Goal: Contribute content: Contribute content

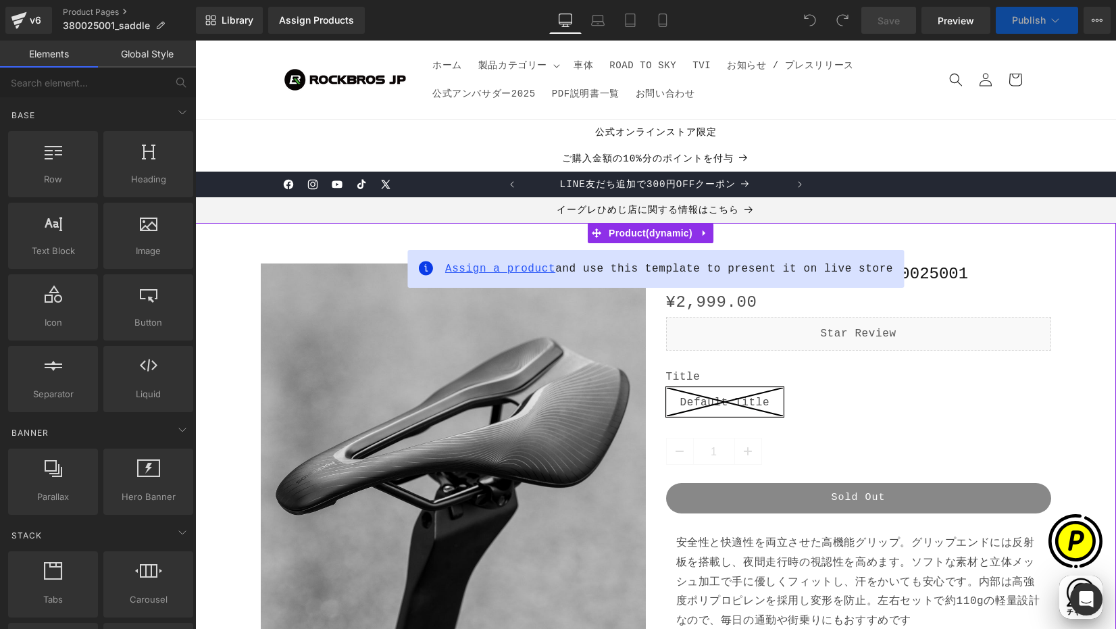
click at [481, 267] on span "Assign a product" at bounding box center [500, 269] width 110 height 12
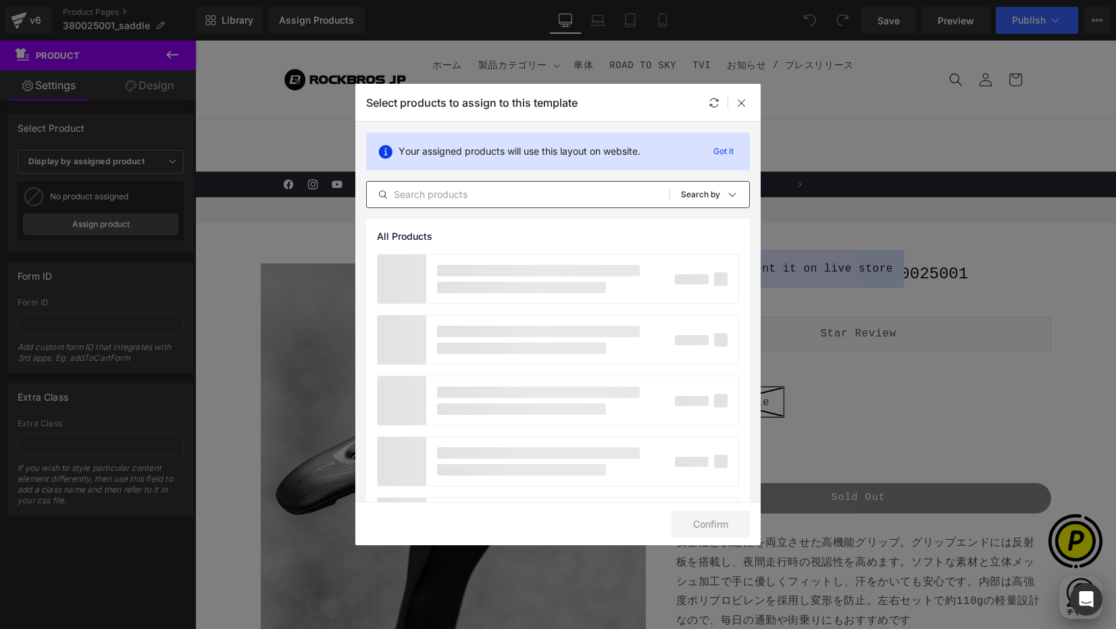
scroll to position [0, 264]
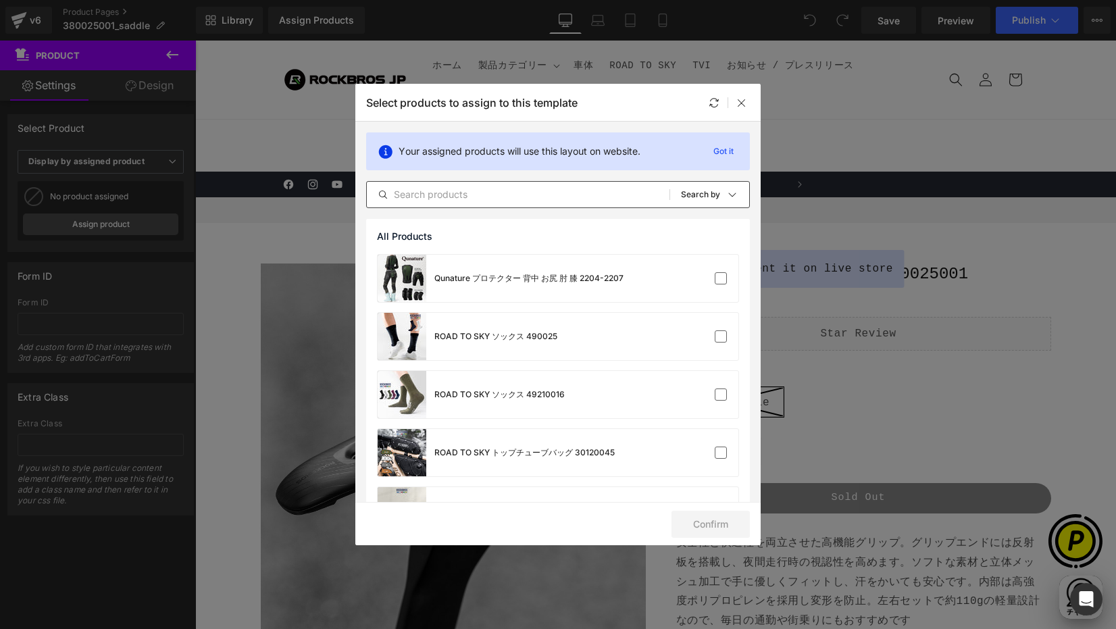
click at [523, 195] on input "text" at bounding box center [518, 194] width 303 height 16
paste input "380025001"
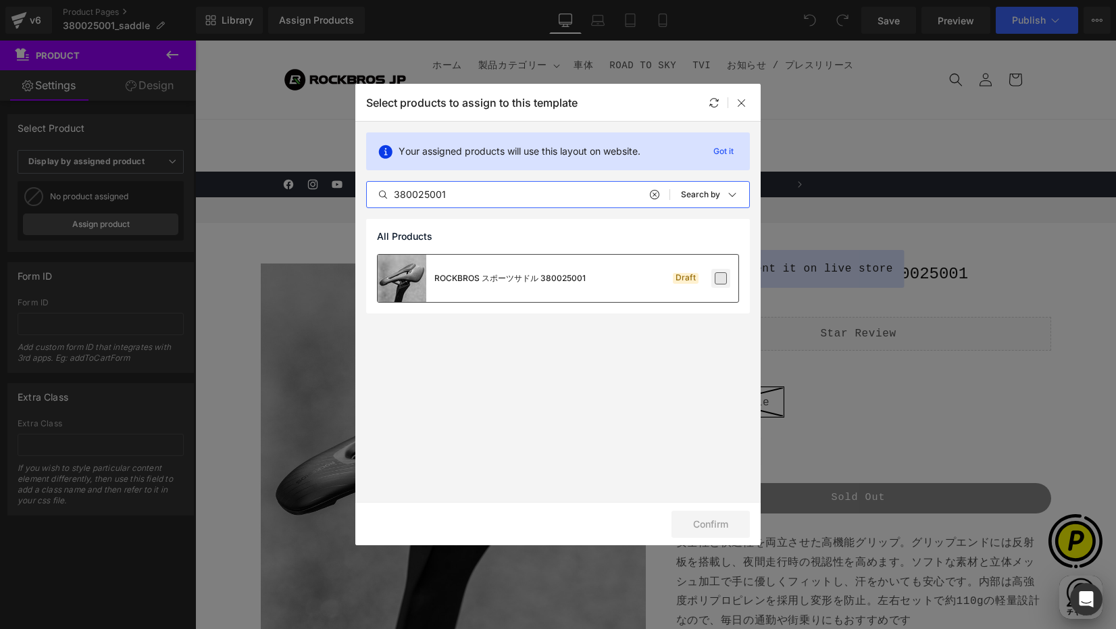
type input "380025001"
click at [722, 282] on label at bounding box center [721, 278] width 12 height 12
click at [721, 278] on input "checkbox" at bounding box center [721, 278] width 0 height 0
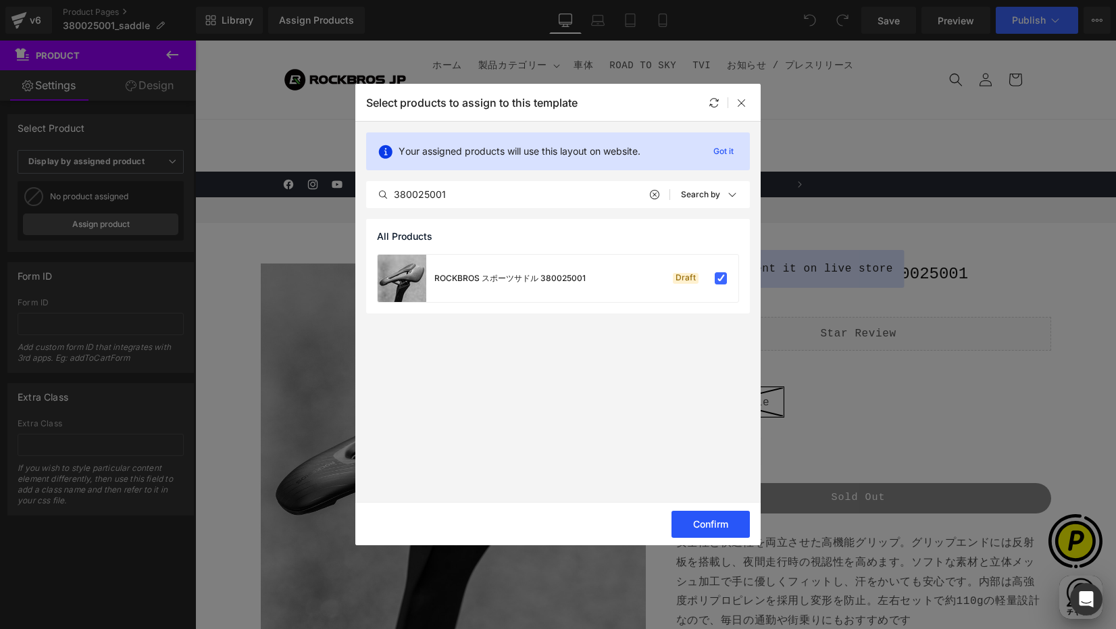
click at [689, 516] on button "Confirm" at bounding box center [711, 524] width 78 height 27
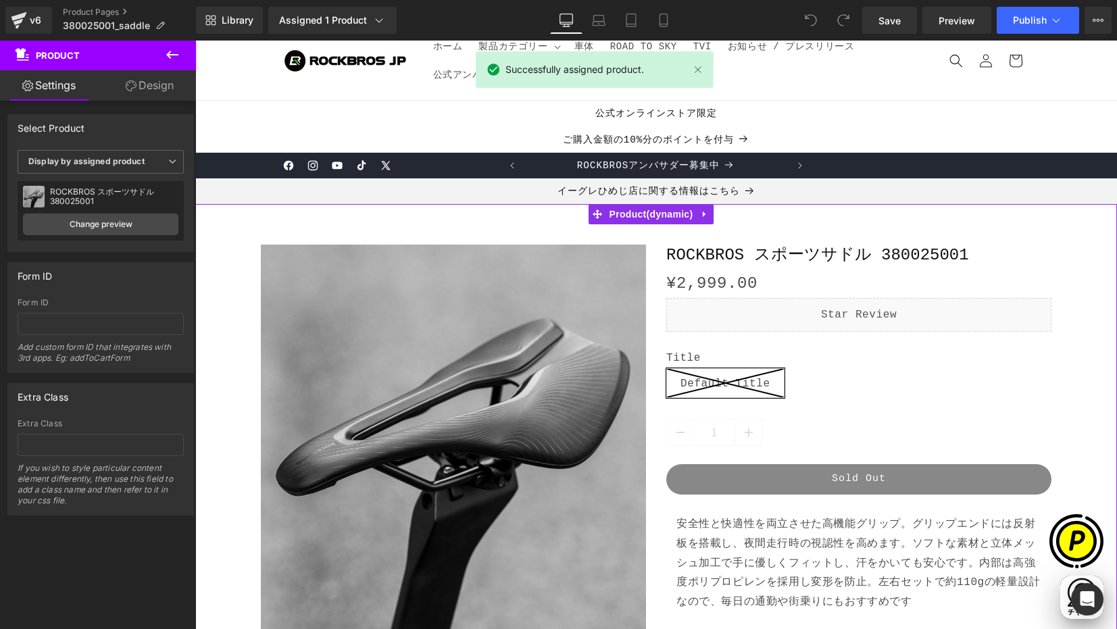
scroll to position [36, 0]
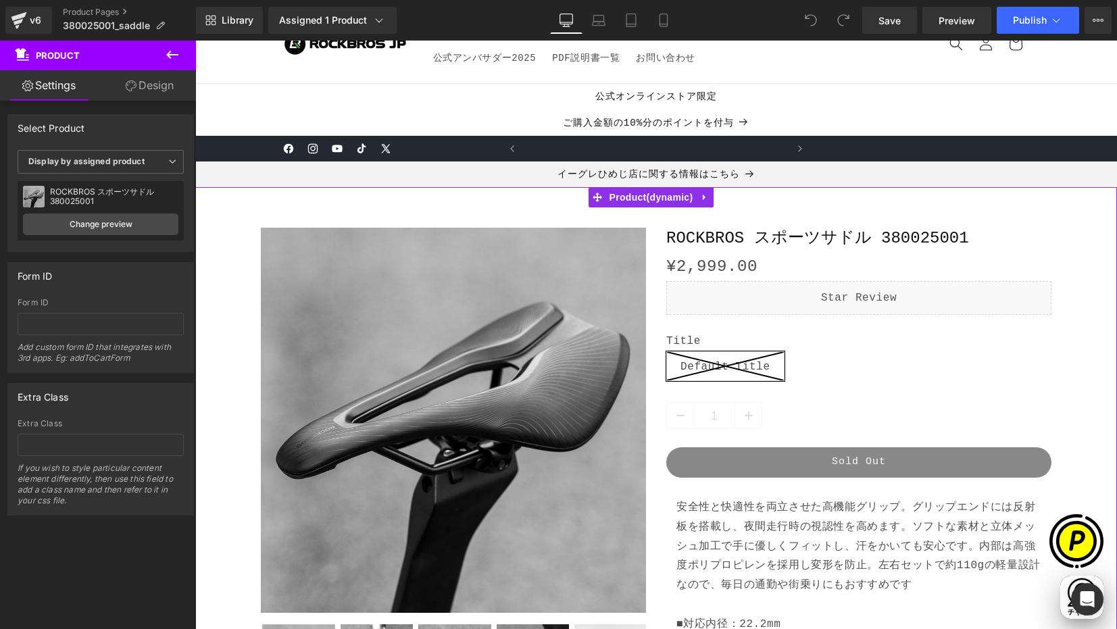
click at [699, 343] on label "Title" at bounding box center [858, 343] width 385 height 16
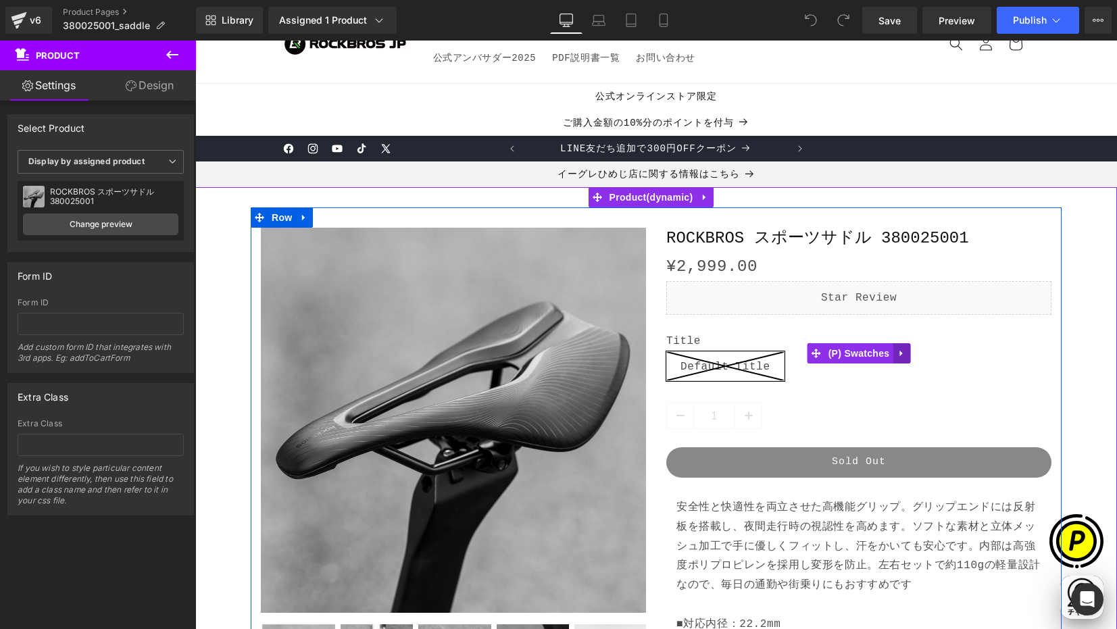
click at [897, 352] on icon at bounding box center [901, 353] width 9 height 10
click at [905, 351] on icon at bounding box center [909, 353] width 9 height 9
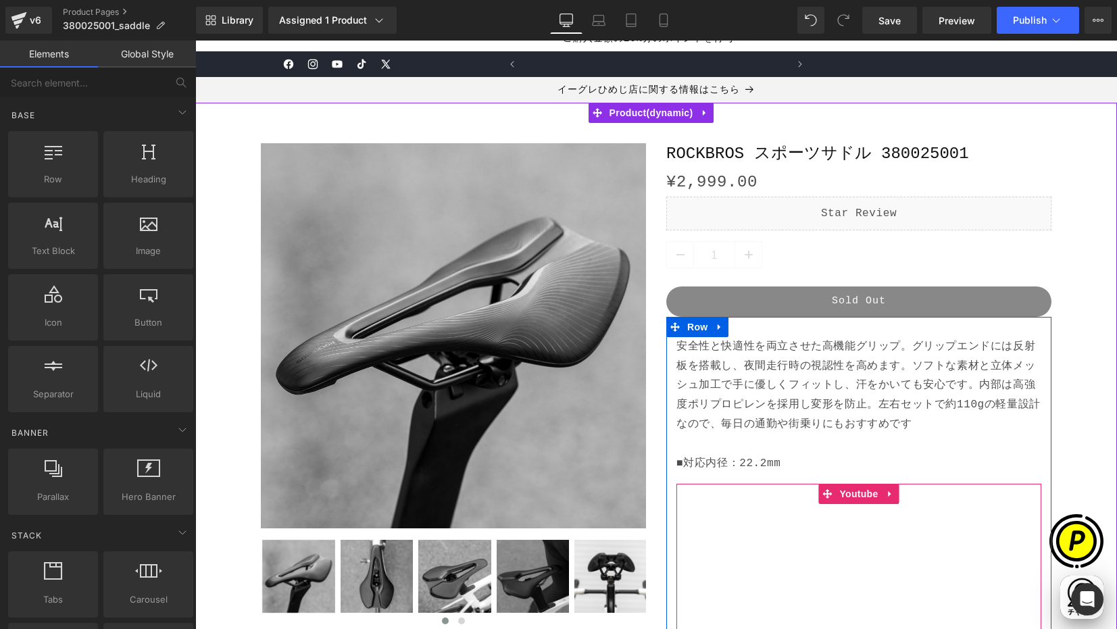
scroll to position [0, 264]
click at [888, 492] on icon at bounding box center [890, 494] width 9 height 10
click at [895, 495] on icon at bounding box center [899, 494] width 9 height 10
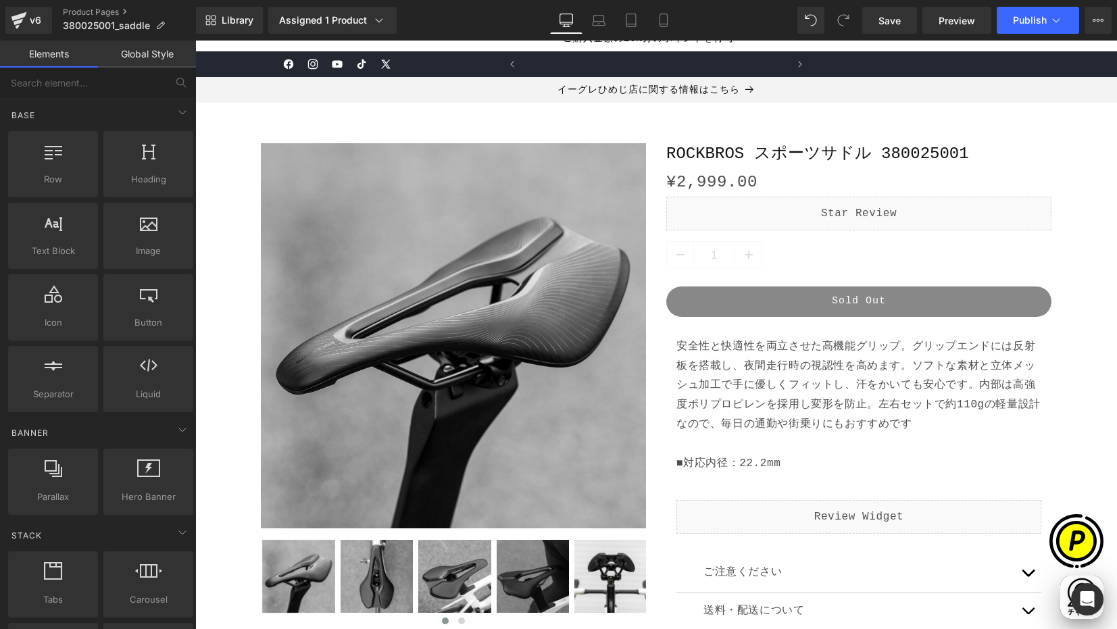
scroll to position [0, 527]
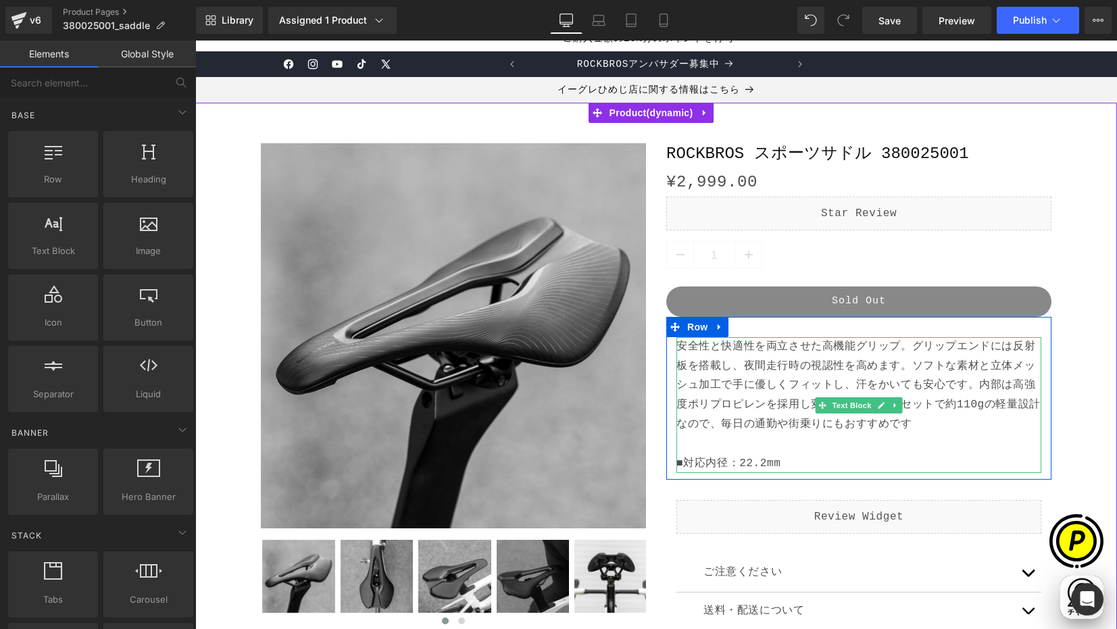
click at [710, 458] on p "安全性と快適性を両立させた高機能グリップ。グリップエンドには反射板を搭載し、夜間走行時の視認性を高めます。ソフトな素材と立体メッシュ加工で手に優しくフィットし…" at bounding box center [858, 405] width 365 height 136
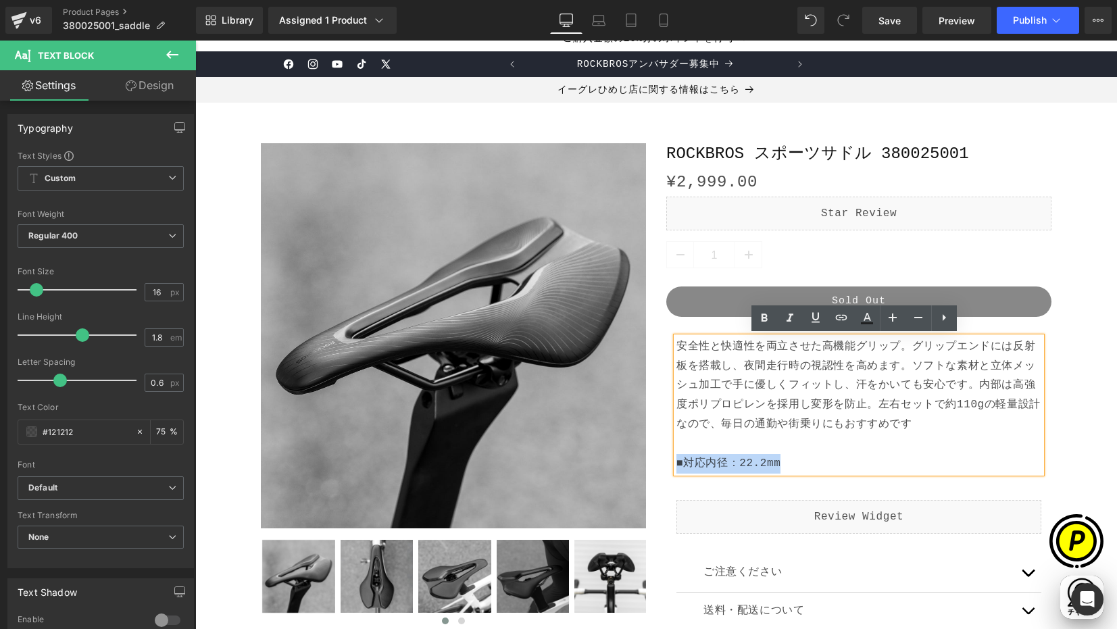
drag, startPoint x: 672, startPoint y: 463, endPoint x: 806, endPoint y: 466, distance: 133.8
click at [806, 466] on p "安全性と快適性を両立させた高機能グリップ。グリップエンドには反射板を搭載し、夜間走行時の視認性を高めます。ソフトな素材と立体メッシュ加工で手に優しくフィットし…" at bounding box center [858, 405] width 365 height 136
paste div
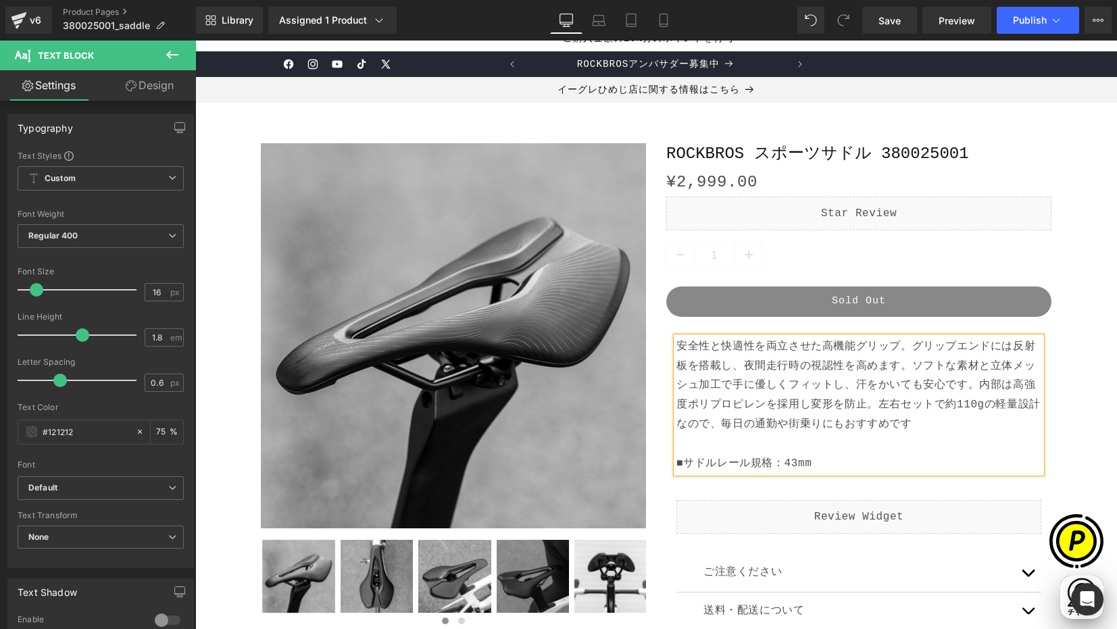
click at [691, 349] on p "安全性と快適性を両立させた高機能グリップ。グリップエンドには反射板を搭載し、夜間走行時の視認性を高めます。ソフトな素材と立体メッシュ加工で手に優しくフィットし…" at bounding box center [858, 405] width 365 height 136
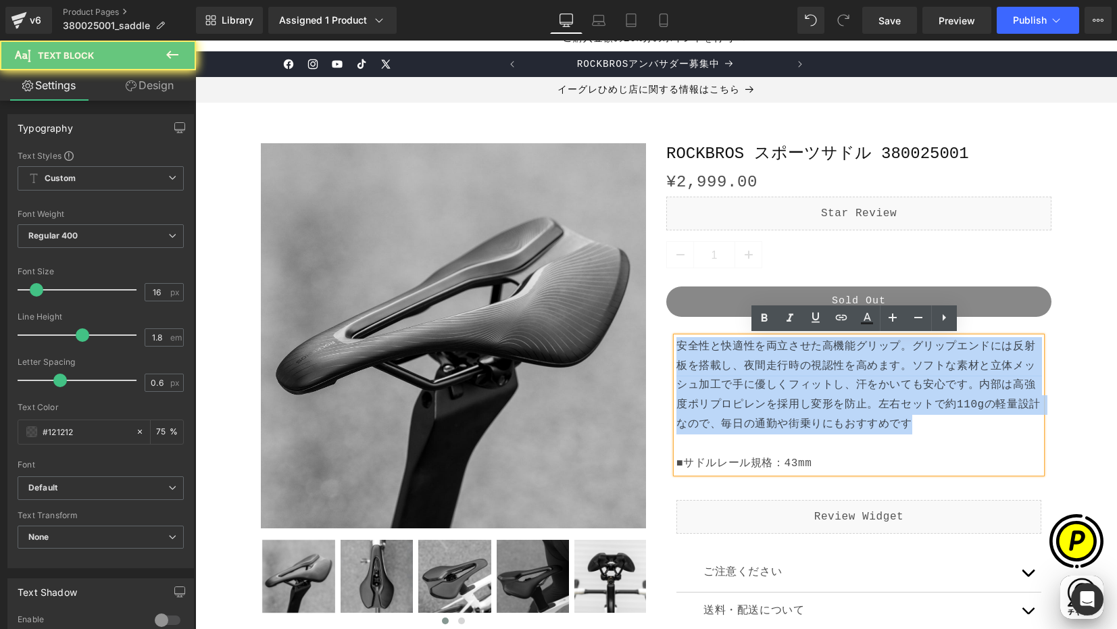
drag, startPoint x: 672, startPoint y: 340, endPoint x: 920, endPoint y: 403, distance: 256.6
click at [945, 419] on p "安全性と快適性を両立させた高機能グリップ。グリップエンドには反射板を搭載し、夜間走行時の視認性を高めます。ソフトな素材と立体メッシュ加工で手に優しくフィットし…" at bounding box center [858, 405] width 365 height 136
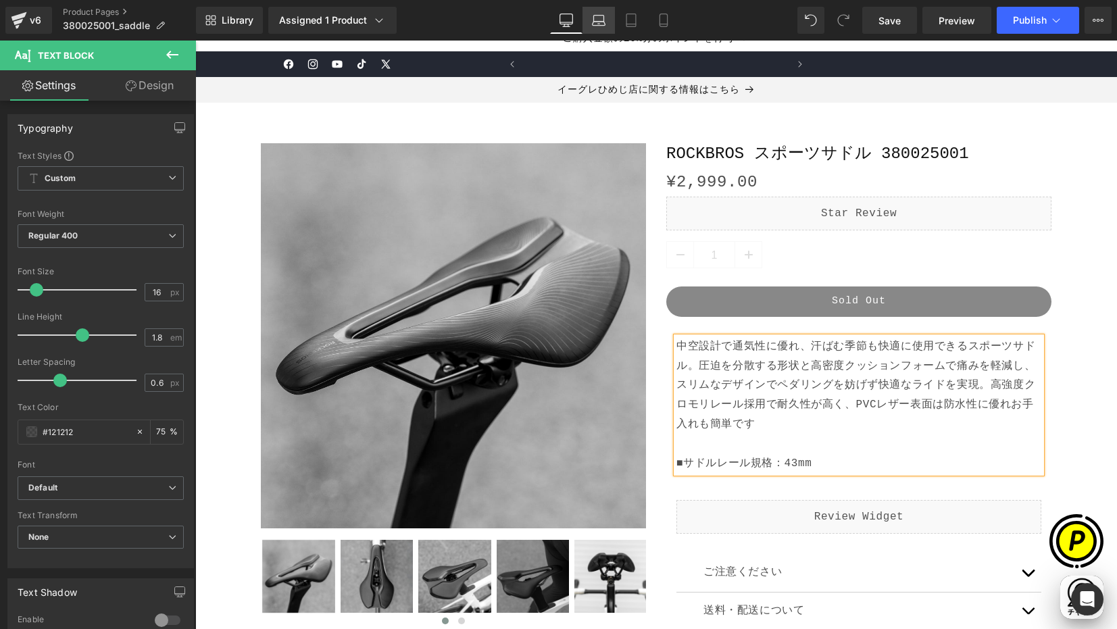
scroll to position [0, 0]
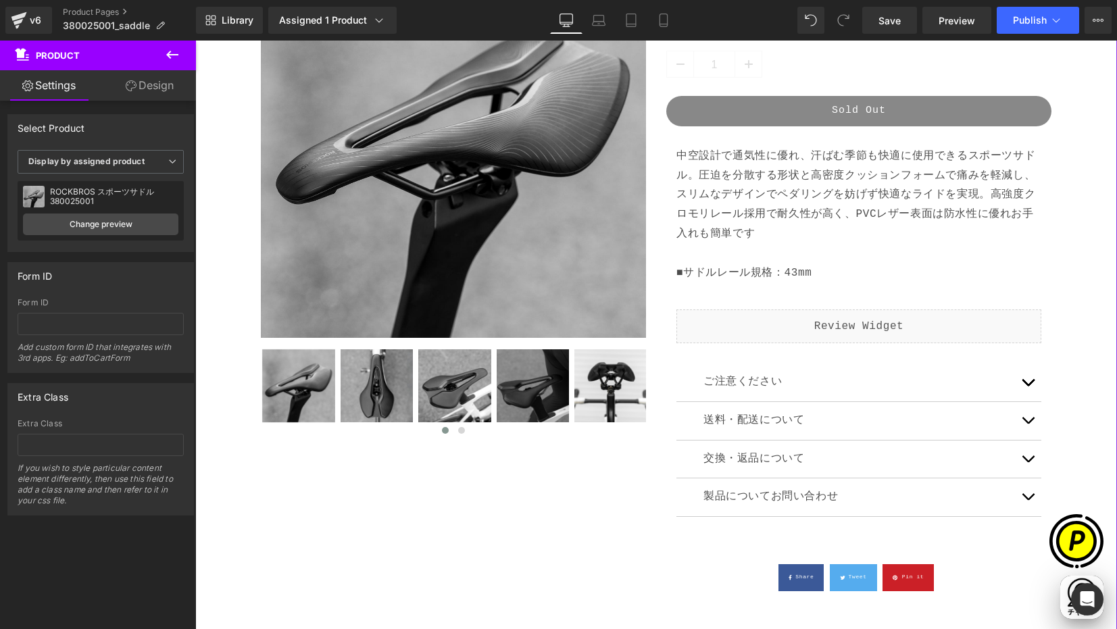
scroll to position [403, 0]
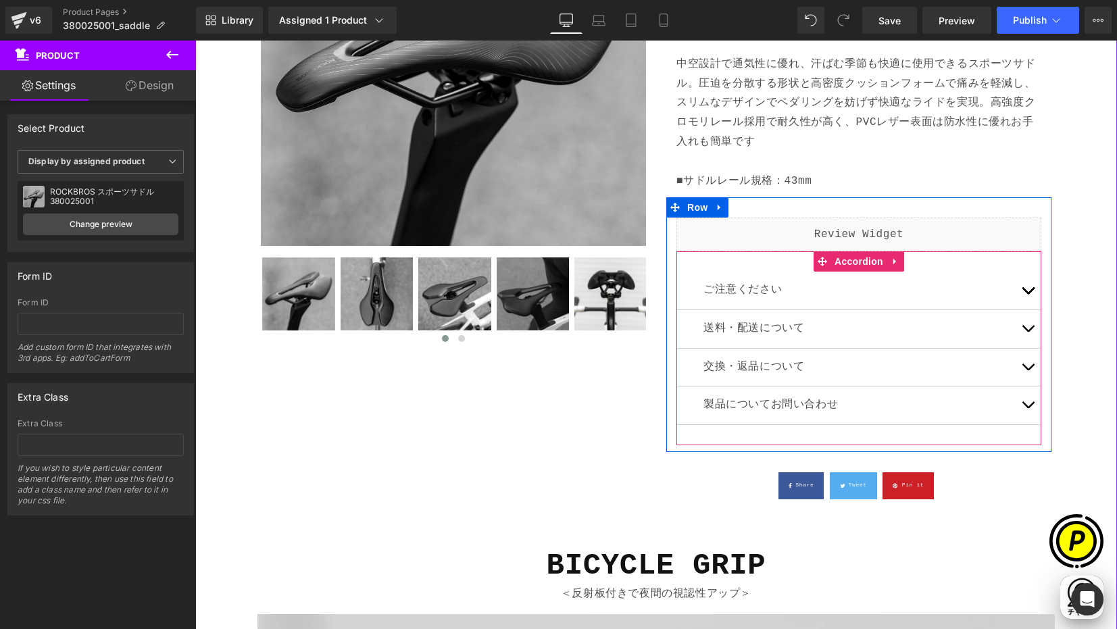
drag, startPoint x: 1022, startPoint y: 294, endPoint x: 1048, endPoint y: 306, distance: 29.0
click at [1022, 294] on button "button" at bounding box center [1027, 291] width 27 height 38
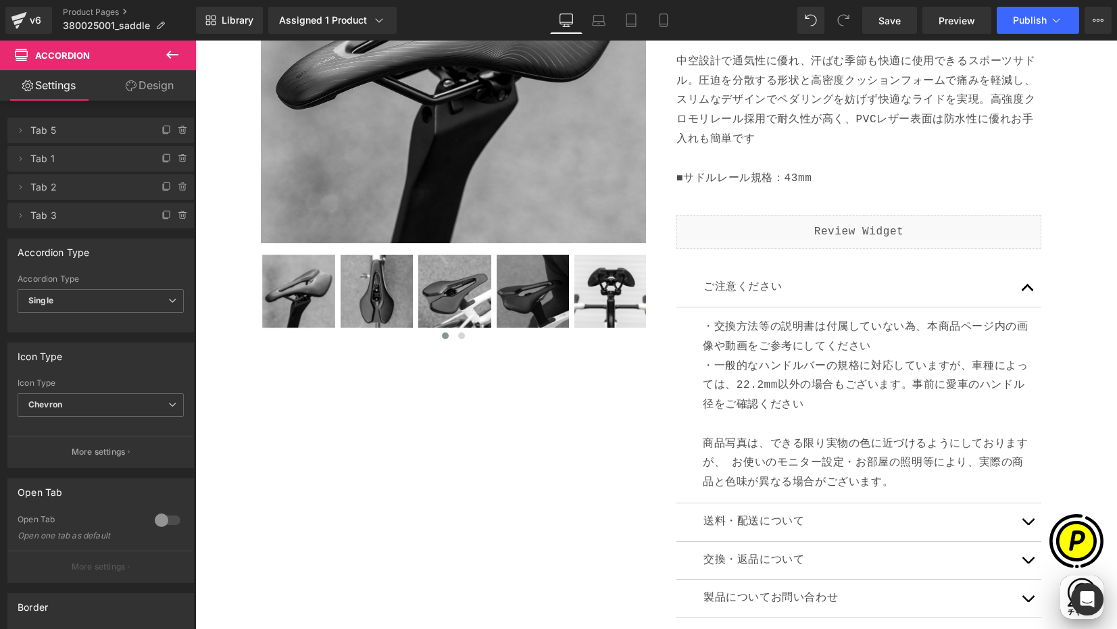
scroll to position [0, 264]
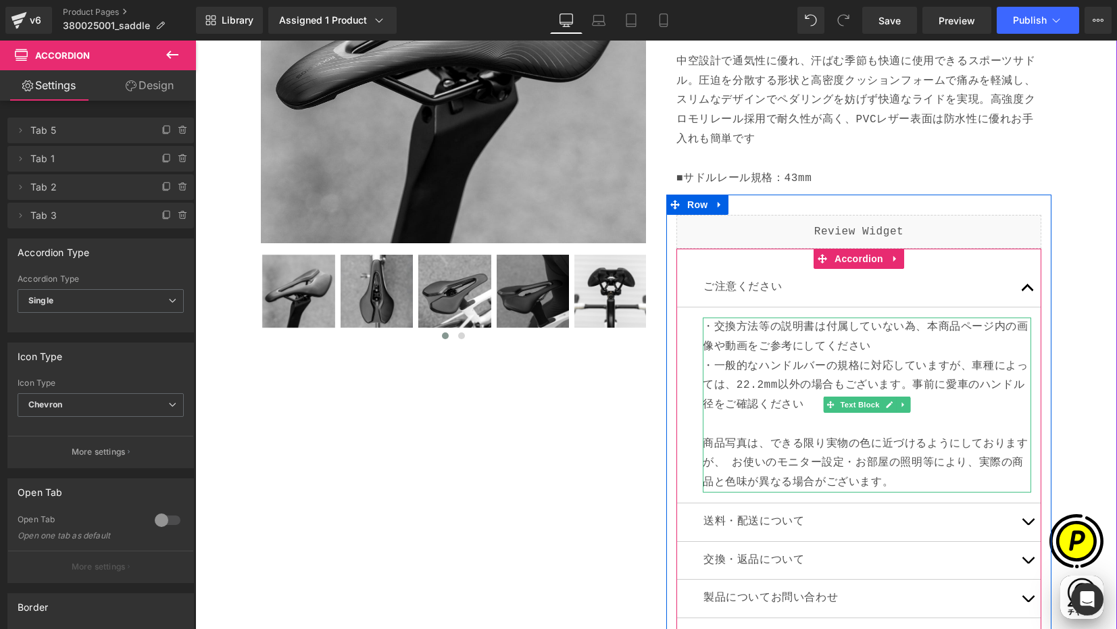
click at [746, 364] on p "・一般的なハンドルバーの規格に対応していますが、車種によっては、22.2mm以外の場合もございます。 事前に愛車のハンドル径をご確認ください" at bounding box center [867, 386] width 328 height 58
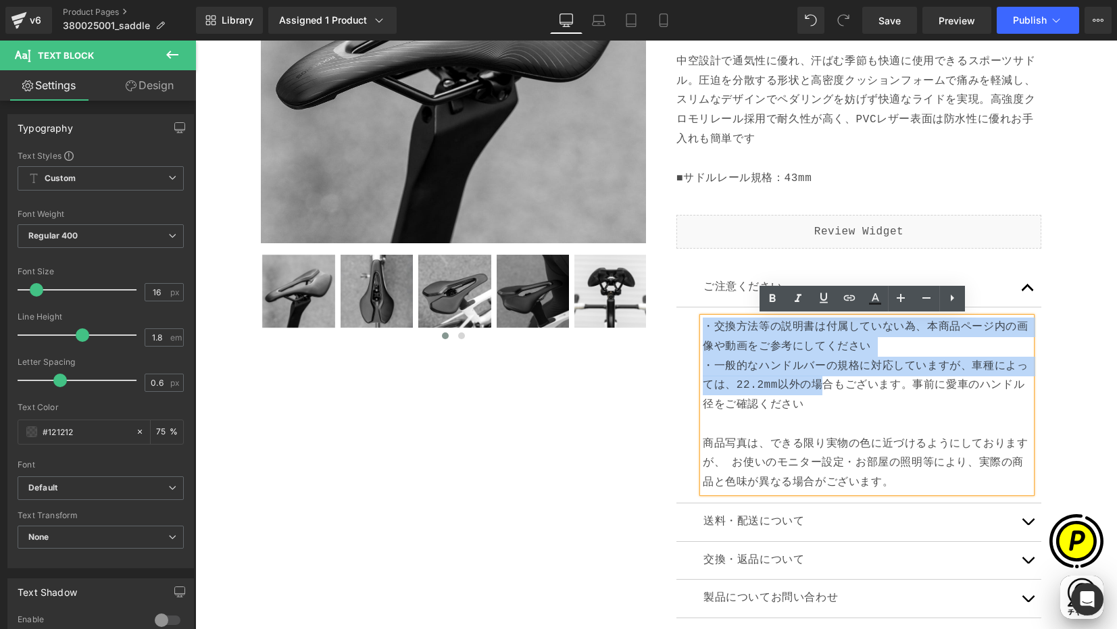
scroll to position [0, 527]
drag, startPoint x: 699, startPoint y: 323, endPoint x: 811, endPoint y: 389, distance: 129.9
click at [816, 401] on div "・交換方法等の説明書は付属していない為、本商品ページ内の画像や動画をご参考にしてください ・一般的なハンドルバーの規格に対応していますが、車種によっては、22…" at bounding box center [867, 405] width 328 height 175
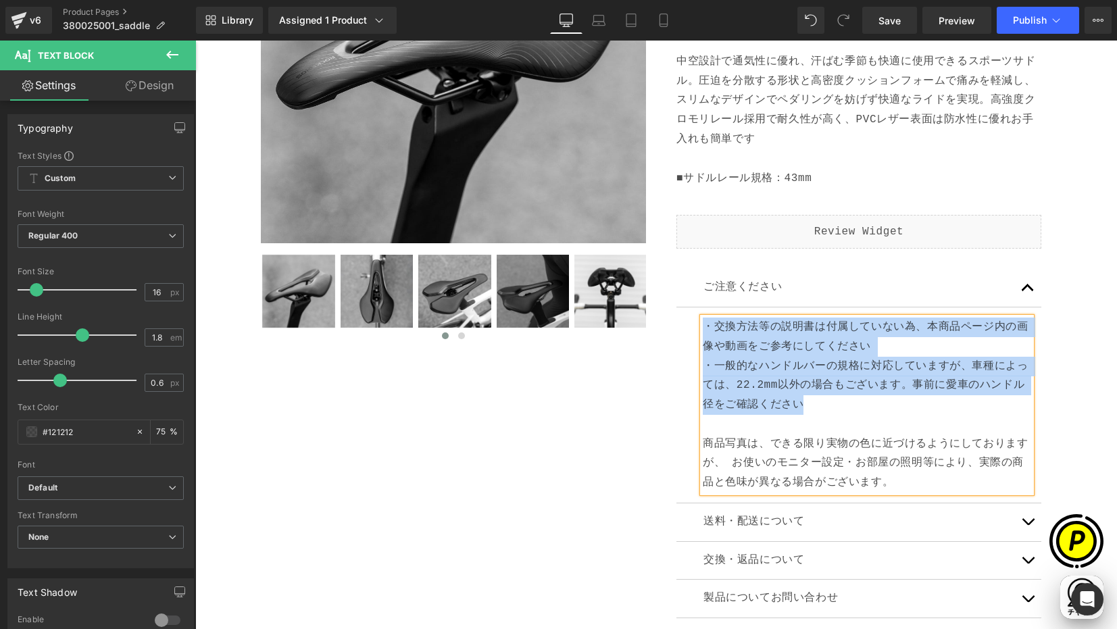
paste div
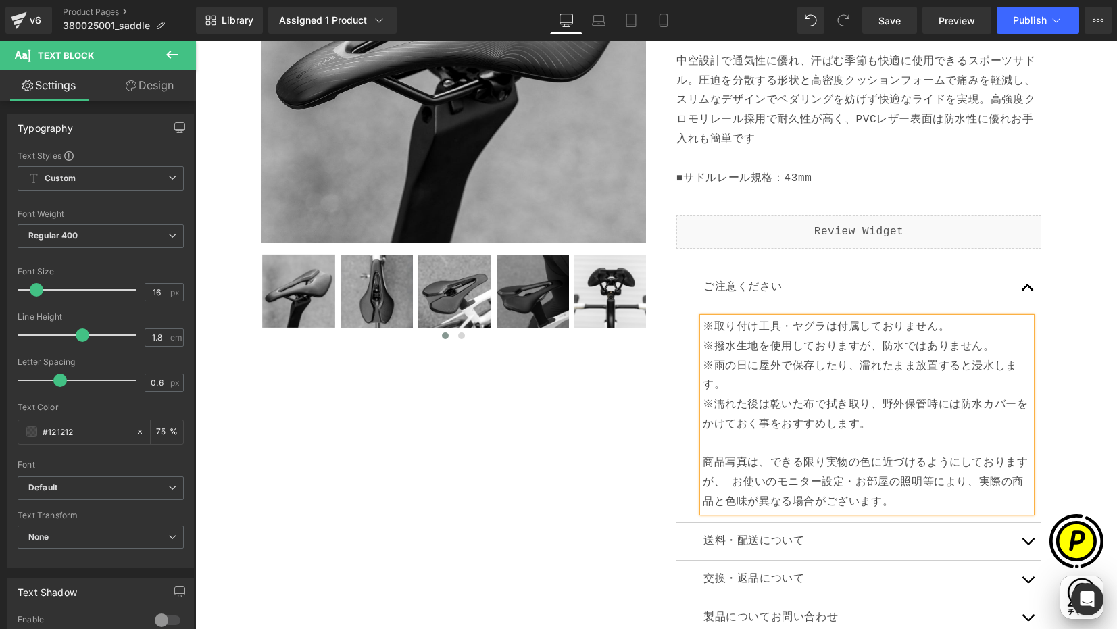
click at [942, 332] on p "※取り付け工具・ヤグラは付属しておりません。" at bounding box center [867, 328] width 328 height 20
click at [995, 345] on p "※撥水生地を使用しておりますが、防水ではありません。" at bounding box center [867, 347] width 328 height 20
drag, startPoint x: 727, startPoint y: 387, endPoint x: 736, endPoint y: 380, distance: 12.0
click at [727, 386] on p "※雨の日に屋外で保存したり、濡れたまま放置すると浸水します。" at bounding box center [867, 376] width 328 height 39
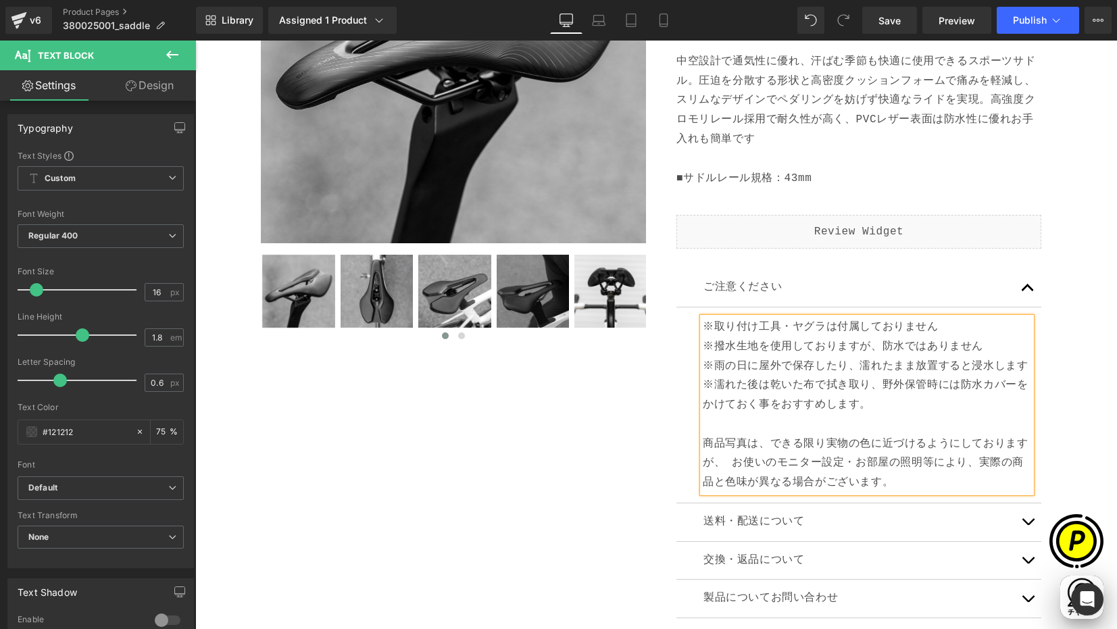
click at [883, 404] on p "※濡れた後は乾いた布で拭き取り、野外保管時には防水カバーをかけておく事をおすすめします。" at bounding box center [867, 395] width 328 height 39
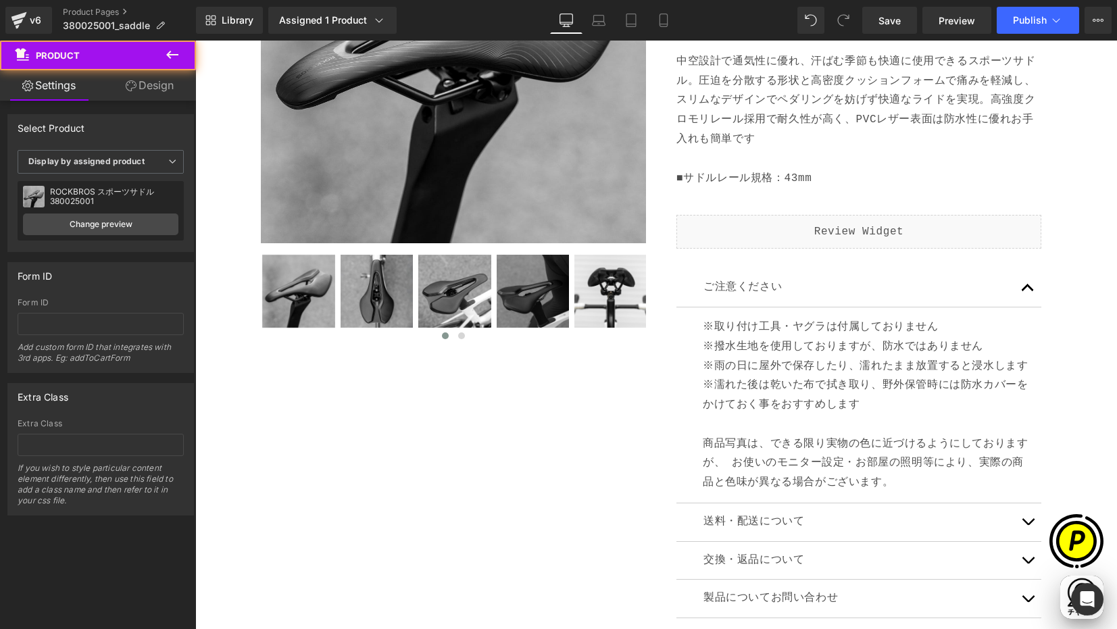
scroll to position [0, 264]
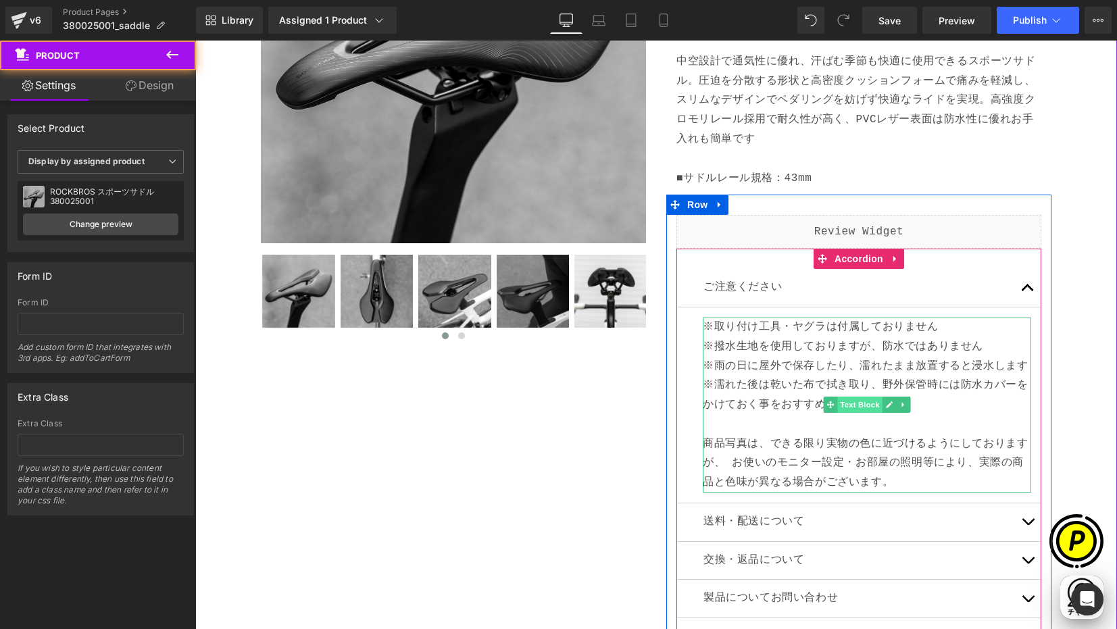
click at [837, 402] on span "Text Block" at bounding box center [859, 405] width 45 height 16
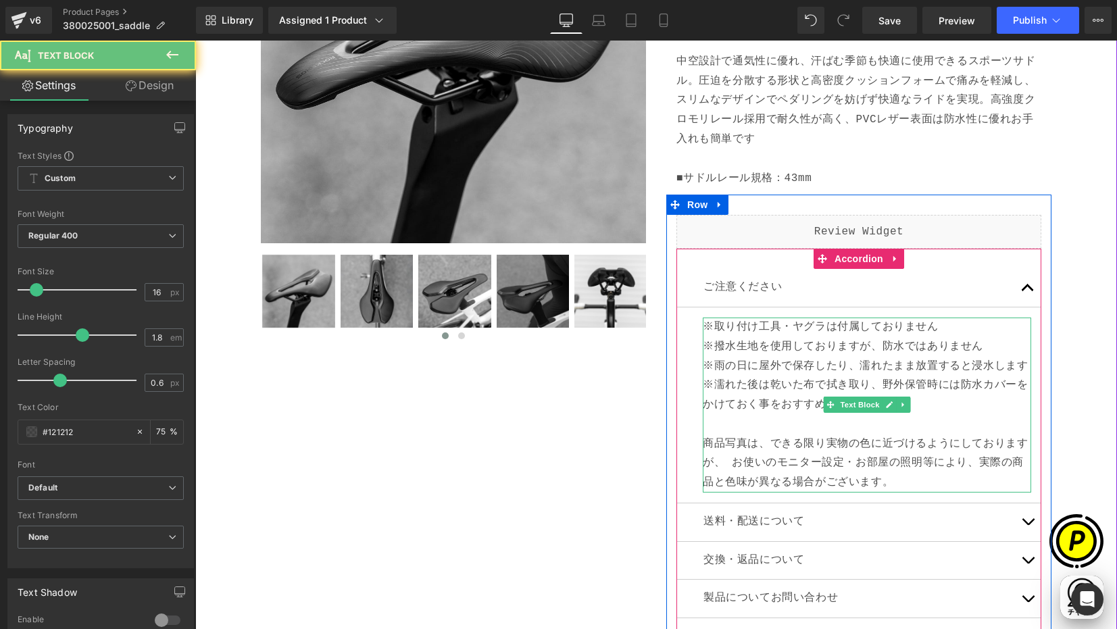
click at [784, 401] on p "※濡れた後は乾いた布で拭き取り、野外保管時には防水カバーをかけておく事をおすすめします" at bounding box center [867, 395] width 328 height 39
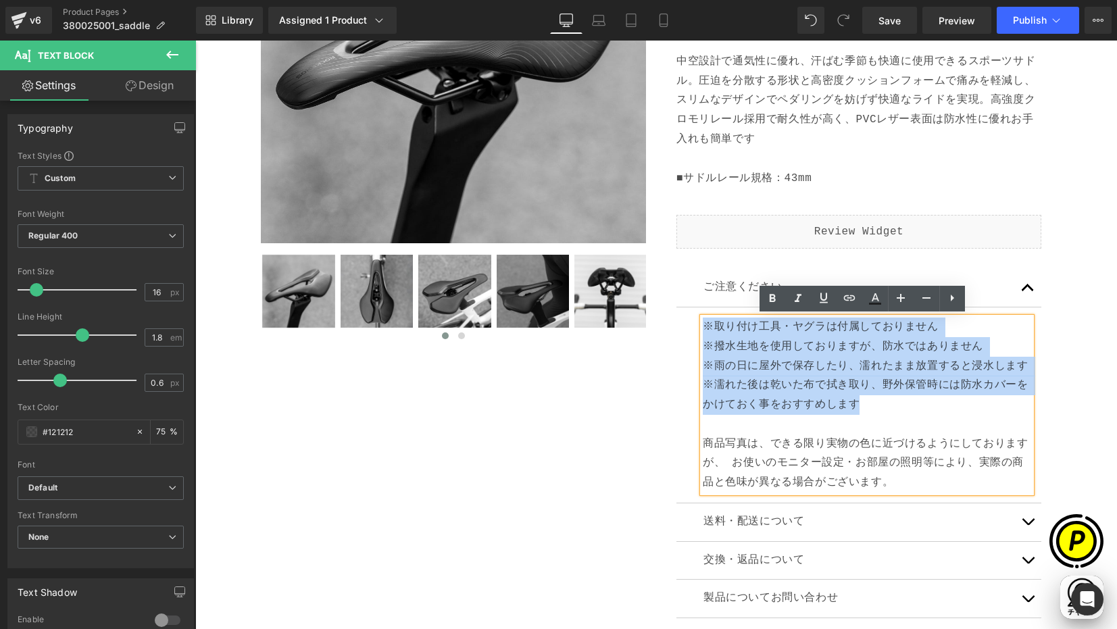
drag, startPoint x: 863, startPoint y: 401, endPoint x: 680, endPoint y: 330, distance: 196.4
click at [680, 330] on article "※取り付け工具・ヤグラは付属しておりません ※撥水生地を使用しておりますが、防水ではありません Text Block" at bounding box center [858, 405] width 365 height 196
copy div "※取り付け工具・ヤグラは付属しておりません ※撥水生地を使用しておりますが、防水ではありません ※雨の日に屋外で保存したり、濡れたまま放置すると浸水します ※…"
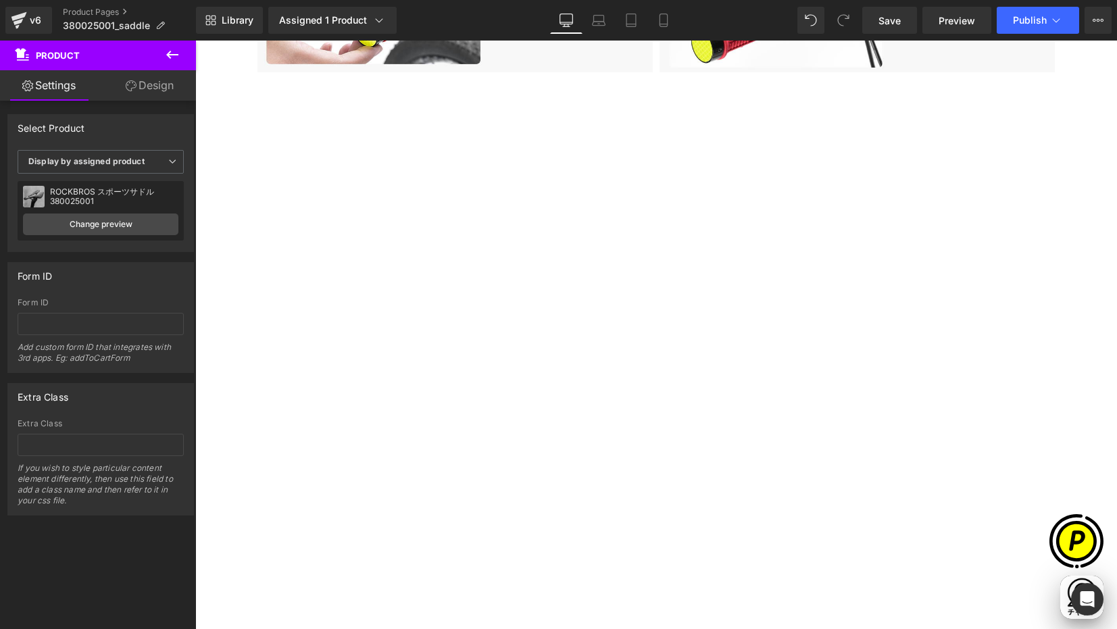
scroll to position [0, 527]
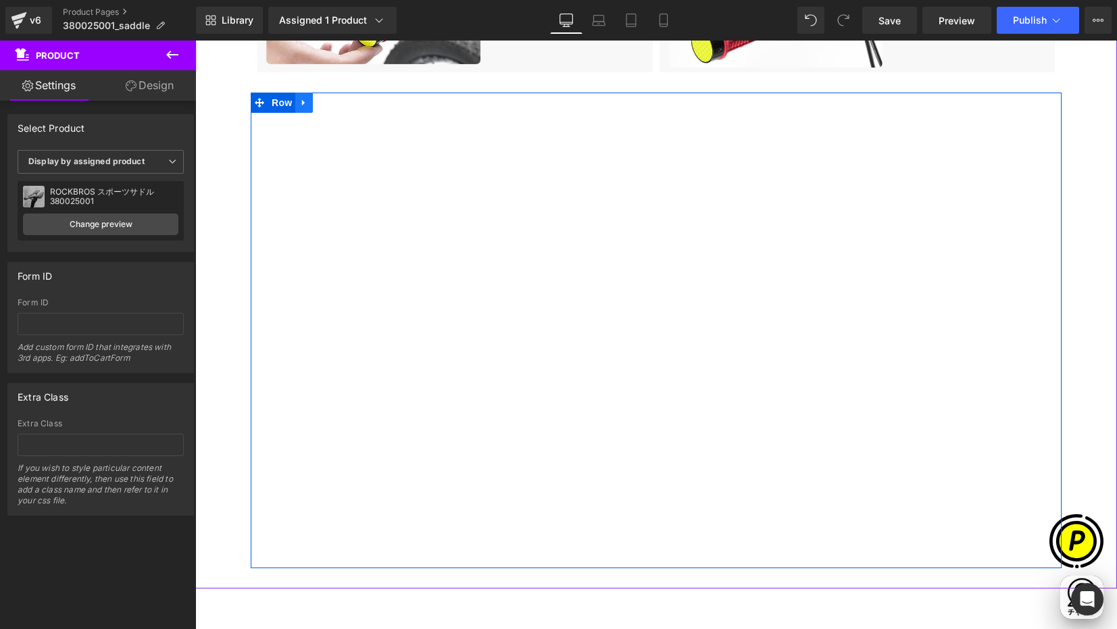
click at [303, 105] on icon at bounding box center [303, 103] width 9 height 10
click at [334, 100] on icon at bounding box center [338, 102] width 9 height 9
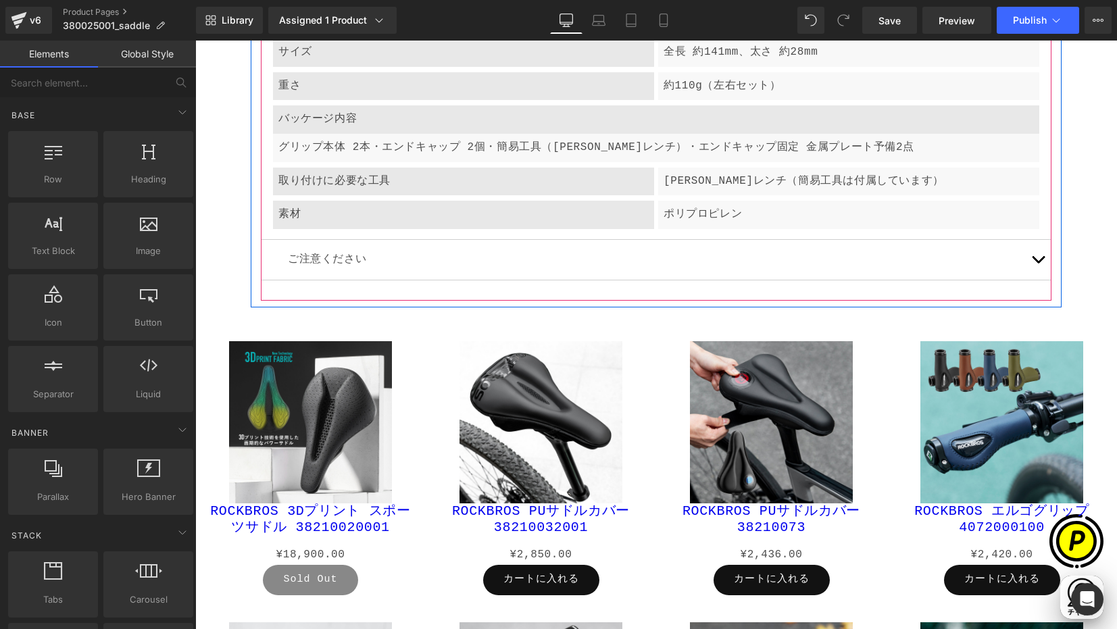
scroll to position [5280, 0]
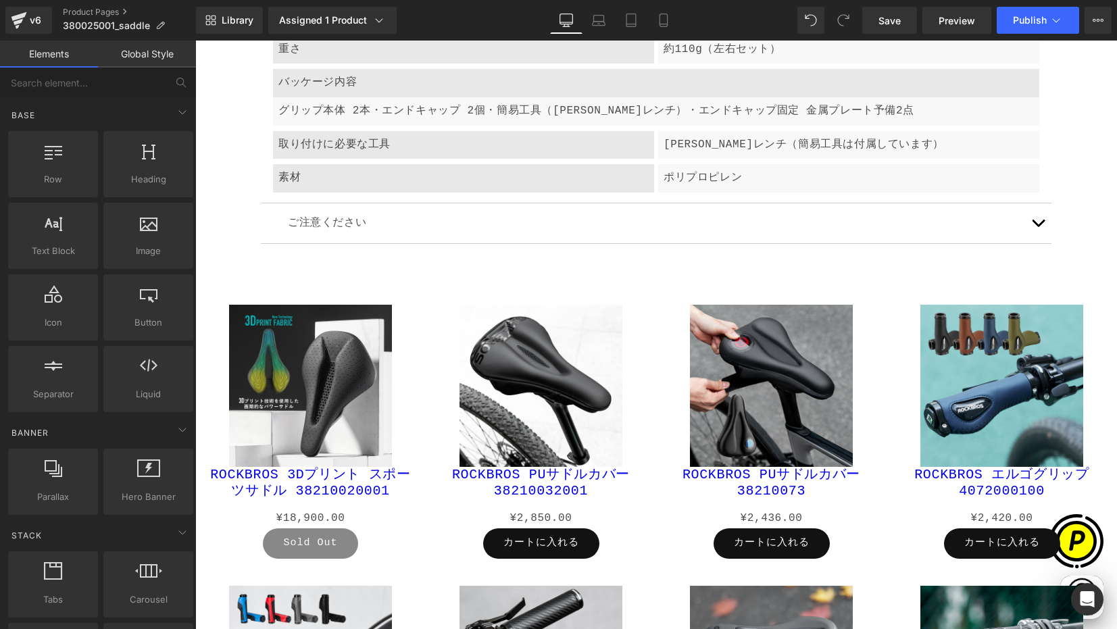
click at [1038, 226] on span "button" at bounding box center [1038, 226] width 0 height 0
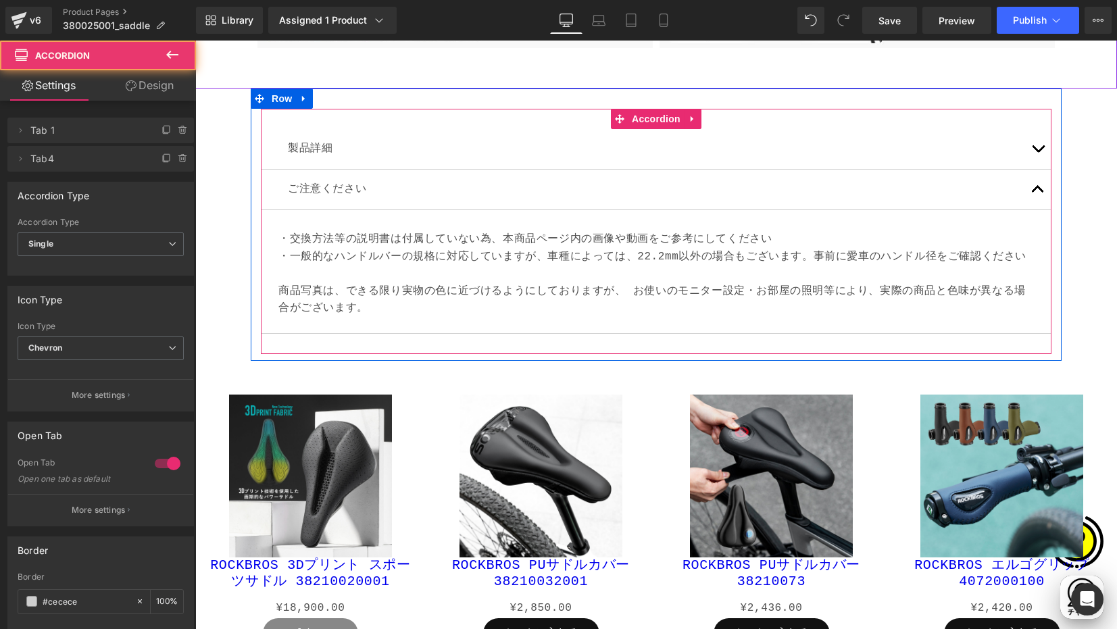
scroll to position [4982, 0]
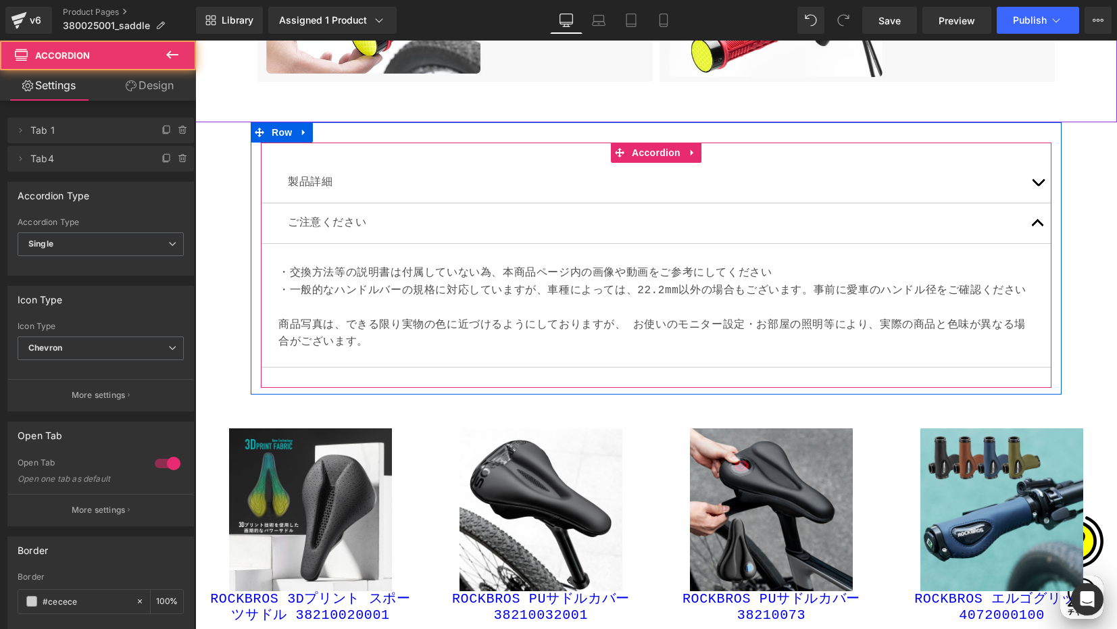
click at [393, 278] on p "・交換方法等の説明書は付属していない為、本商品ページ内の画像や動画をご参考にしてください" at bounding box center [655, 274] width 755 height 18
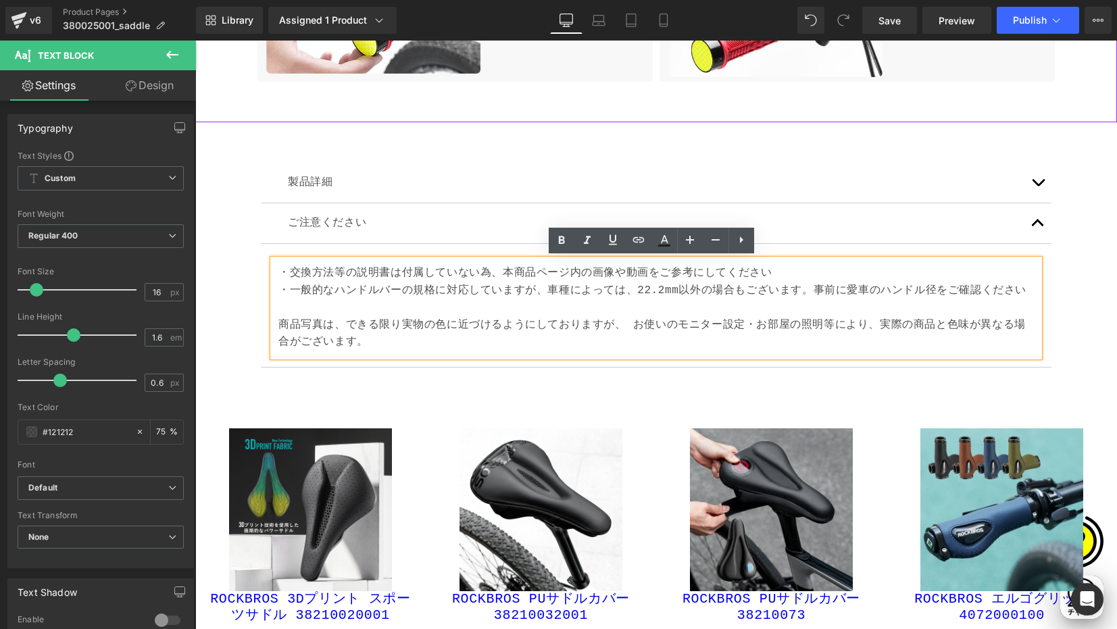
scroll to position [0, 0]
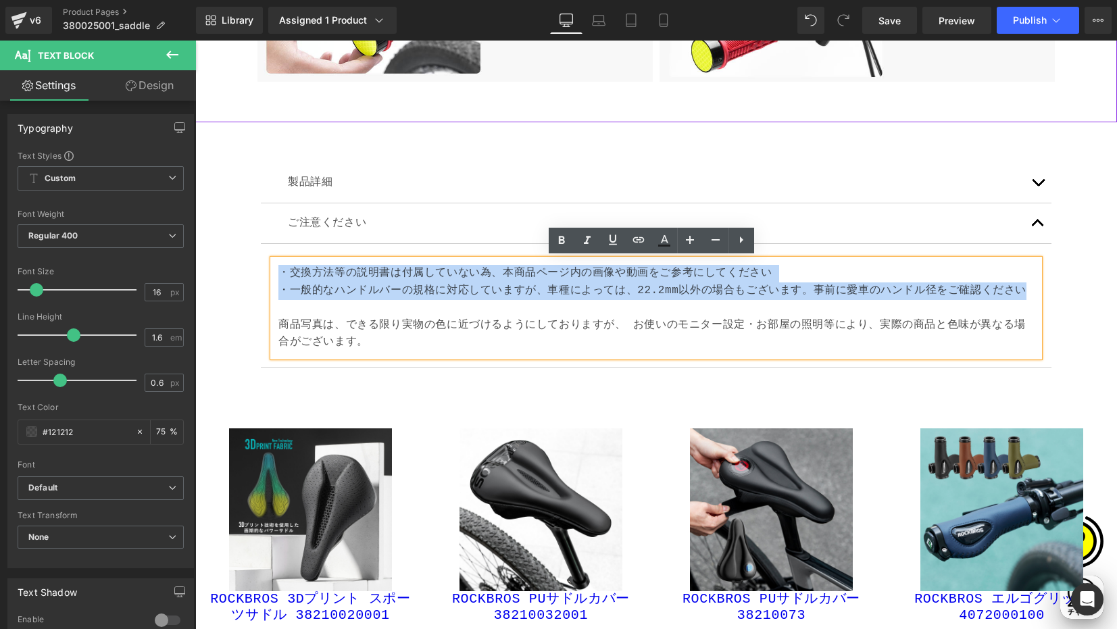
drag, startPoint x: 270, startPoint y: 269, endPoint x: 1039, endPoint y: 289, distance: 768.5
click at [1039, 289] on article "・交換方法等の説明書は付属していない為、本商品ページ内の画像や動画をご参考にしてください Text Block" at bounding box center [656, 306] width 791 height 124
paste div
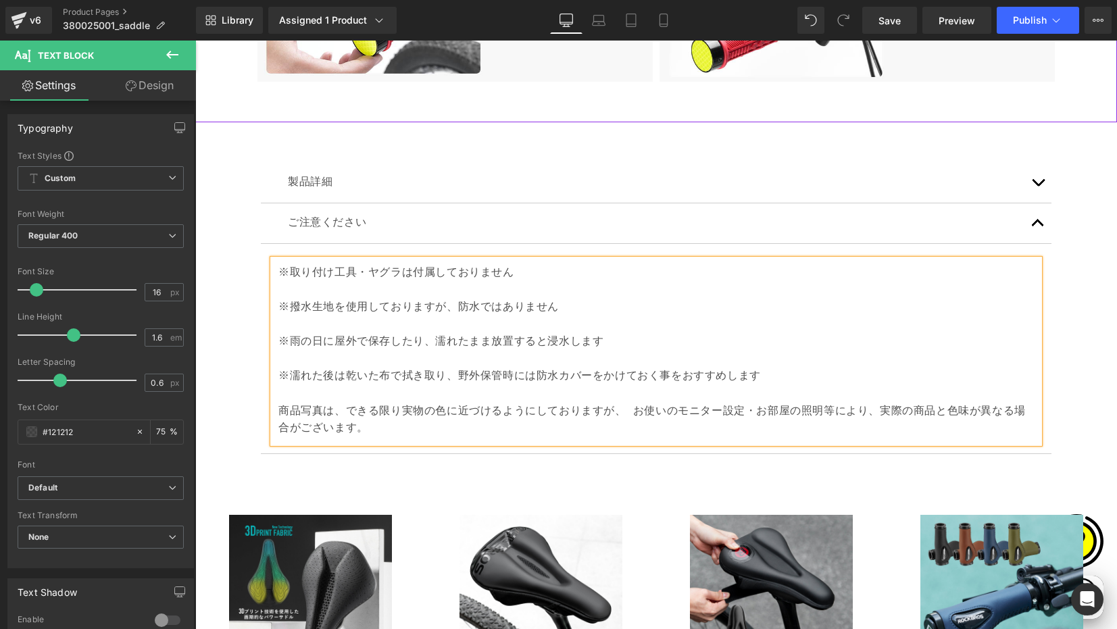
drag, startPoint x: 275, startPoint y: 307, endPoint x: 274, endPoint y: 301, distance: 6.8
click at [278, 307] on p "※撥水生地を使用しておりますが、防水ではありません" at bounding box center [655, 308] width 755 height 18
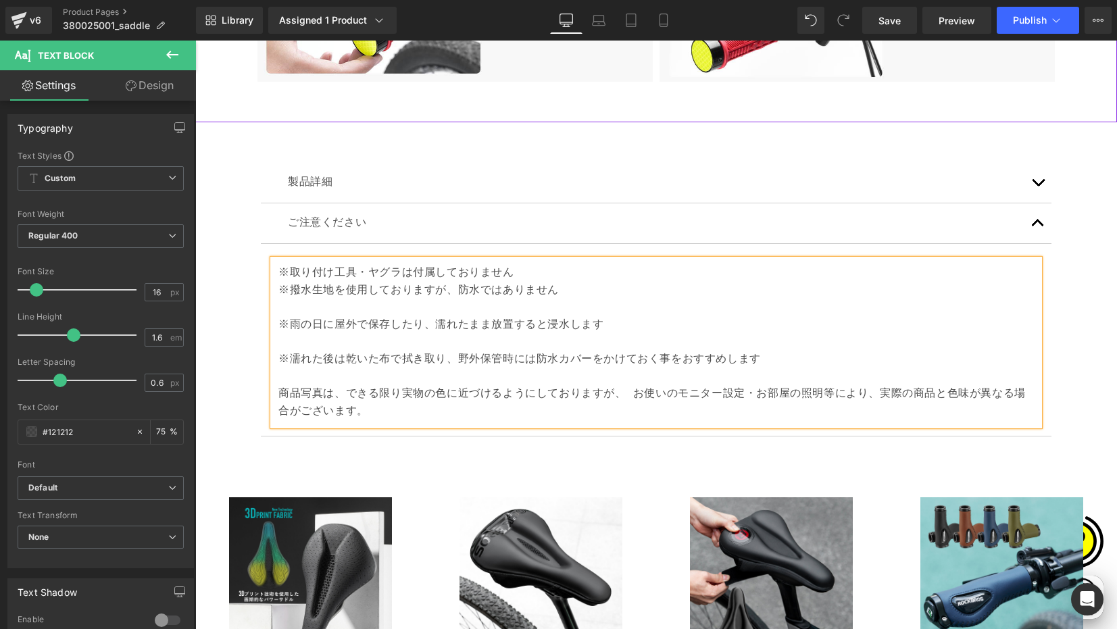
click at [278, 325] on p "※雨の日に屋外で保存したり、濡れたまま放置すると浸水します" at bounding box center [655, 326] width 755 height 18
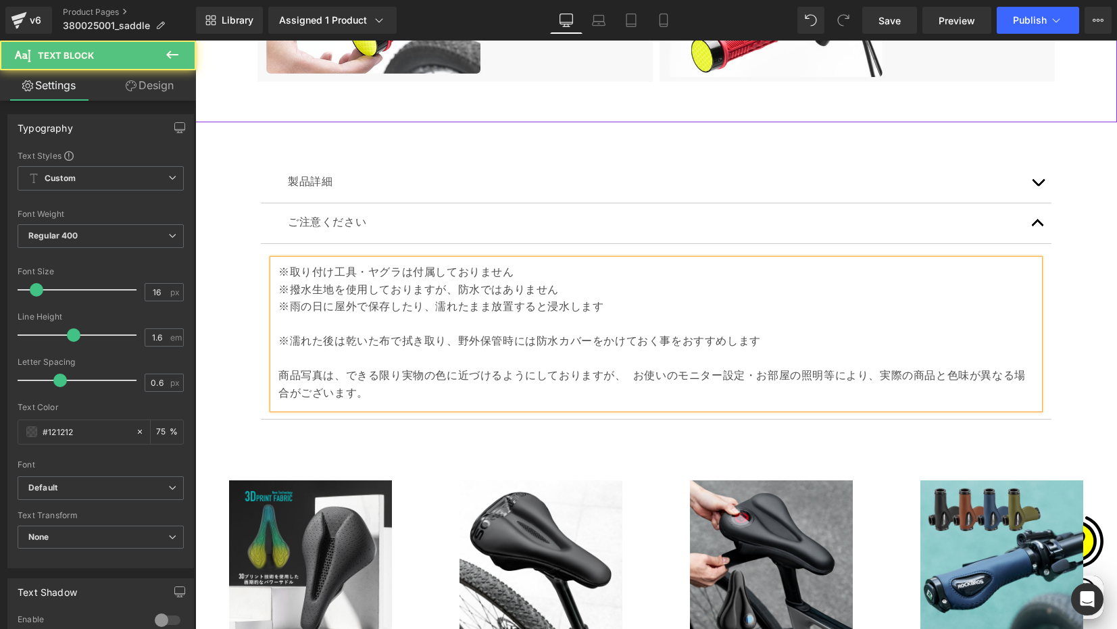
click at [278, 339] on p "※濡れた後は乾いた布で拭き取り、野外保管時には防水カバーをかけておく事をおすすめします 商品写真は、できる限り実物の色に近づけるようにしておりますが、 お使い…" at bounding box center [655, 368] width 755 height 69
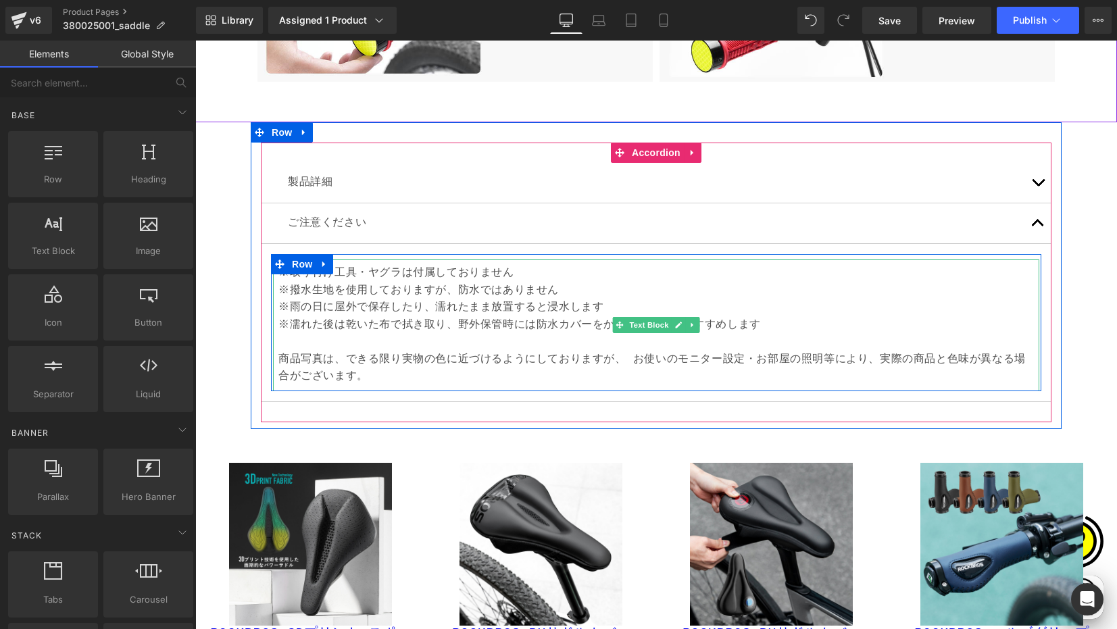
scroll to position [0, 264]
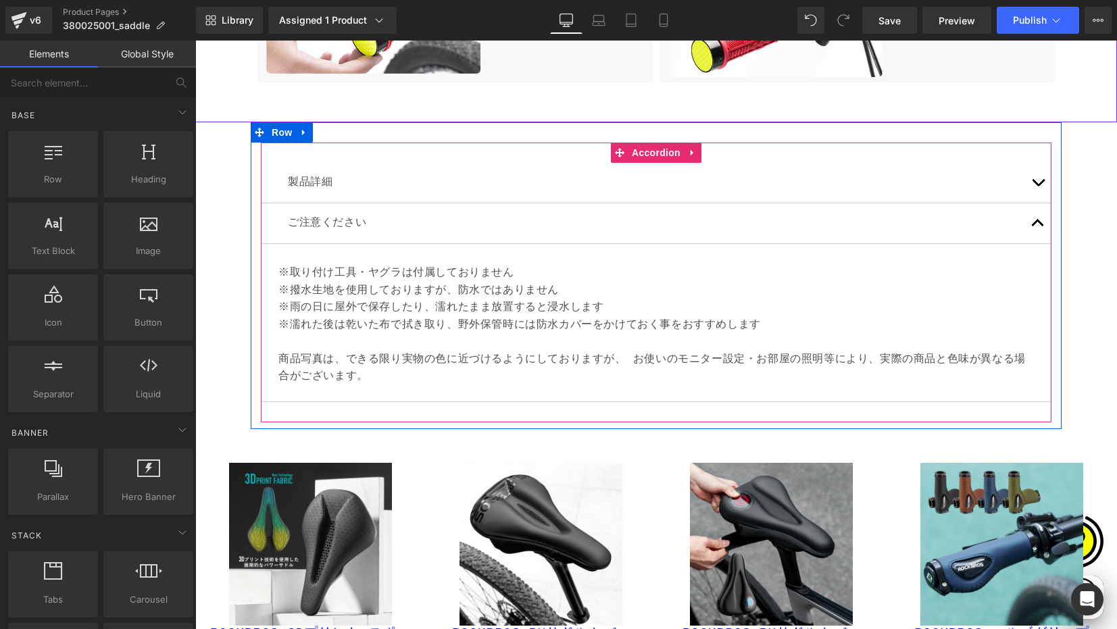
click at [1037, 182] on button "button" at bounding box center [1037, 183] width 27 height 40
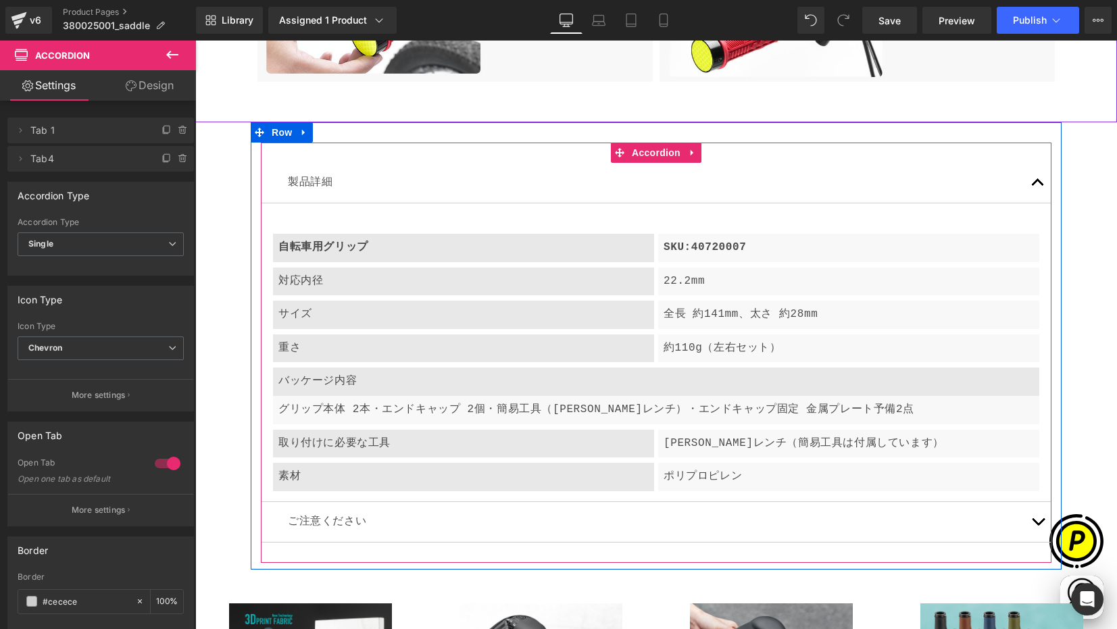
drag, startPoint x: 348, startPoint y: 249, endPoint x: 339, endPoint y: 249, distance: 9.5
click at [349, 249] on b "自転車用グリップ" at bounding box center [323, 247] width 90 height 12
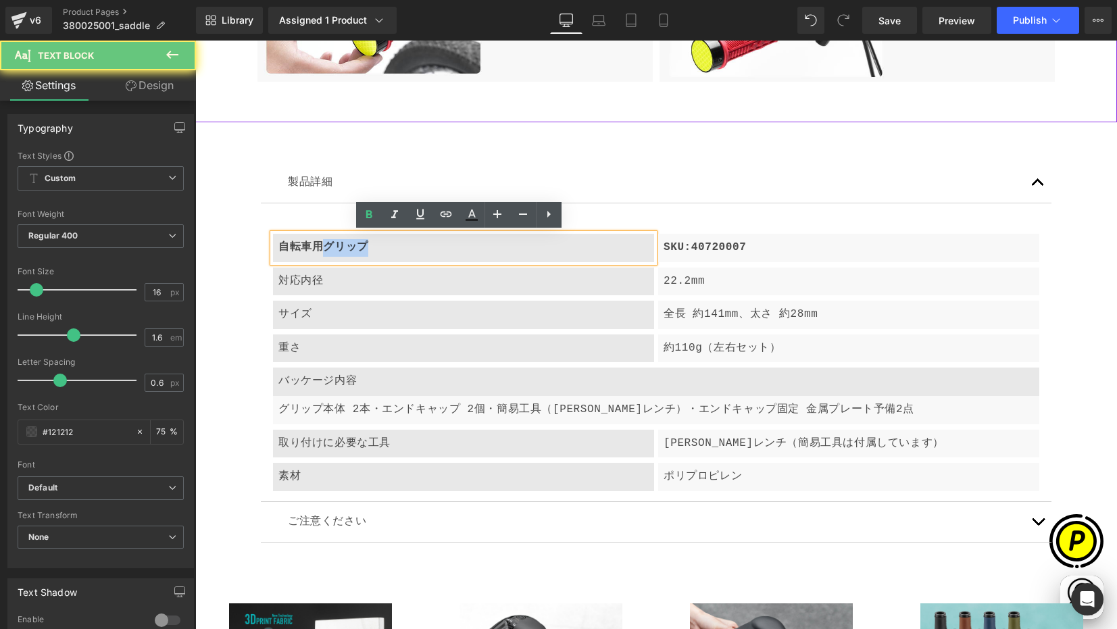
drag, startPoint x: 321, startPoint y: 243, endPoint x: 380, endPoint y: 249, distance: 59.1
click at [380, 249] on p "自転車用グリップ" at bounding box center [463, 248] width 370 height 18
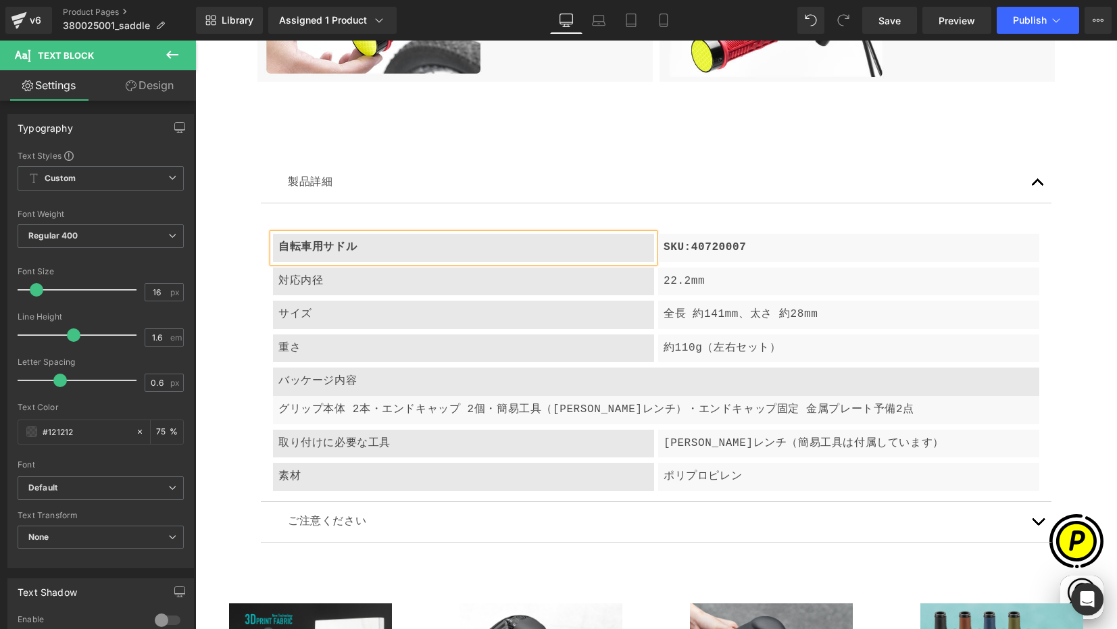
scroll to position [0, 0]
drag, startPoint x: 705, startPoint y: 245, endPoint x: 695, endPoint y: 246, distance: 10.9
click at [705, 245] on p "SKU:40720007" at bounding box center [849, 248] width 370 height 18
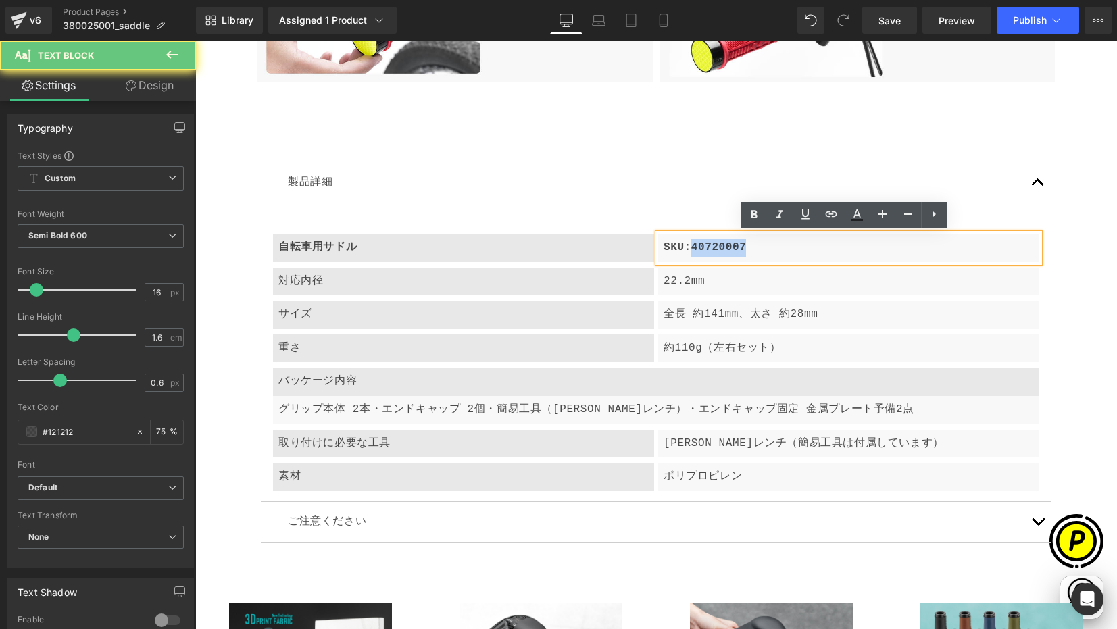
drag, startPoint x: 687, startPoint y: 245, endPoint x: 797, endPoint y: 250, distance: 109.6
click at [797, 250] on p "SKU:40720007" at bounding box center [849, 248] width 370 height 18
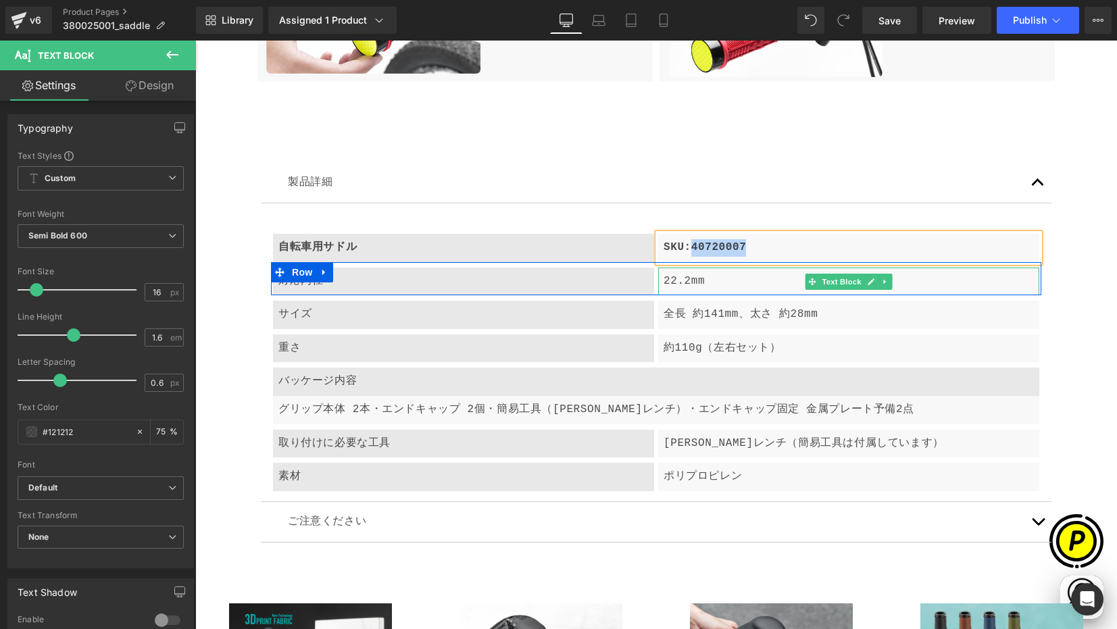
paste div
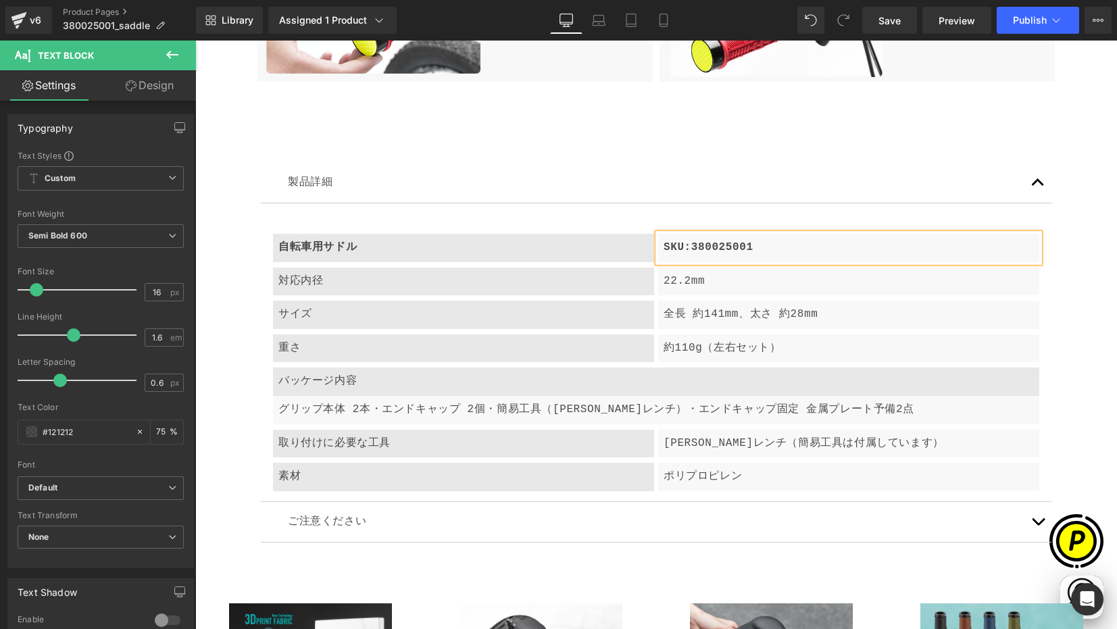
scroll to position [0, 264]
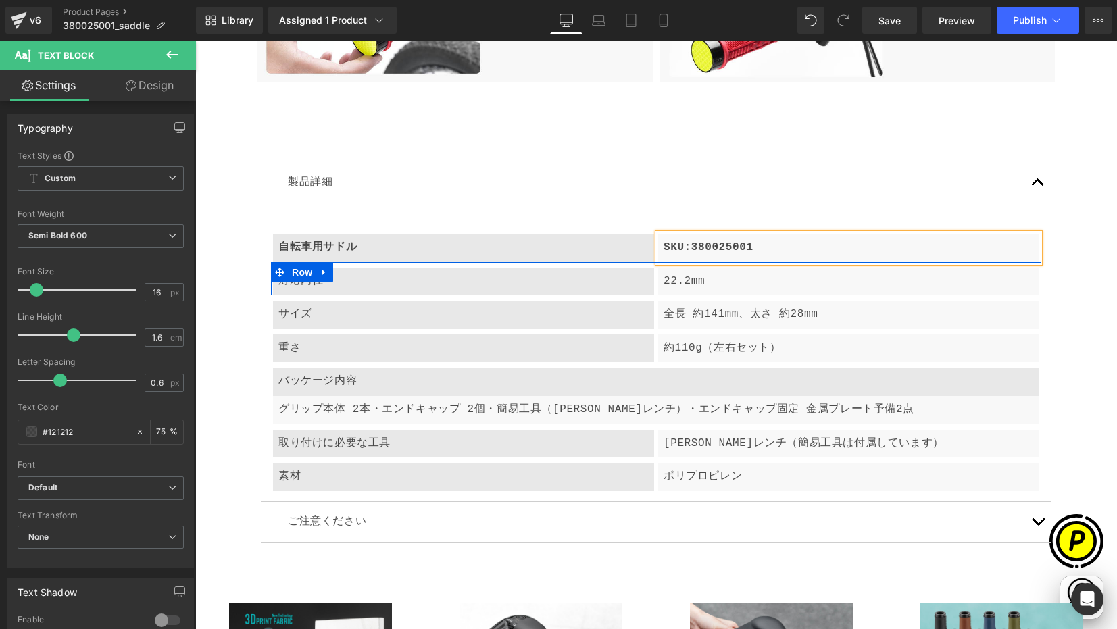
drag, startPoint x: 311, startPoint y: 284, endPoint x: 291, endPoint y: 282, distance: 21.0
click at [311, 284] on p "対応内径" at bounding box center [463, 282] width 370 height 18
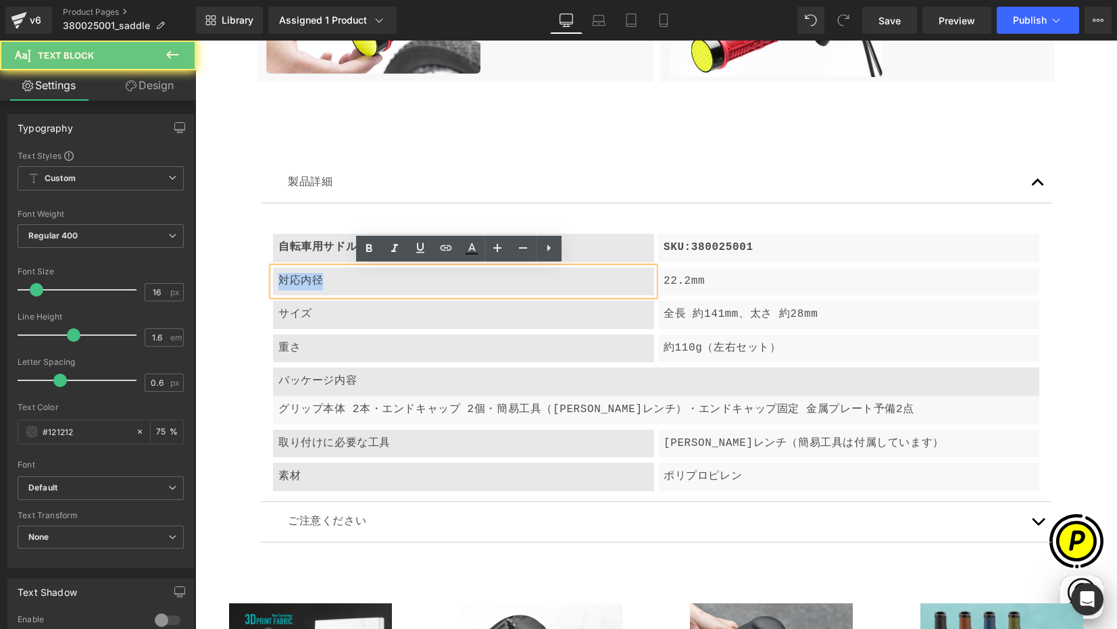
drag, startPoint x: 274, startPoint y: 280, endPoint x: 339, endPoint y: 285, distance: 65.1
click at [339, 285] on p "対応内径" at bounding box center [463, 282] width 370 height 18
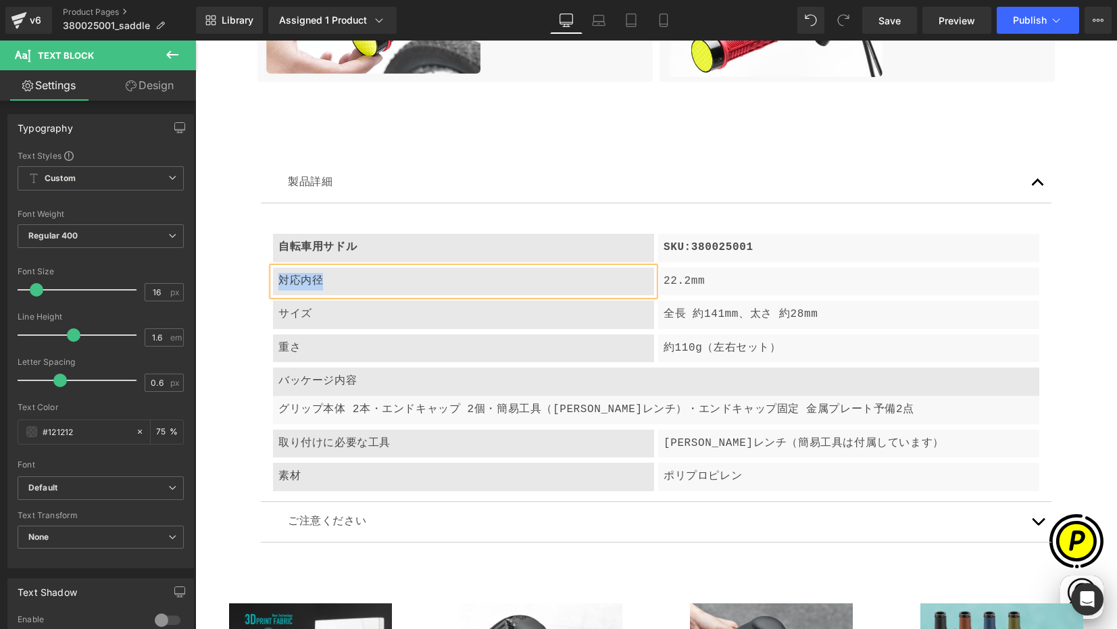
paste div
click at [695, 279] on p "22.2mm" at bounding box center [849, 282] width 370 height 18
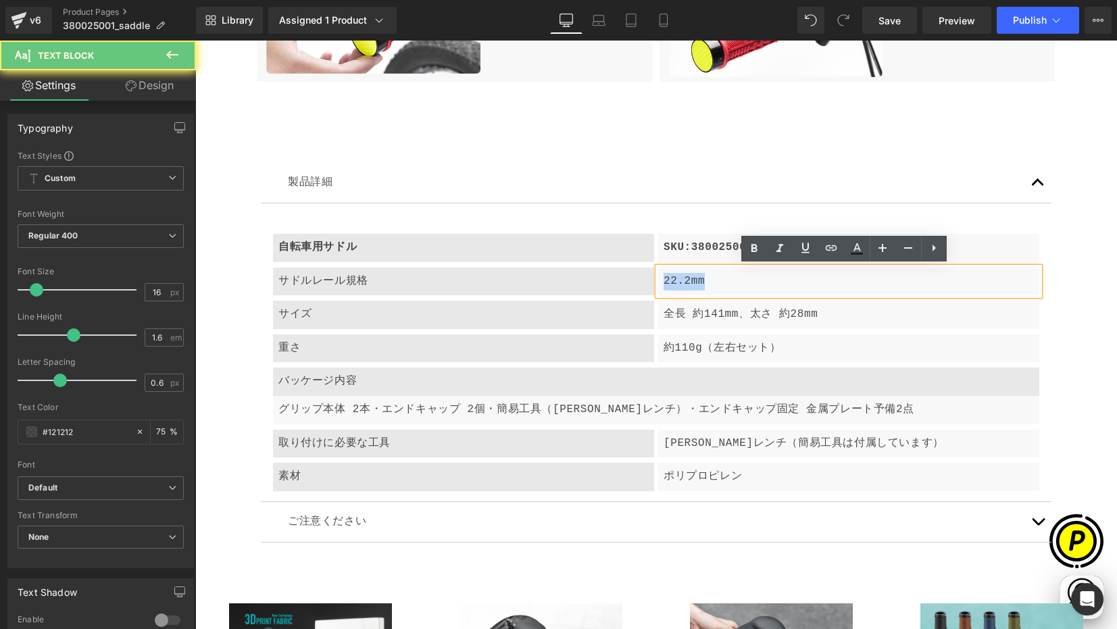
drag, startPoint x: 657, startPoint y: 278, endPoint x: 780, endPoint y: 292, distance: 123.8
click at [784, 291] on div "22.2mm" at bounding box center [848, 282] width 381 height 28
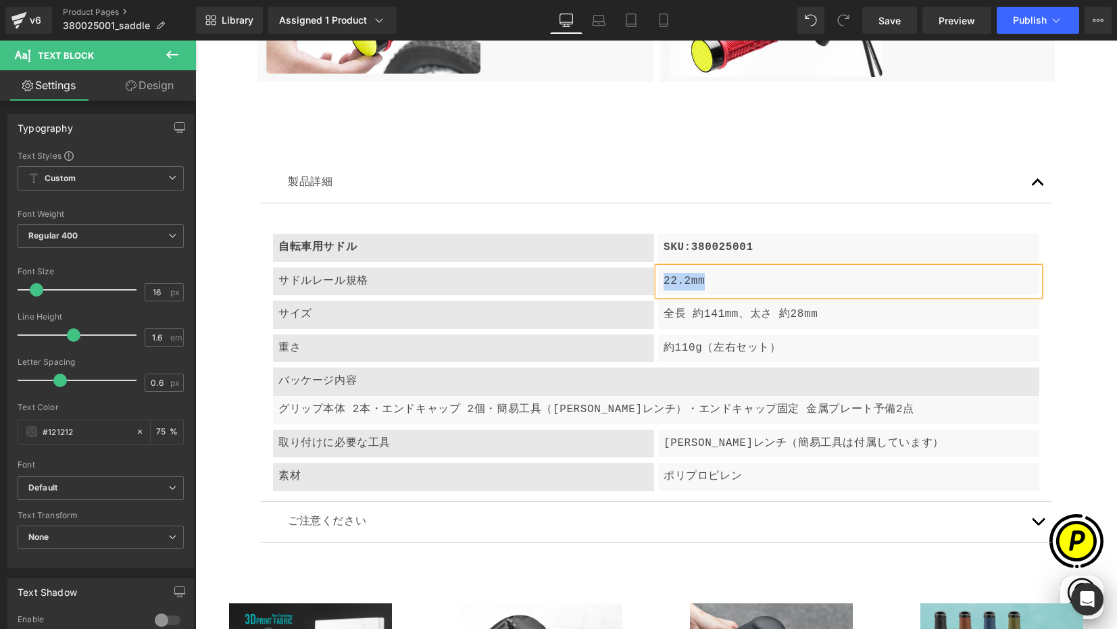
paste div
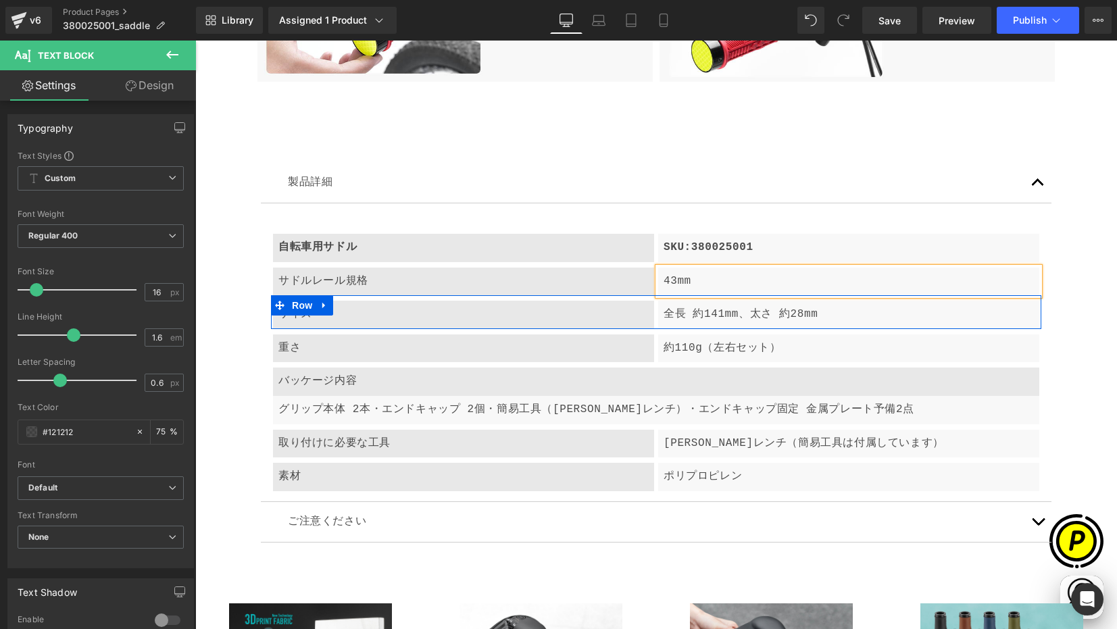
click at [658, 310] on div "全長 約141mm、太さ 約28mm" at bounding box center [848, 315] width 381 height 28
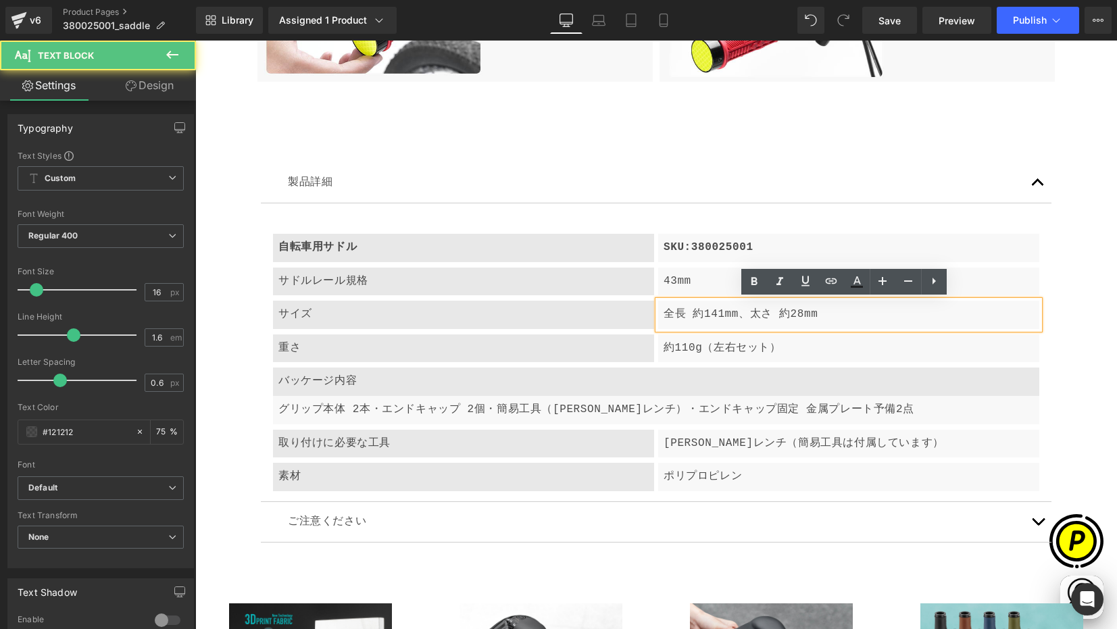
scroll to position [0, 0]
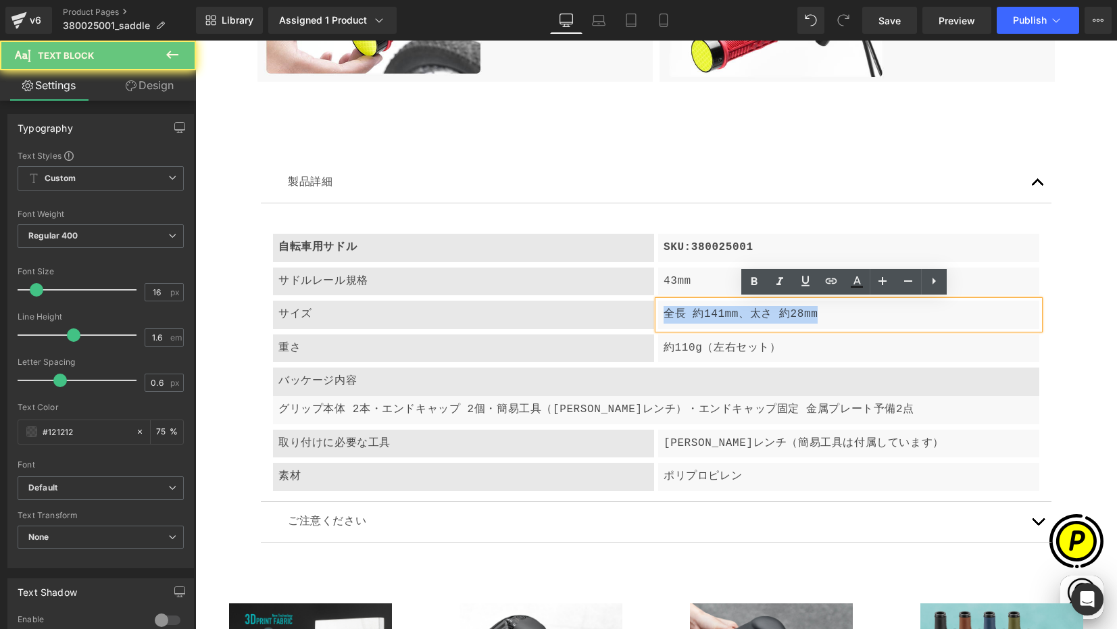
drag, startPoint x: 659, startPoint y: 311, endPoint x: 783, endPoint y: 317, distance: 123.8
click at [848, 319] on p "全長 約141mm、太さ 約28mm" at bounding box center [849, 315] width 370 height 18
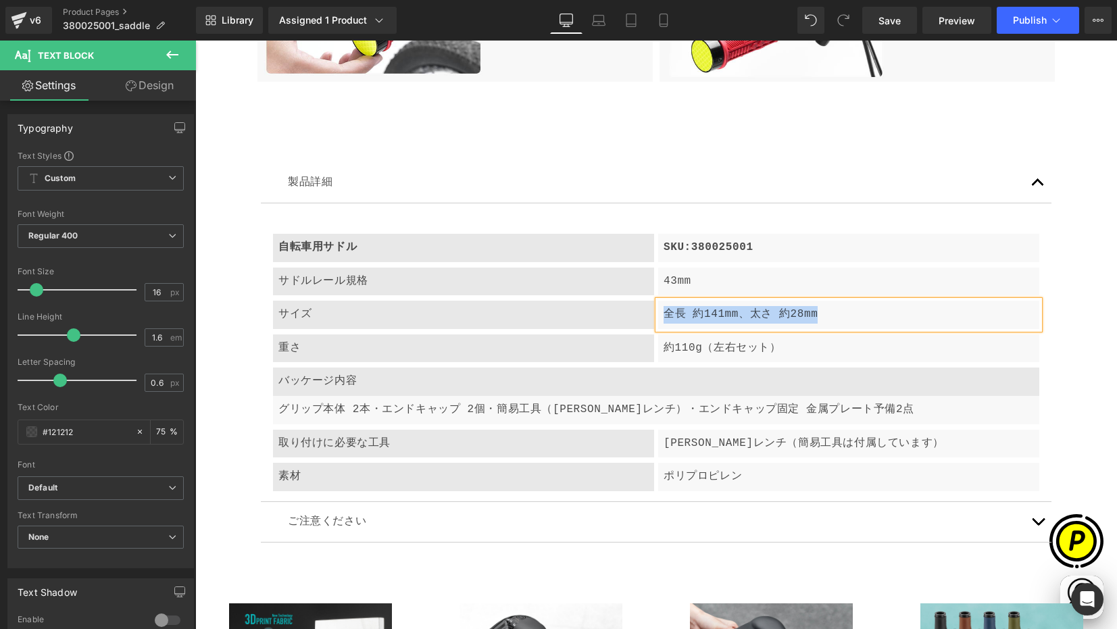
paste div
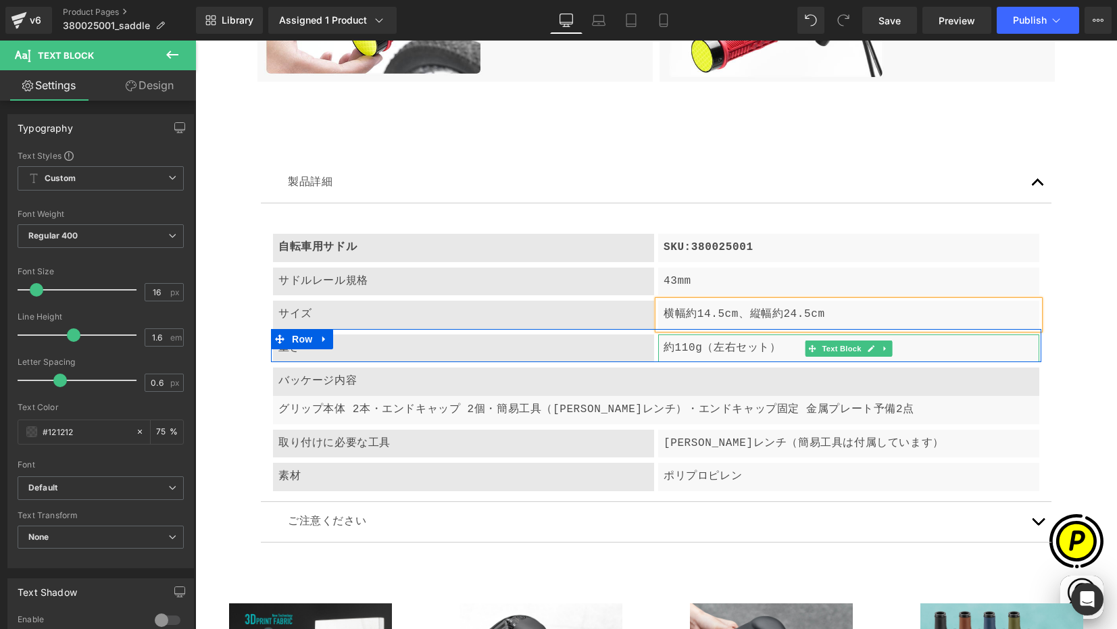
click at [685, 353] on p "約110g（左右セット）" at bounding box center [849, 349] width 370 height 18
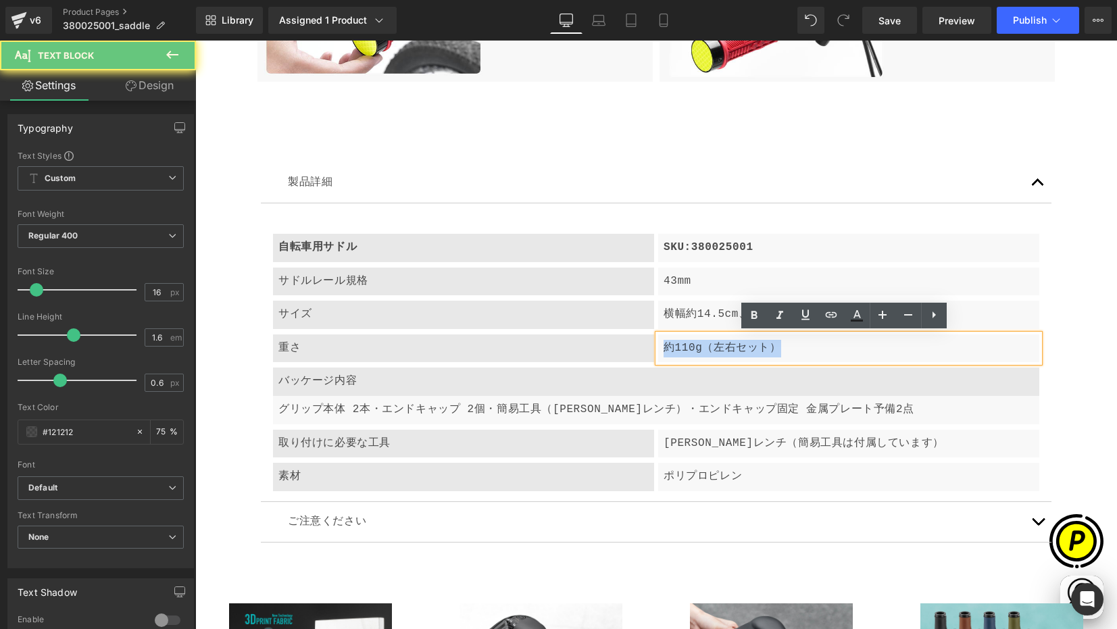
drag, startPoint x: 656, startPoint y: 345, endPoint x: 844, endPoint y: 355, distance: 188.1
click at [843, 354] on div "約110g（左右セット）" at bounding box center [848, 348] width 381 height 28
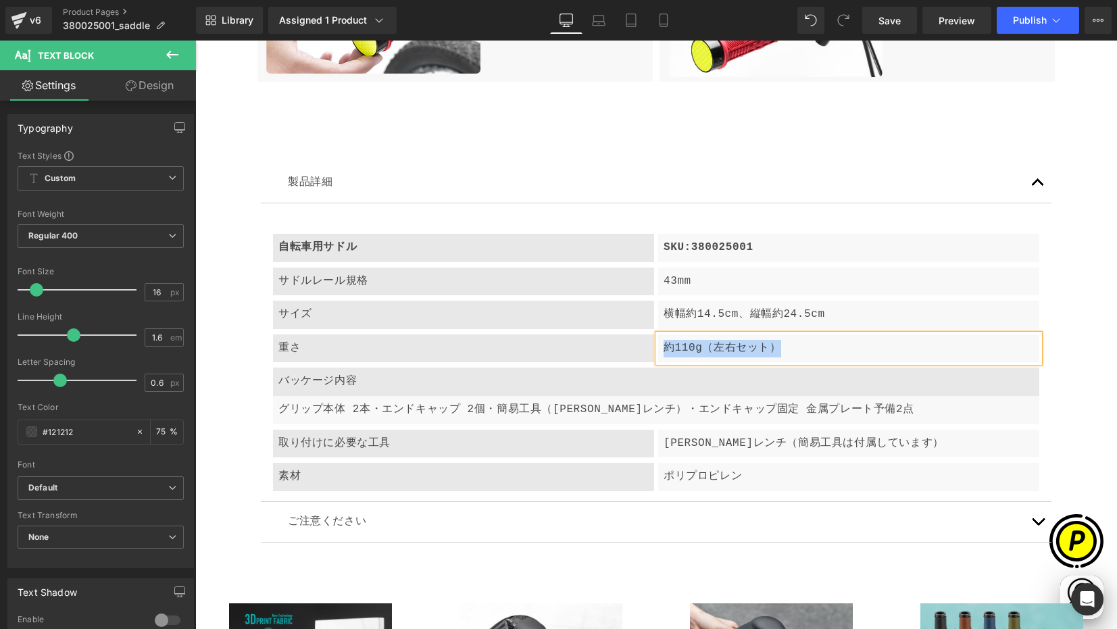
scroll to position [0, 264]
paste div
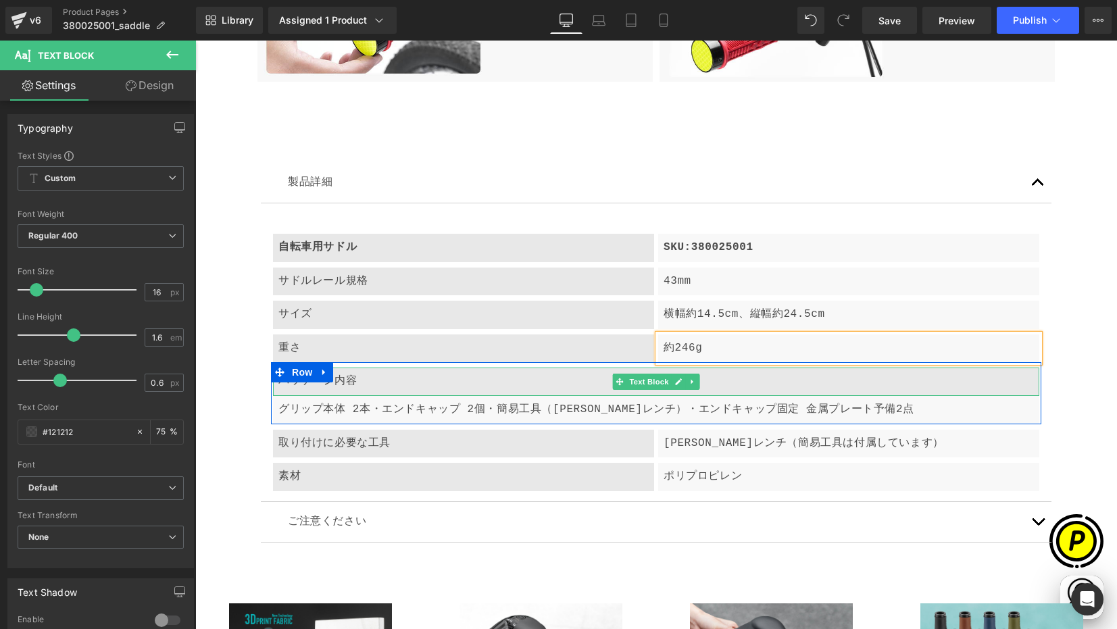
click at [343, 386] on div "バッケージ内容" at bounding box center [656, 382] width 766 height 28
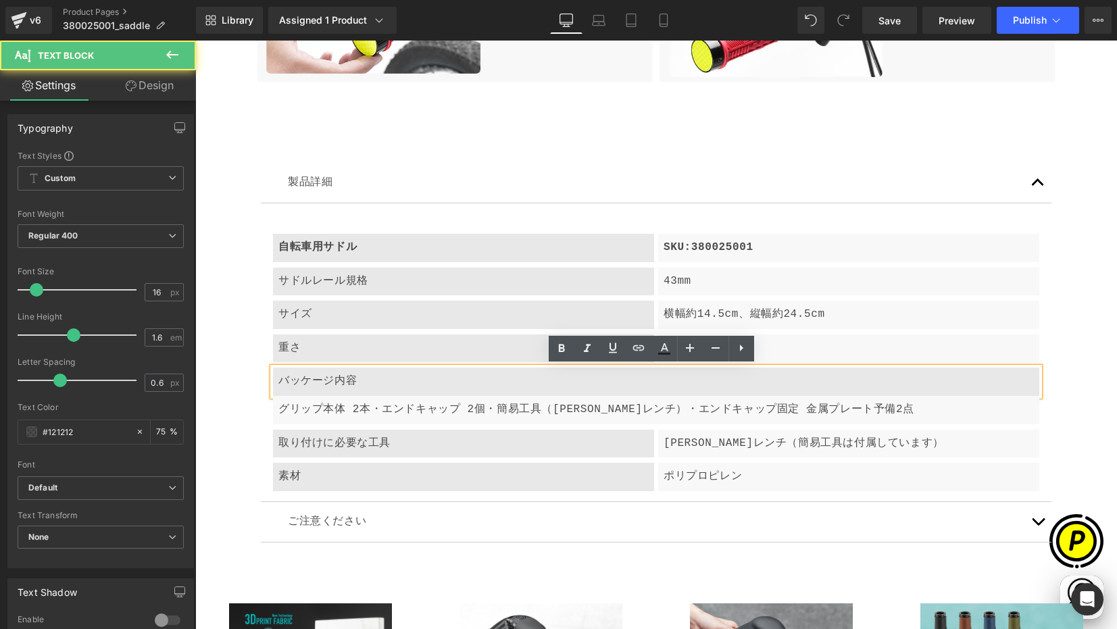
scroll to position [0, 527]
drag, startPoint x: 272, startPoint y: 381, endPoint x: 385, endPoint y: 384, distance: 112.9
click at [385, 384] on div "バッケージ内容" at bounding box center [656, 382] width 766 height 28
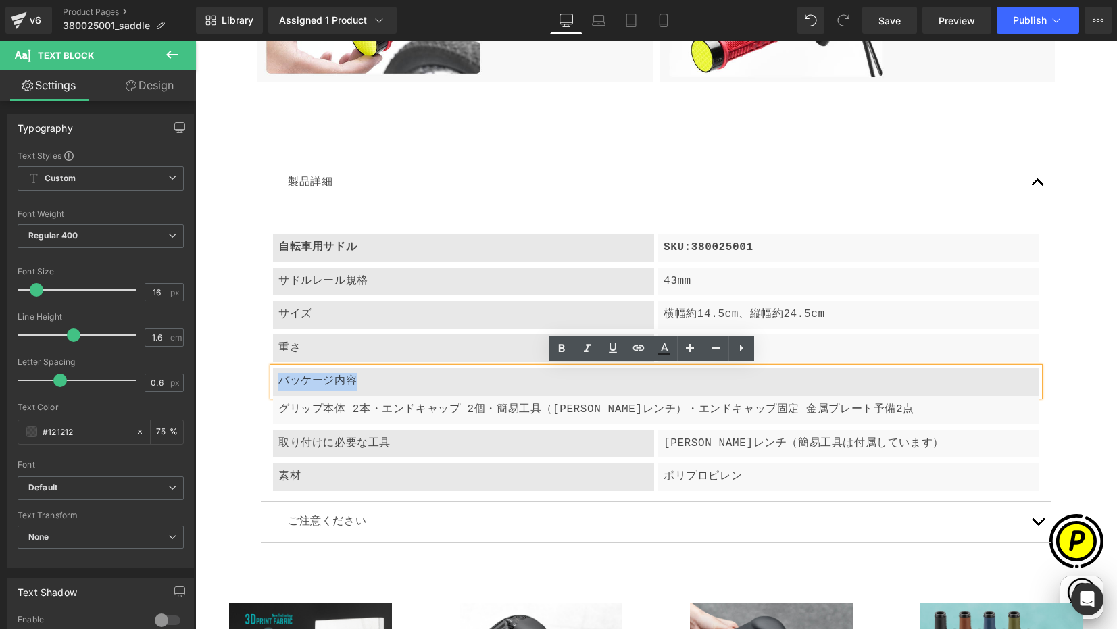
click at [251, 397] on div "製品詳細 Text Block 自転車用サドル Text Block SKU:380025001 Text Block Row サドルレール規格 Text B…" at bounding box center [656, 353] width 811 height 420
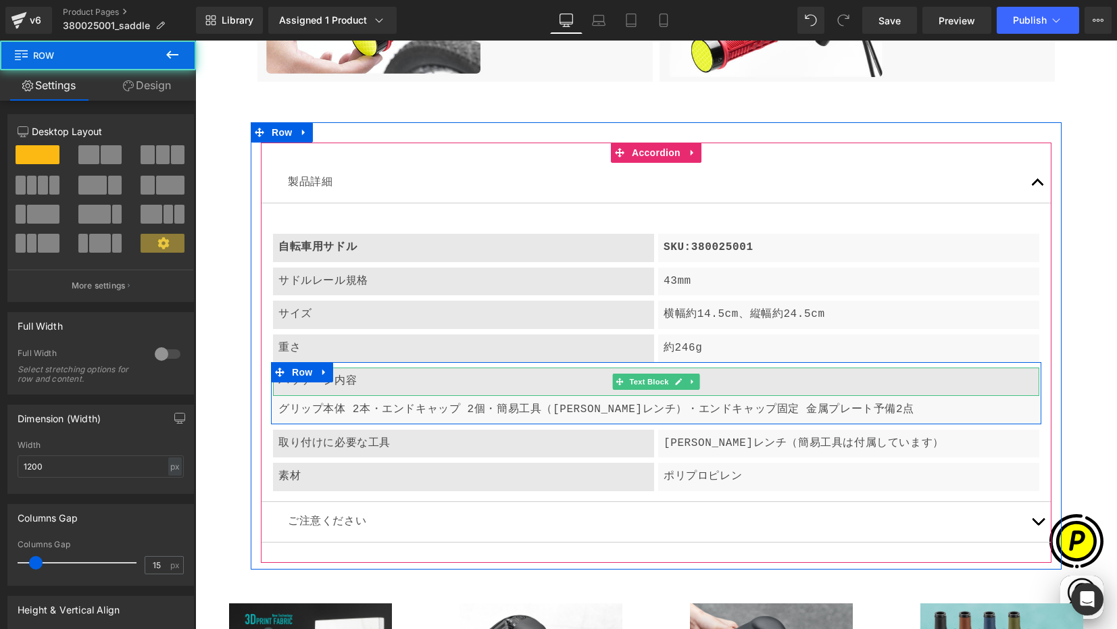
click at [366, 384] on div "バッケージ内容" at bounding box center [656, 382] width 766 height 28
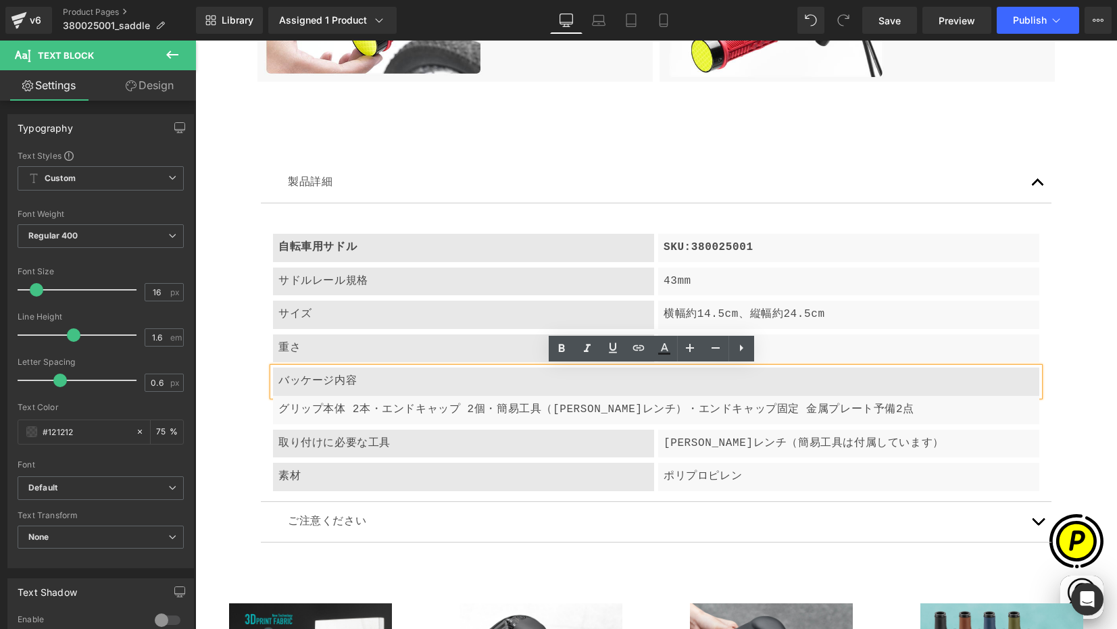
scroll to position [0, 0]
click at [341, 380] on div "バッケージ内容" at bounding box center [656, 382] width 766 height 28
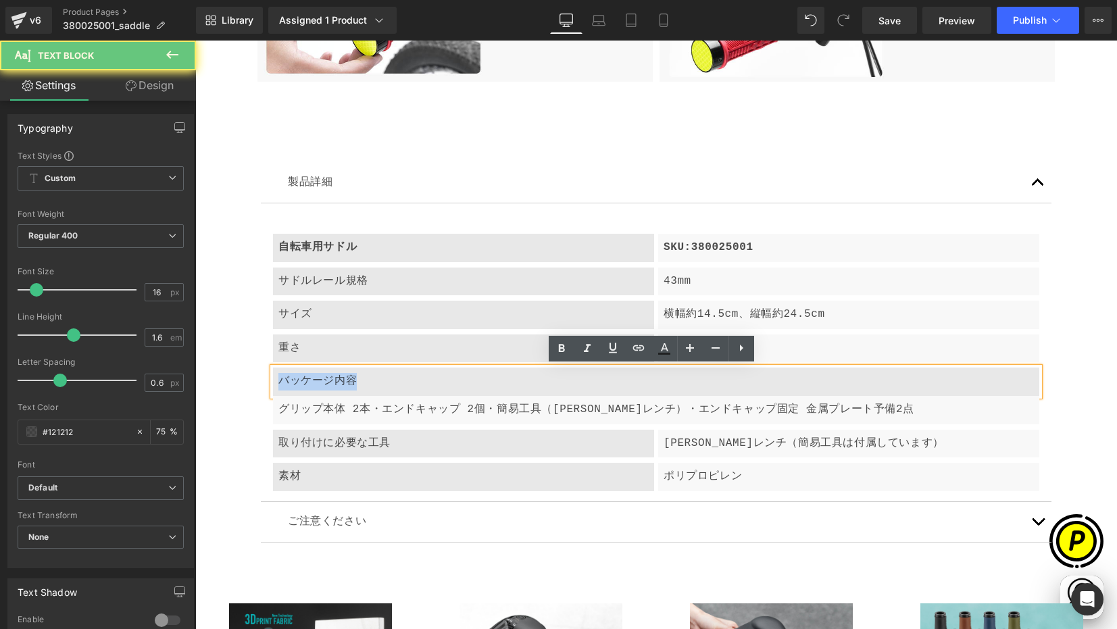
drag, startPoint x: 316, startPoint y: 382, endPoint x: 392, endPoint y: 384, distance: 76.4
click at [392, 384] on div "バッケージ内容" at bounding box center [656, 382] width 766 height 28
paste div
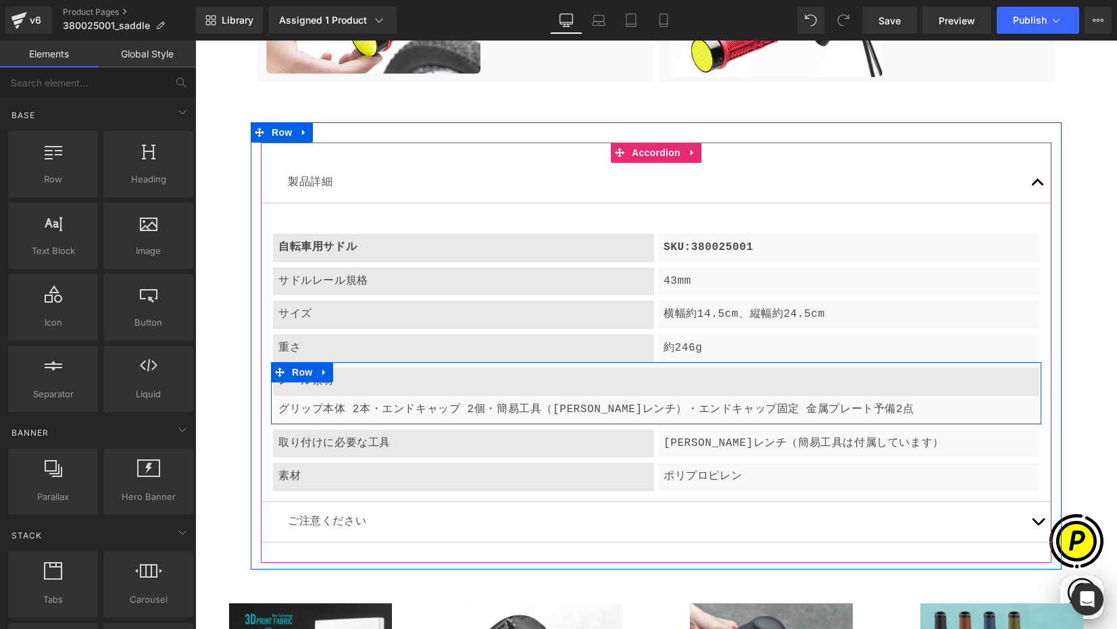
drag, startPoint x: 321, startPoint y: 371, endPoint x: 330, endPoint y: 376, distance: 10.0
click at [322, 372] on icon at bounding box center [324, 373] width 9 height 10
click at [355, 371] on icon at bounding box center [359, 372] width 9 height 9
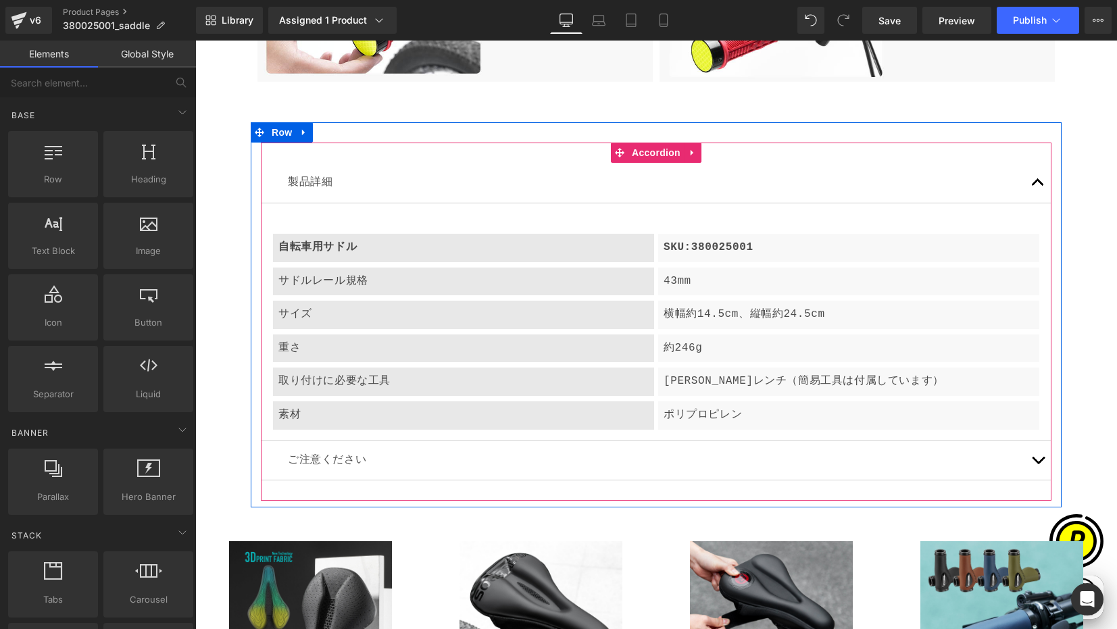
click at [318, 385] on p "取り付けに必要な工具" at bounding box center [463, 382] width 370 height 18
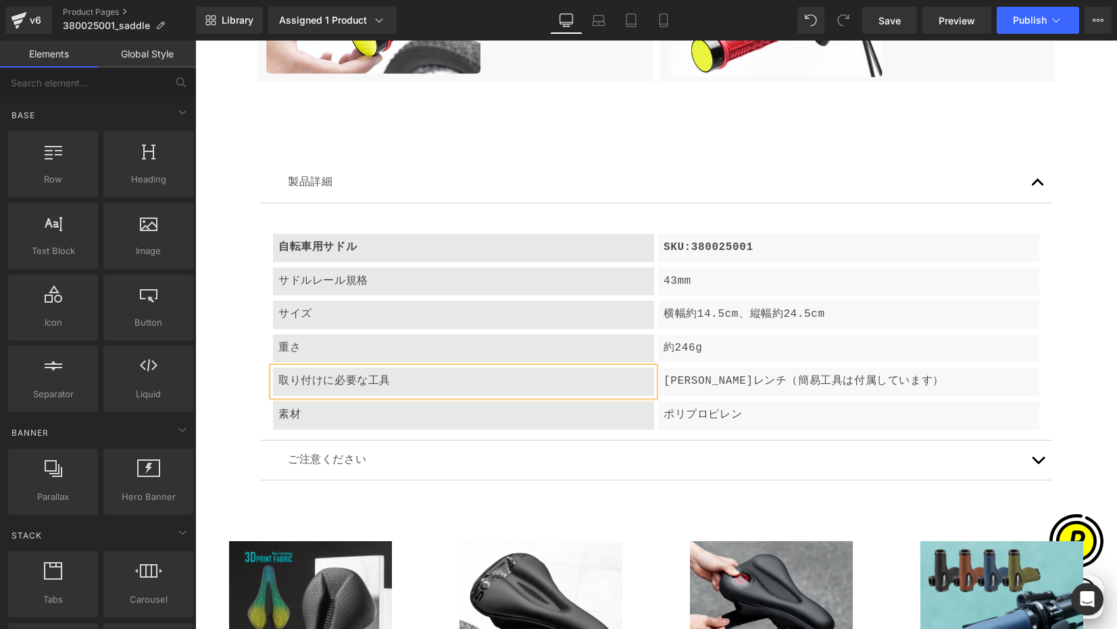
scroll to position [0, 264]
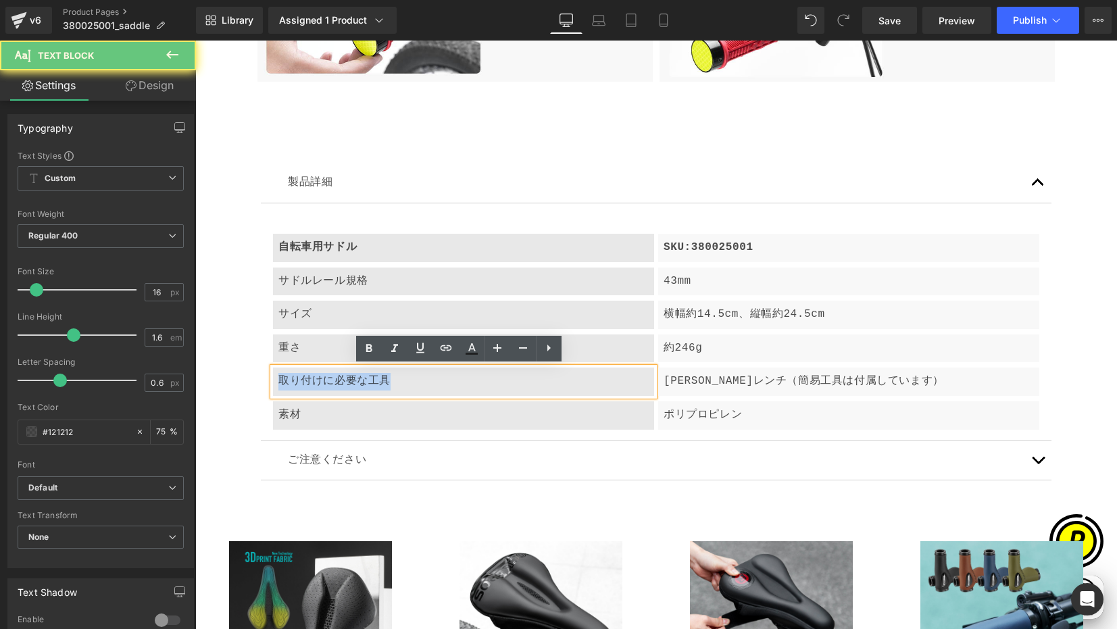
drag, startPoint x: 278, startPoint y: 379, endPoint x: 420, endPoint y: 382, distance: 142.6
click at [420, 382] on p "取り付けに必要な工具" at bounding box center [463, 382] width 370 height 18
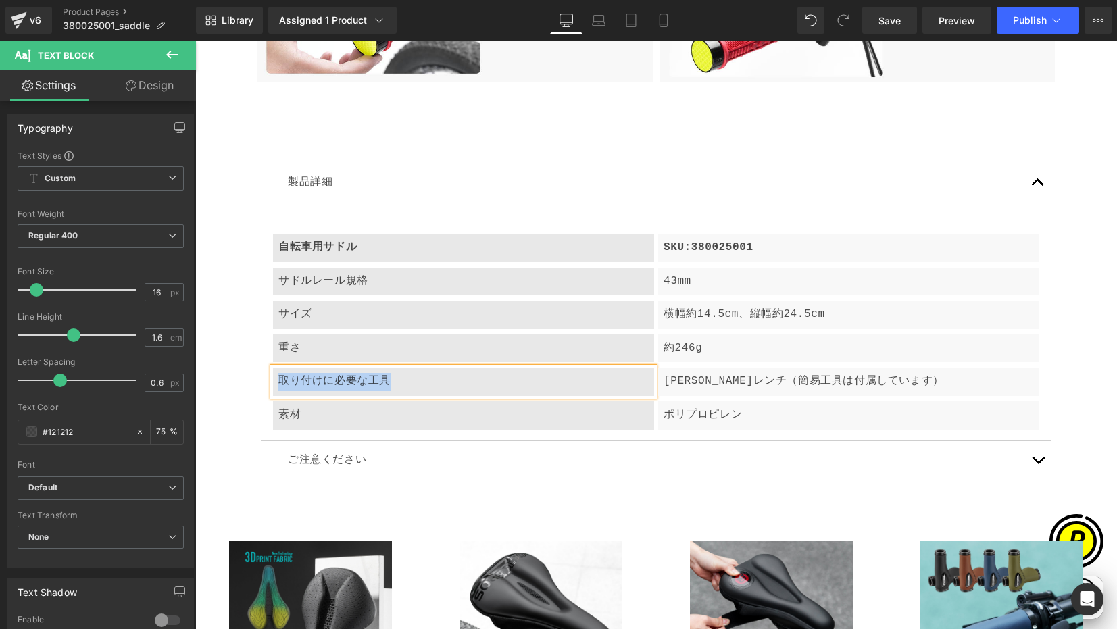
paste div
click at [703, 383] on p "[PERSON_NAME]レンチ（簡易工具は付属しています）" at bounding box center [849, 382] width 370 height 18
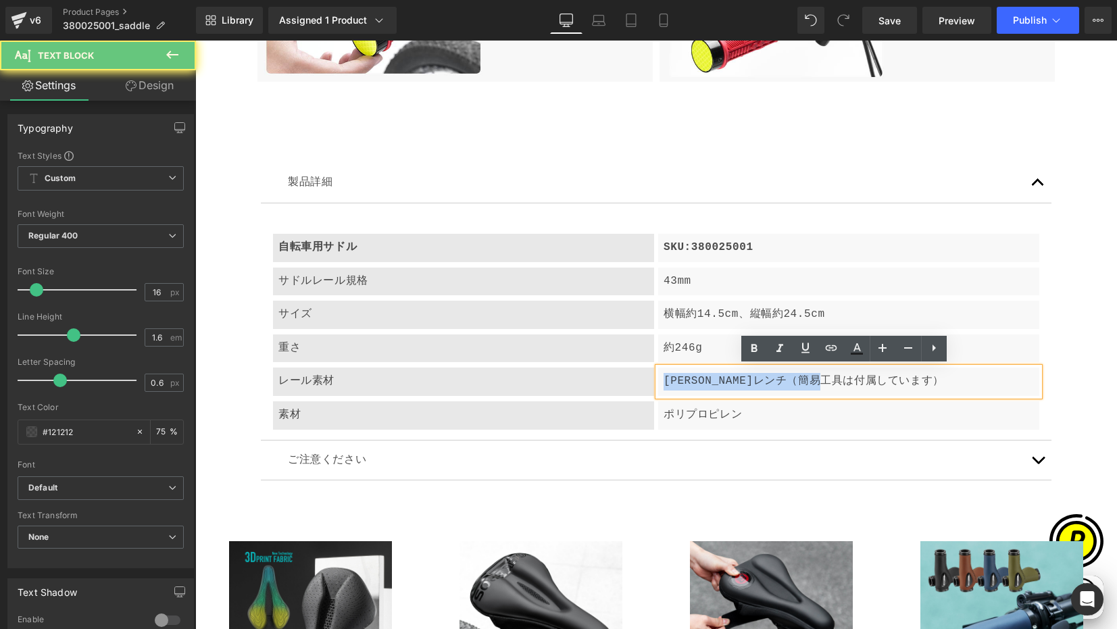
drag, startPoint x: 661, startPoint y: 380, endPoint x: 906, endPoint y: 396, distance: 245.8
click at [906, 396] on article "自転車用サドル Text Block SKU:380025001 Text Block Row サドルレール規格 Text Block 43mm Text B…" at bounding box center [656, 321] width 791 height 237
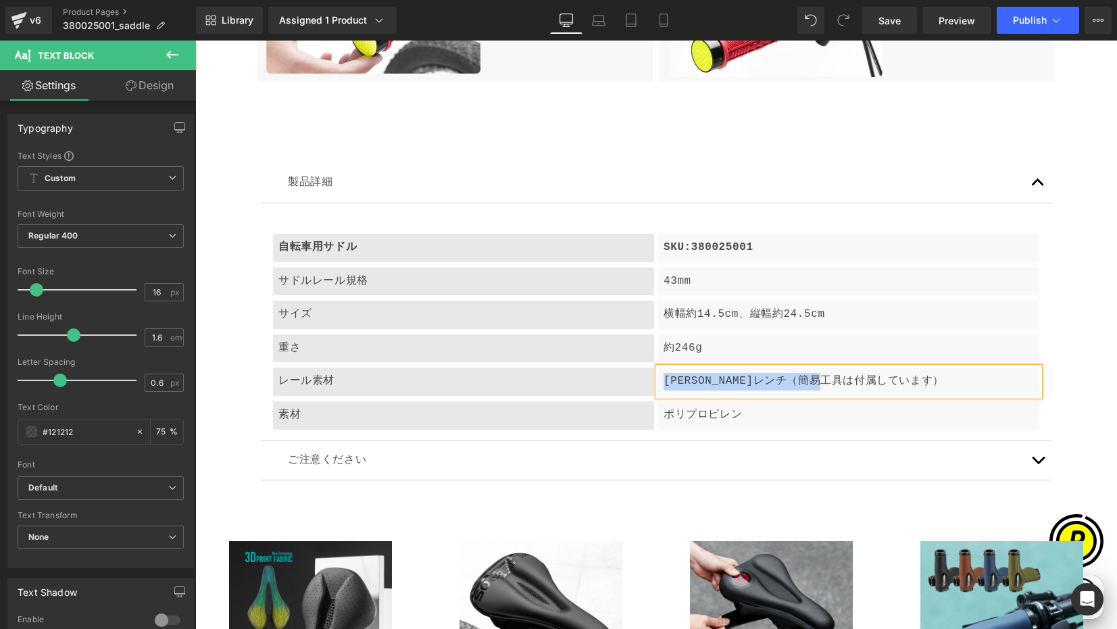
paste div
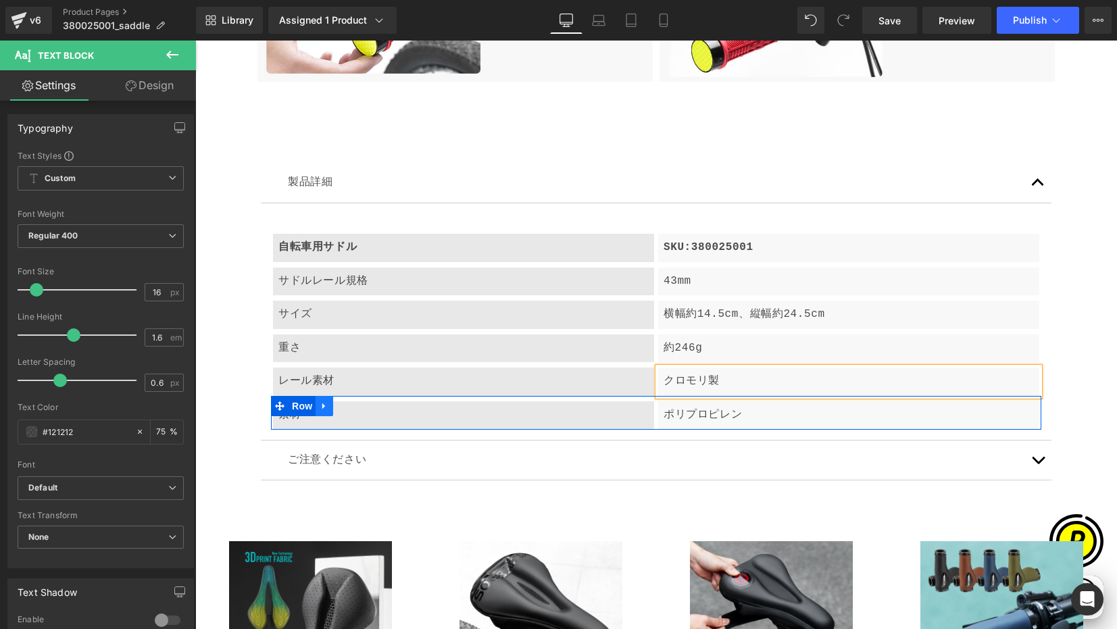
click at [324, 414] on link at bounding box center [325, 406] width 18 height 20
click at [291, 422] on p "素材" at bounding box center [463, 416] width 370 height 18
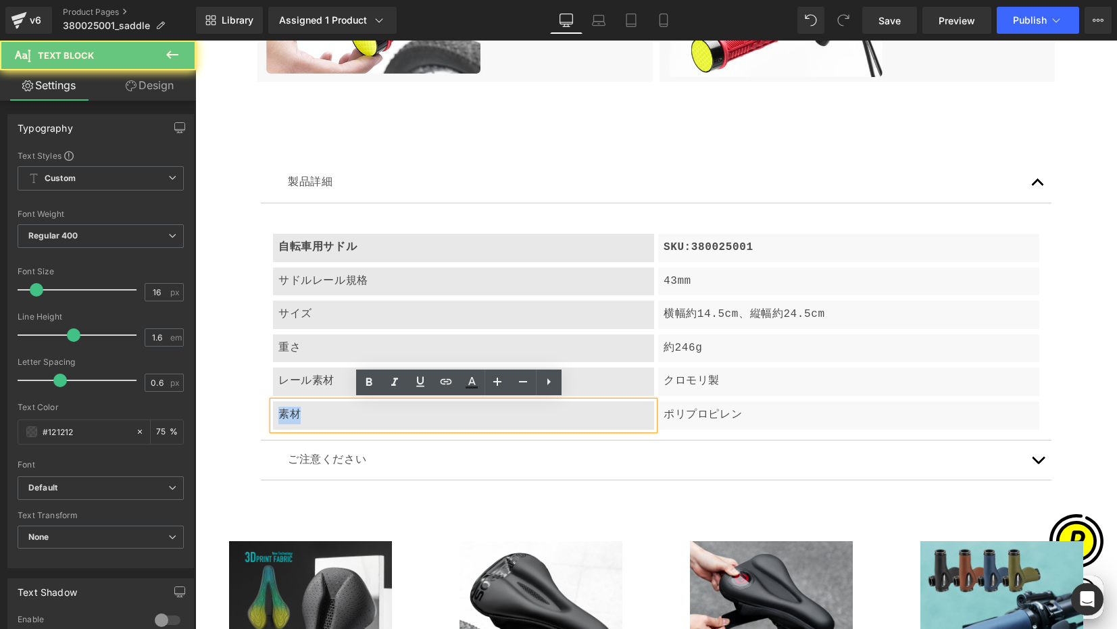
drag, startPoint x: 291, startPoint y: 418, endPoint x: 322, endPoint y: 420, distance: 31.1
click at [322, 420] on div "素材" at bounding box center [463, 415] width 381 height 28
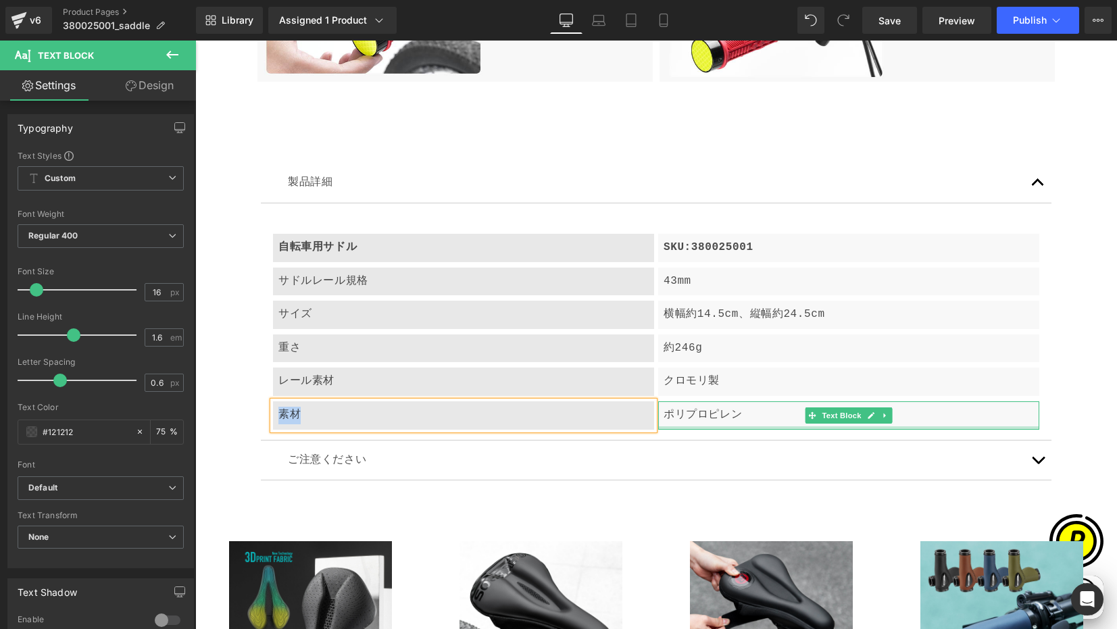
paste div
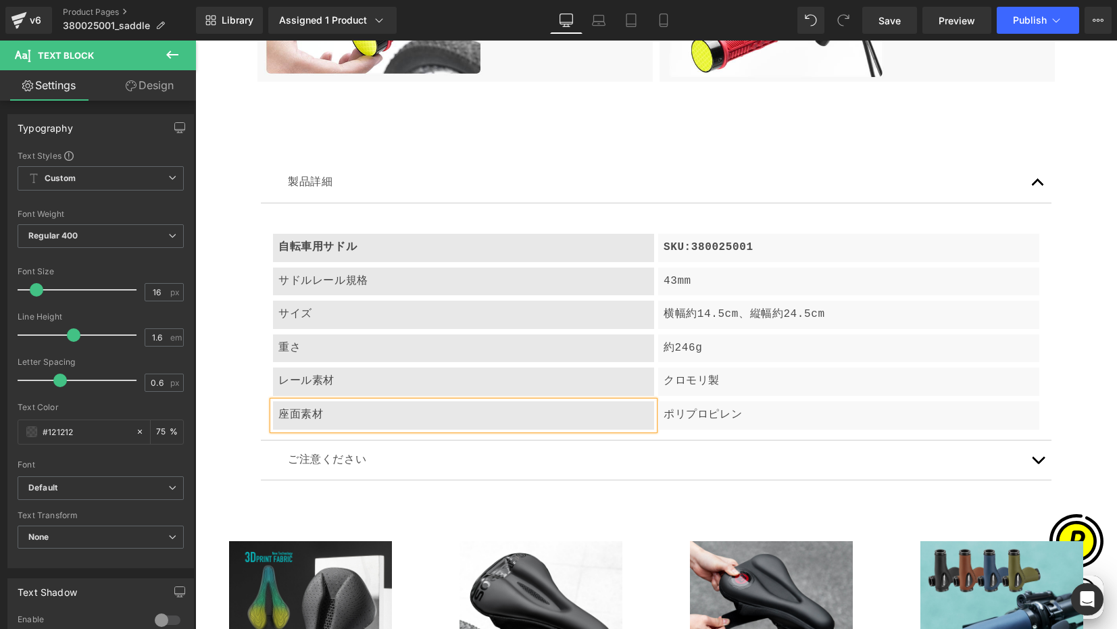
click at [680, 419] on p "ポリプロピレン" at bounding box center [849, 416] width 370 height 18
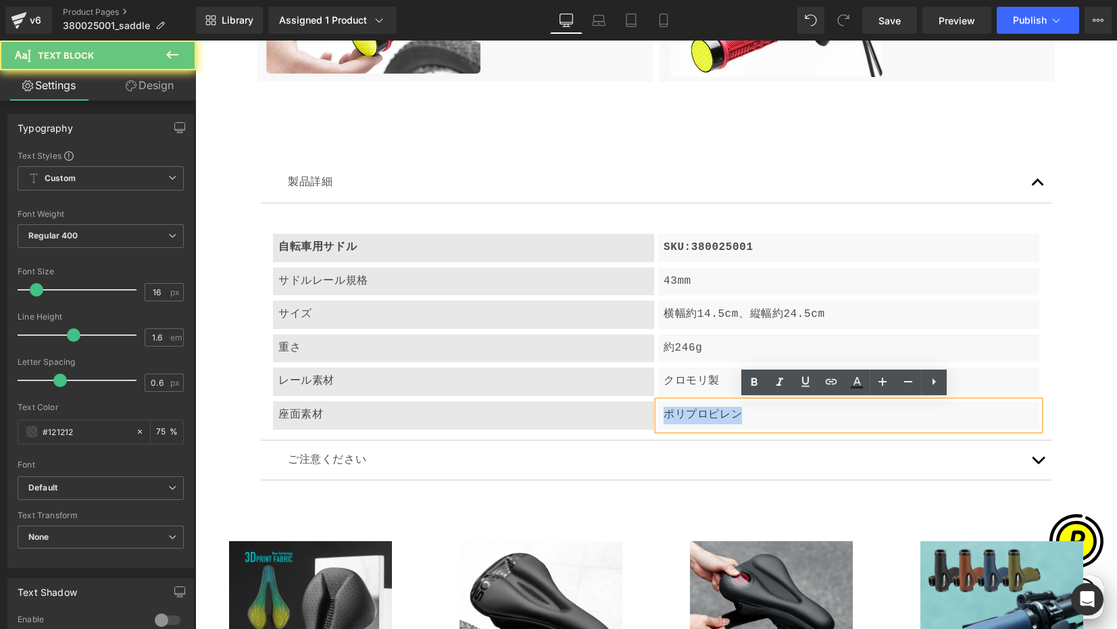
drag, startPoint x: 661, startPoint y: 414, endPoint x: 771, endPoint y: 418, distance: 109.5
click at [771, 418] on p "ポリプロピレン" at bounding box center [849, 416] width 370 height 18
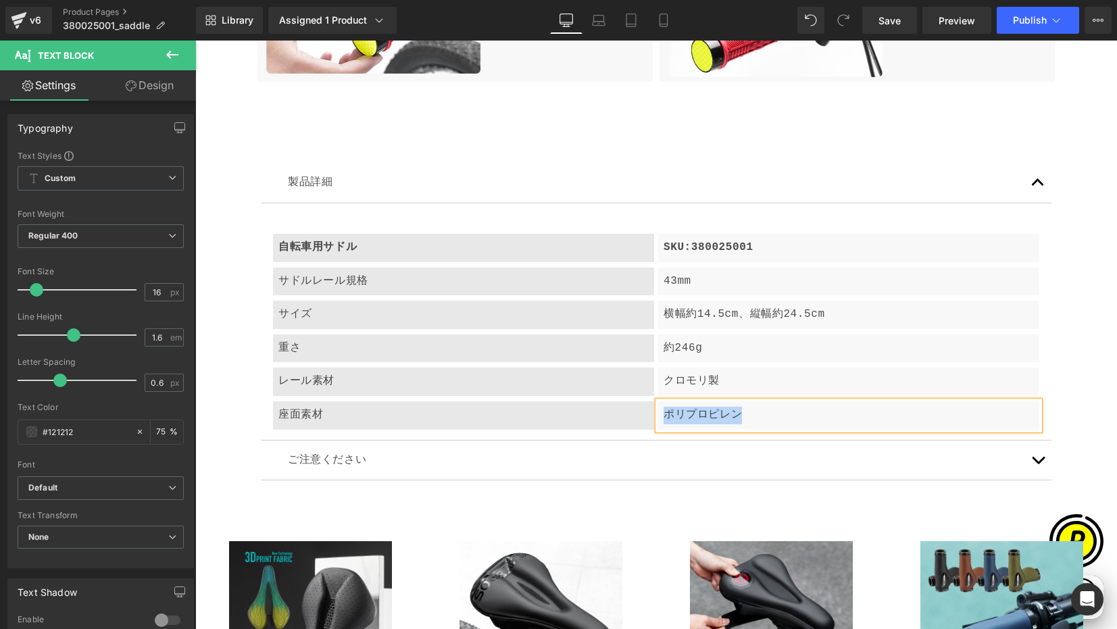
paste div
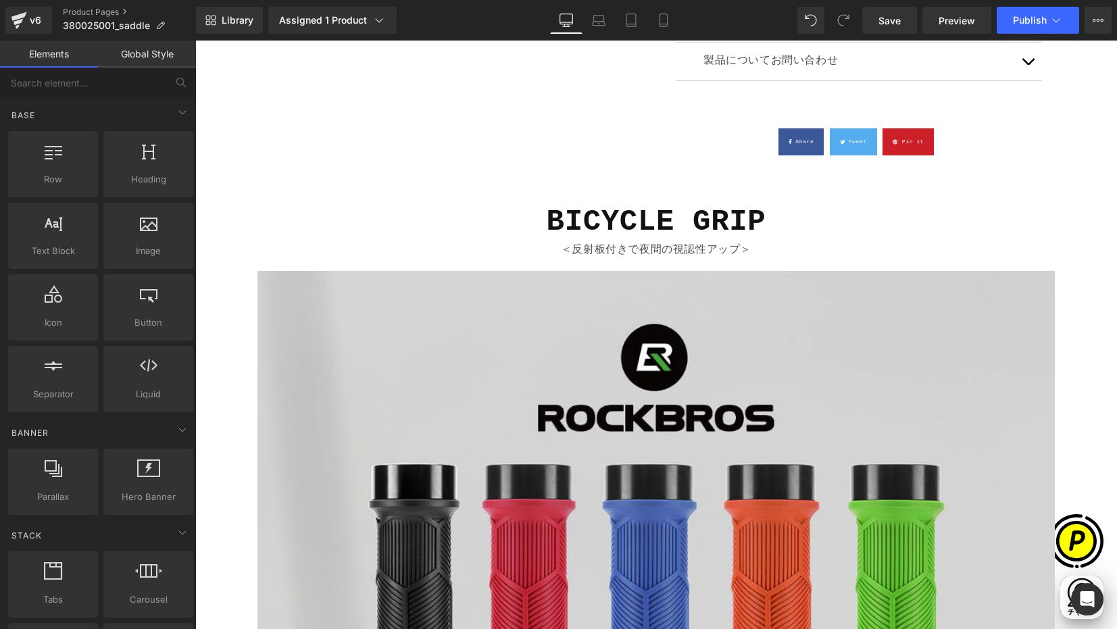
scroll to position [926, 0]
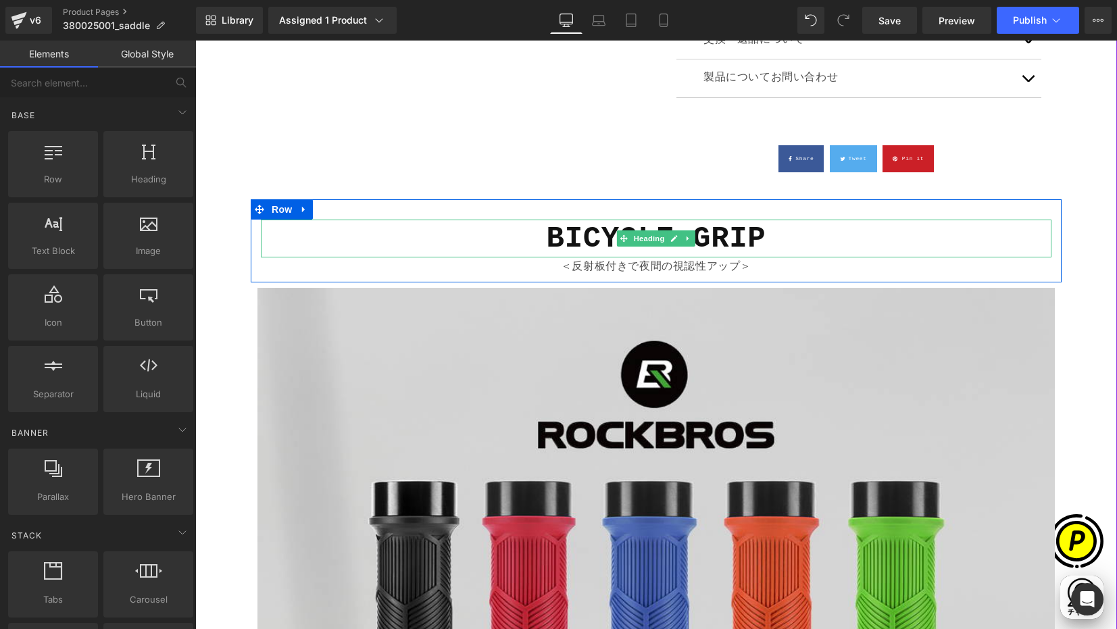
click at [757, 241] on b "BICYCLE GRIP" at bounding box center [657, 239] width 220 height 34
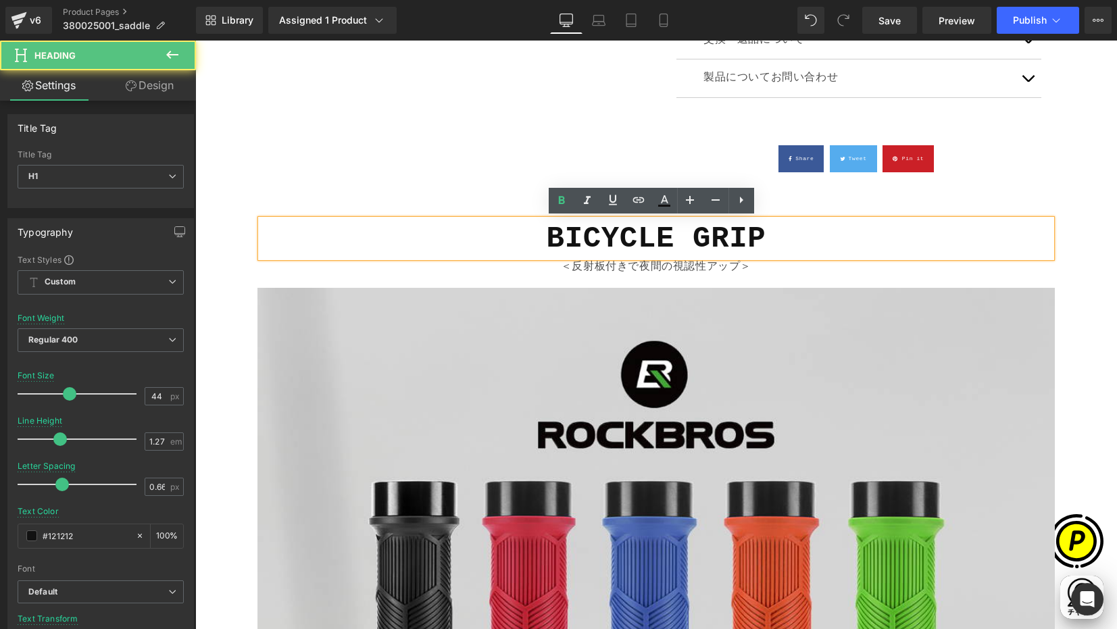
scroll to position [0, 264]
click at [788, 245] on h1 "BICYCLE GRIP" at bounding box center [656, 239] width 791 height 38
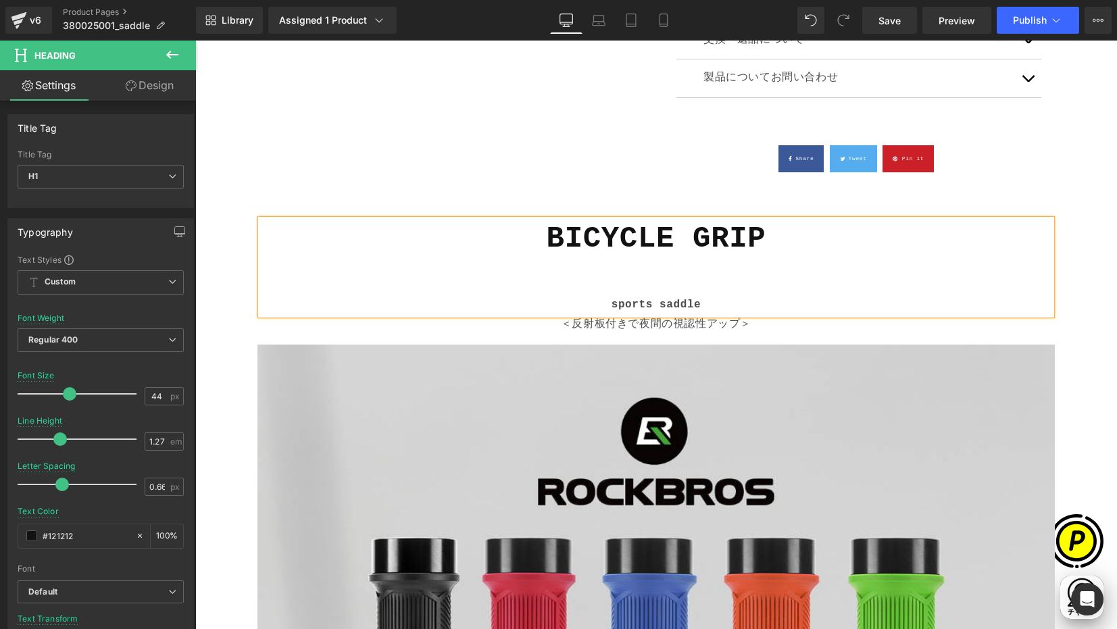
click at [607, 257] on h1 "BICYCLE GRIP" at bounding box center [656, 258] width 791 height 76
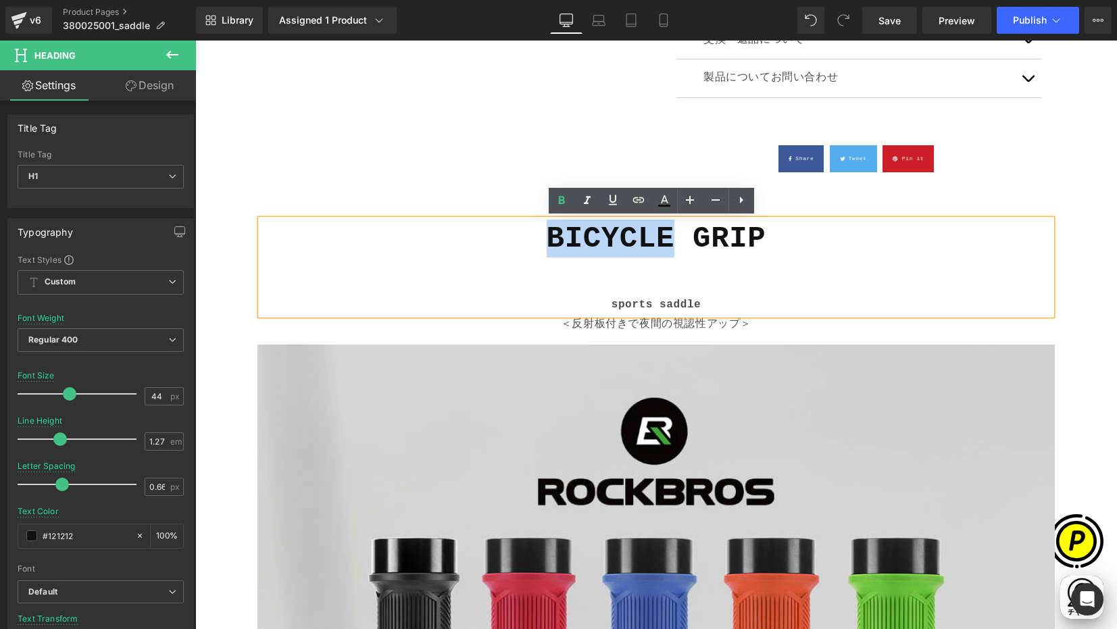
drag, startPoint x: 558, startPoint y: 239, endPoint x: 669, endPoint y: 240, distance: 110.8
click at [669, 240] on b "BICYCLE GRIP" at bounding box center [657, 239] width 220 height 34
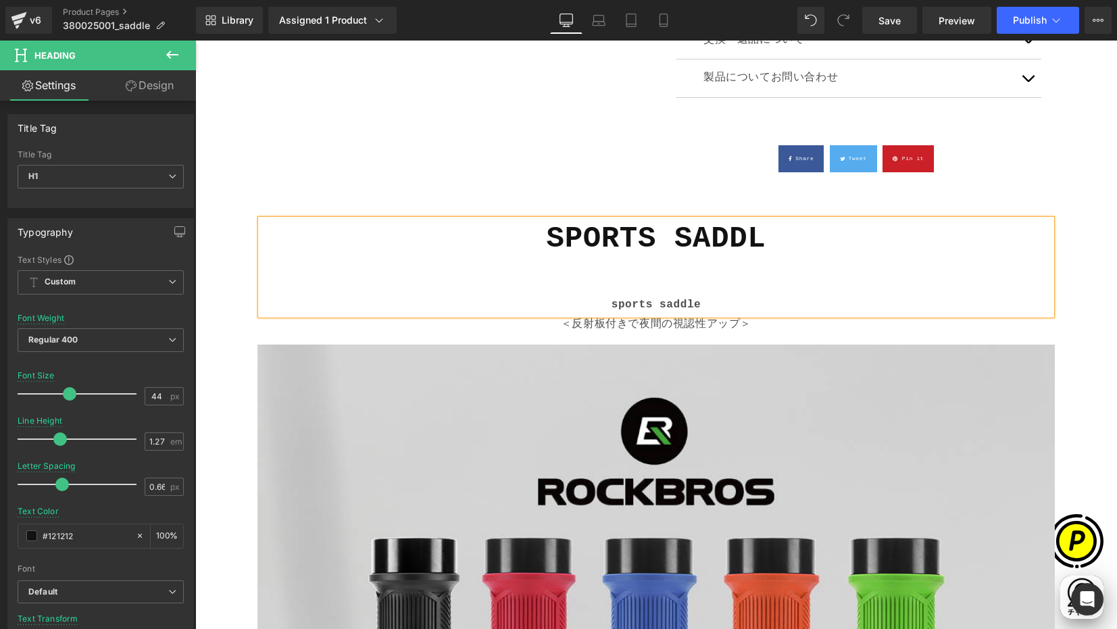
scroll to position [0, 0]
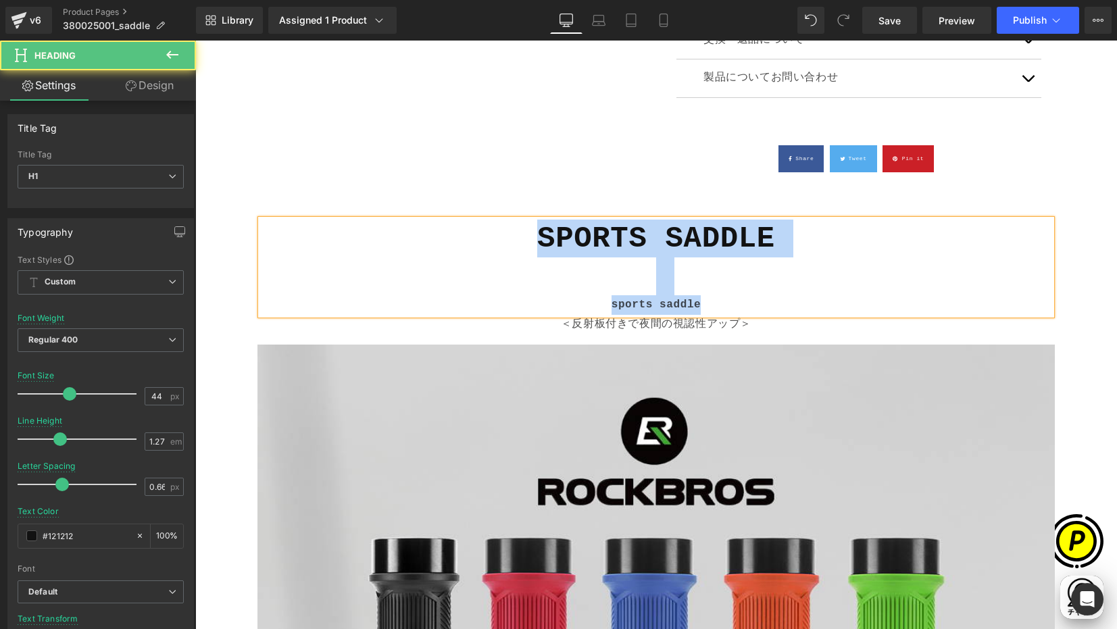
drag, startPoint x: 775, startPoint y: 240, endPoint x: 770, endPoint y: 302, distance: 62.4
click at [790, 309] on div "SPORTS SADDLE sports saddle" at bounding box center [656, 267] width 791 height 95
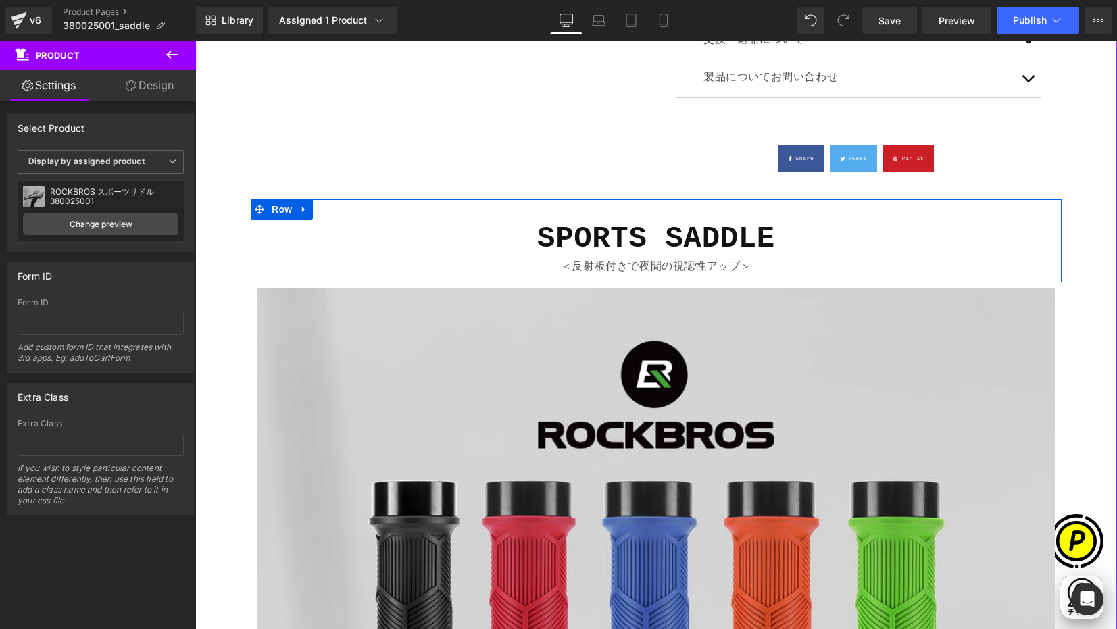
click at [588, 269] on p "＜反射板付きで夜間の視認性アップ＞" at bounding box center [656, 267] width 791 height 20
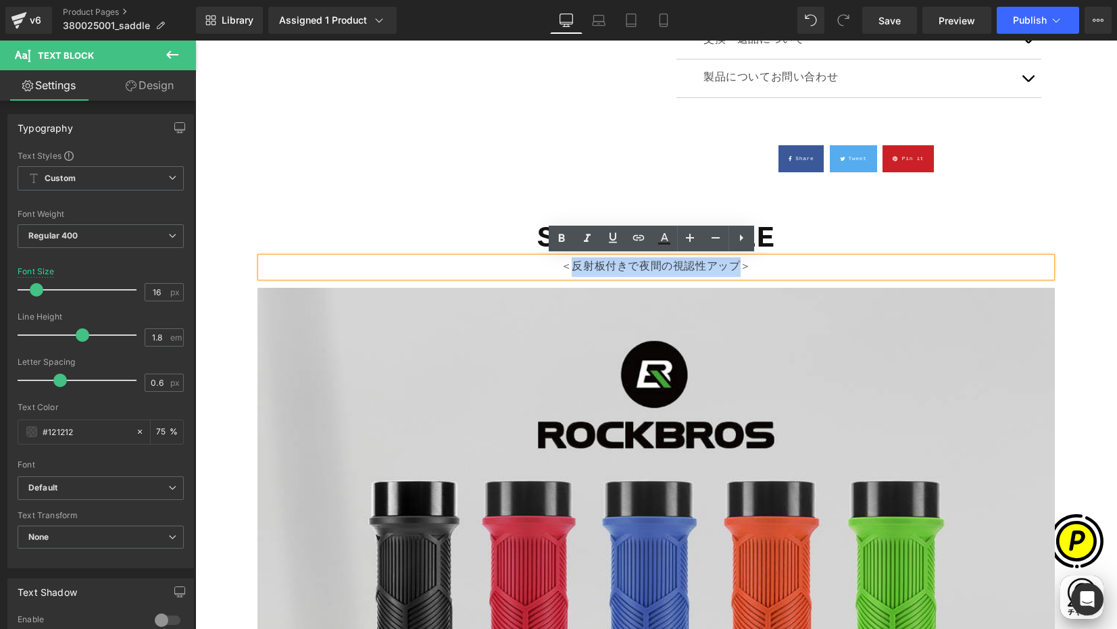
drag, startPoint x: 599, startPoint y: 266, endPoint x: 730, endPoint y: 266, distance: 130.4
click at [730, 266] on p "＜反射板付きで夜間の視認性アップ＞" at bounding box center [656, 267] width 791 height 20
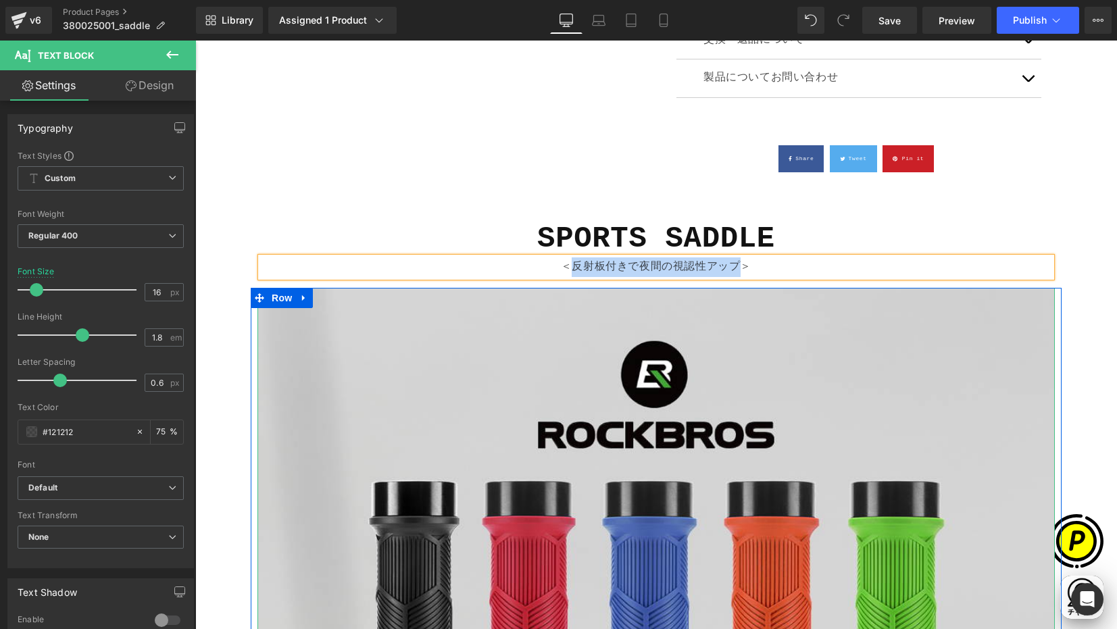
paste div
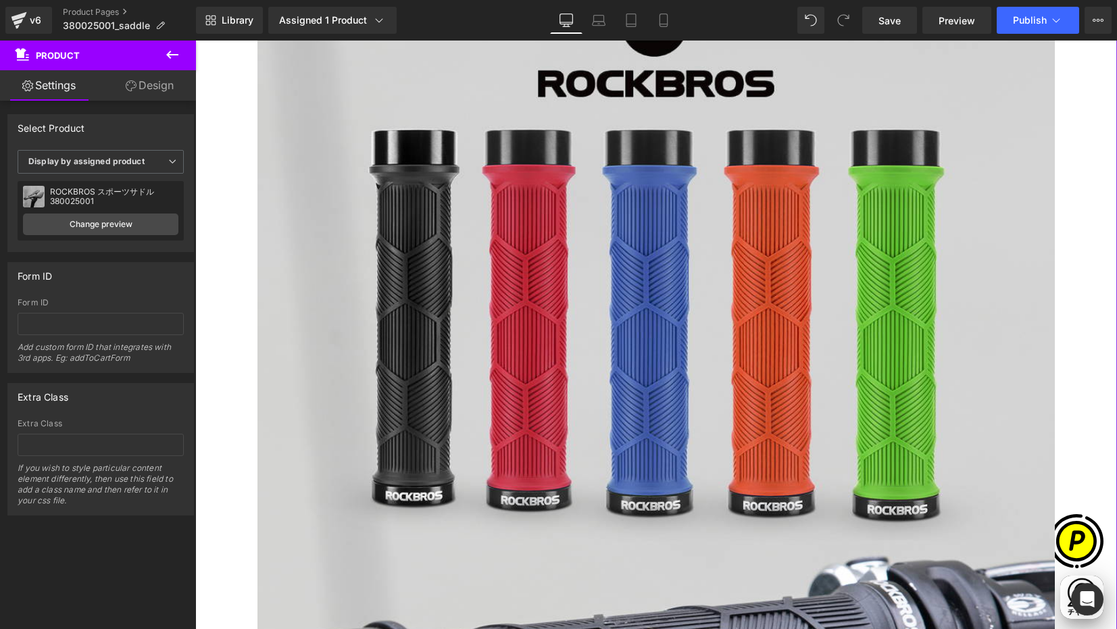
scroll to position [1279, 0]
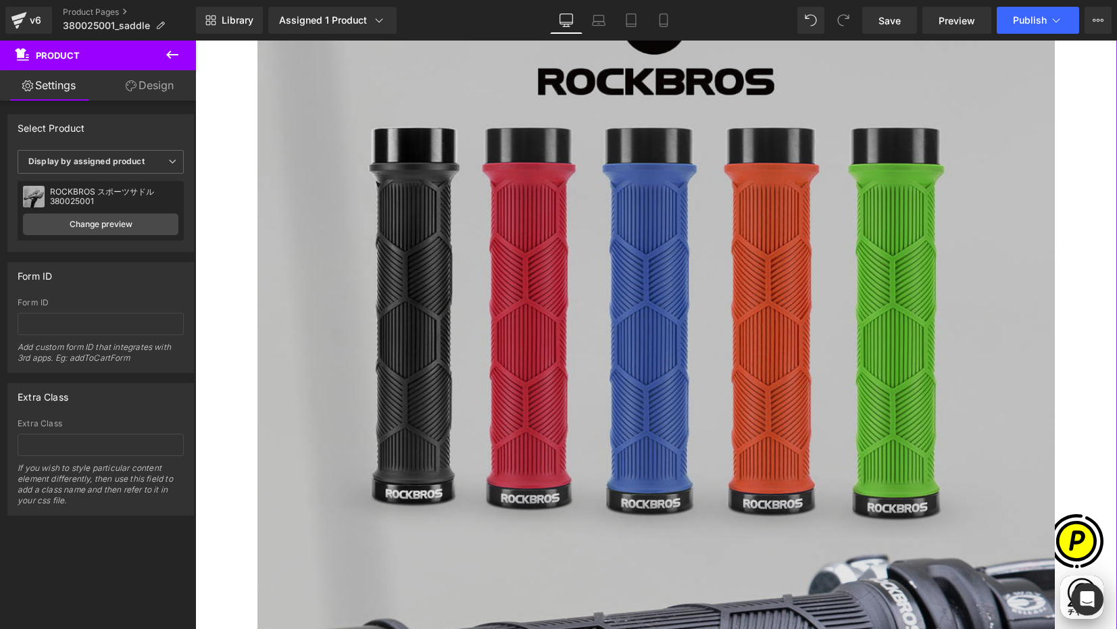
click at [641, 248] on img at bounding box center [655, 465] width 797 height 1063
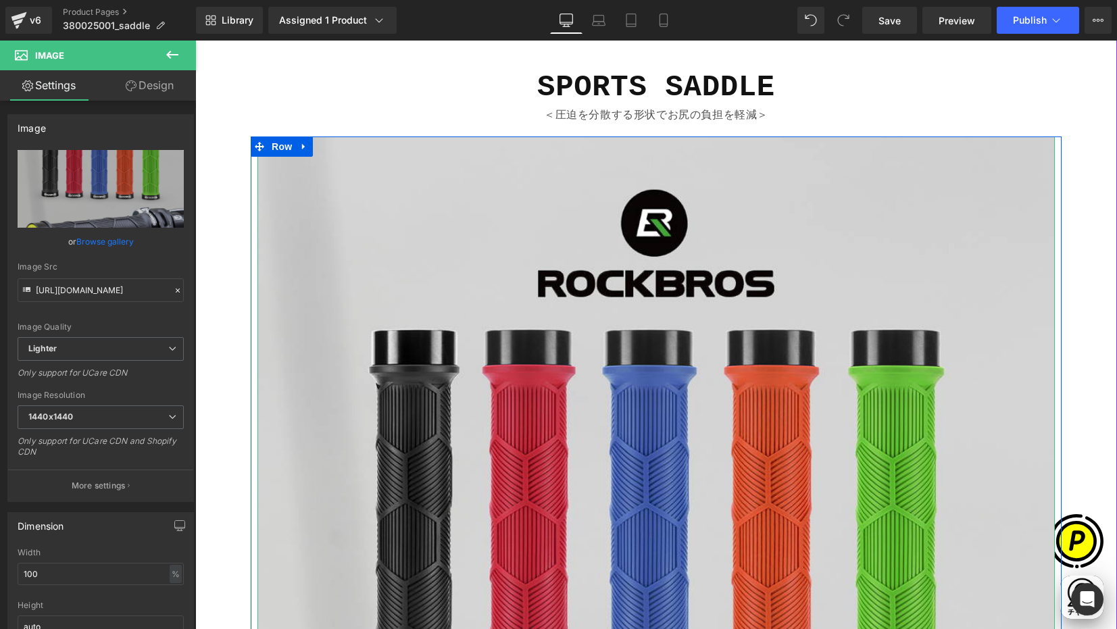
scroll to position [966, 0]
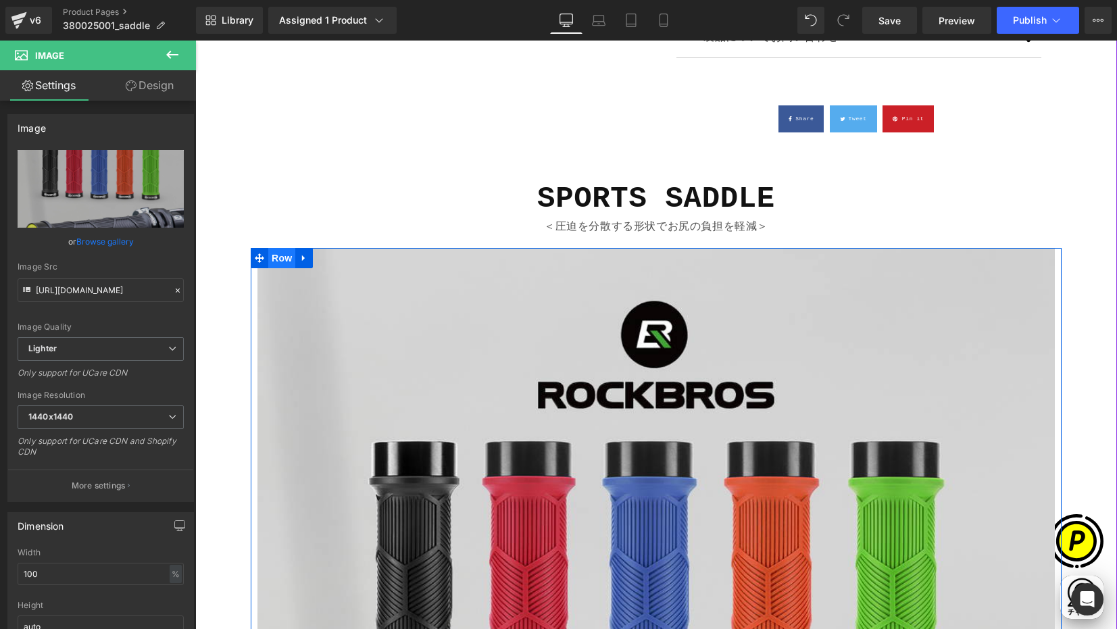
click at [281, 258] on span "Row" at bounding box center [281, 258] width 27 height 20
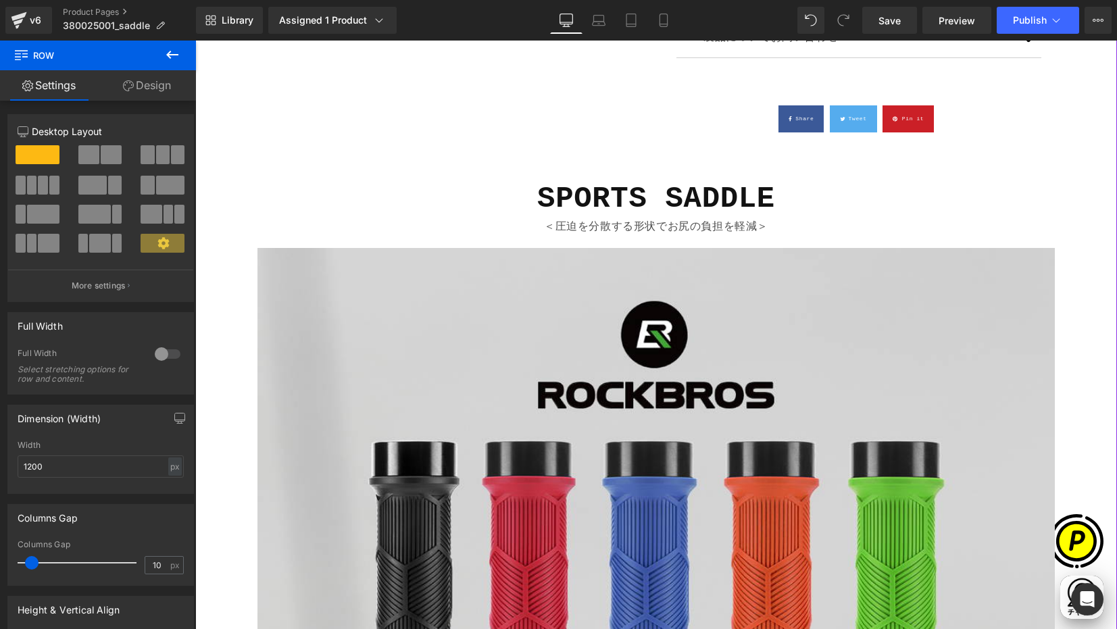
scroll to position [0, 527]
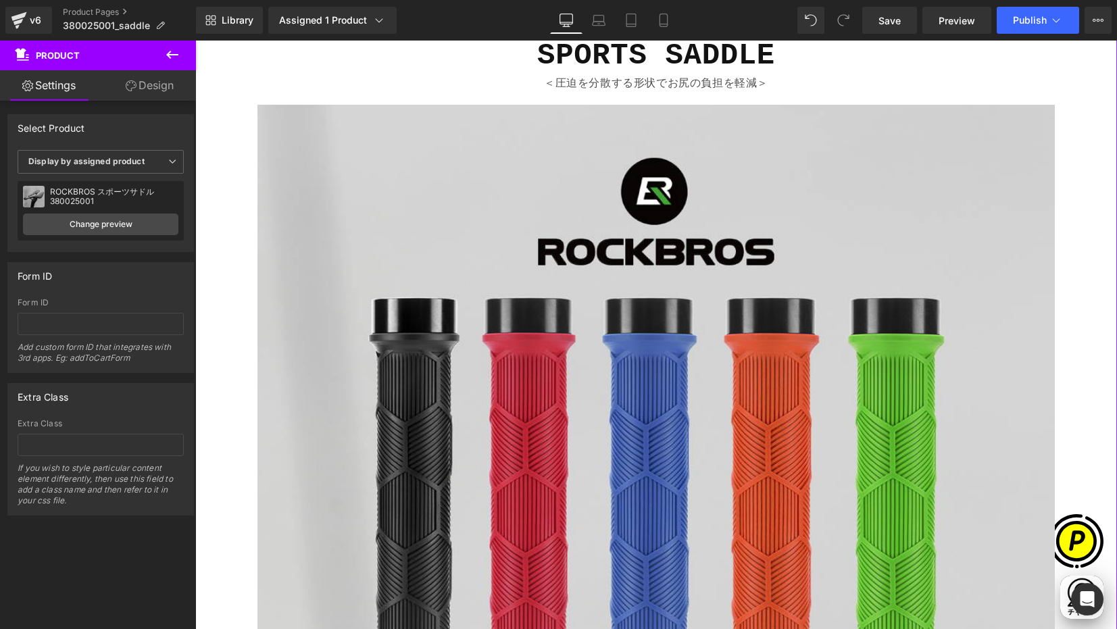
scroll to position [1106, 0]
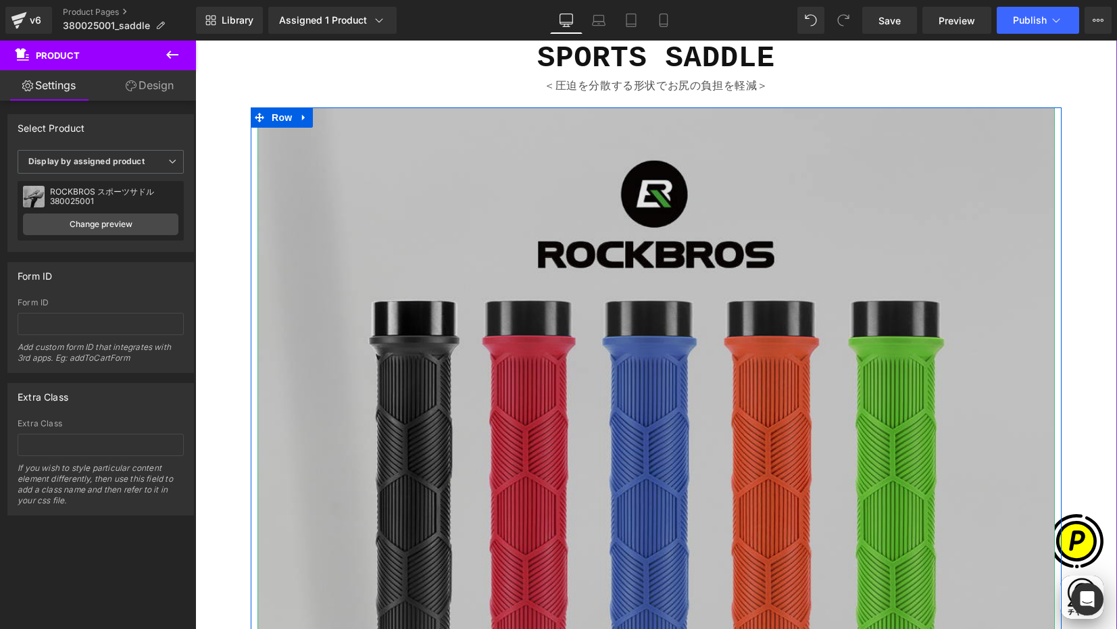
click at [641, 230] on img at bounding box center [655, 638] width 797 height 1063
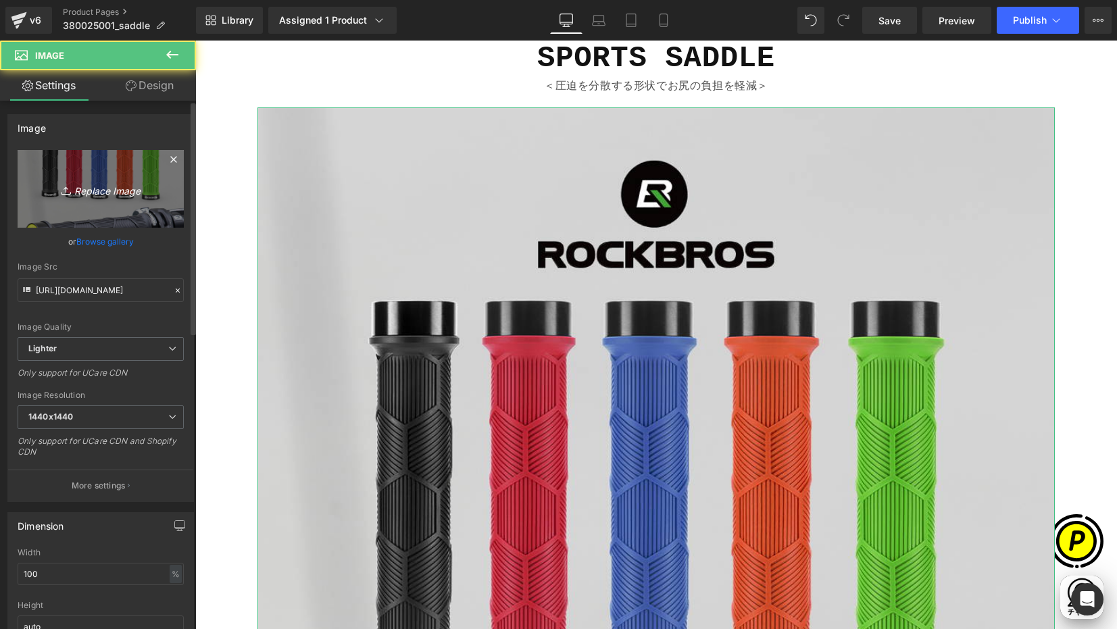
click at [98, 156] on link "Replace Image" at bounding box center [101, 189] width 166 height 78
type input "C:\fakepath\shopify-LP-380025001_01.jpg"
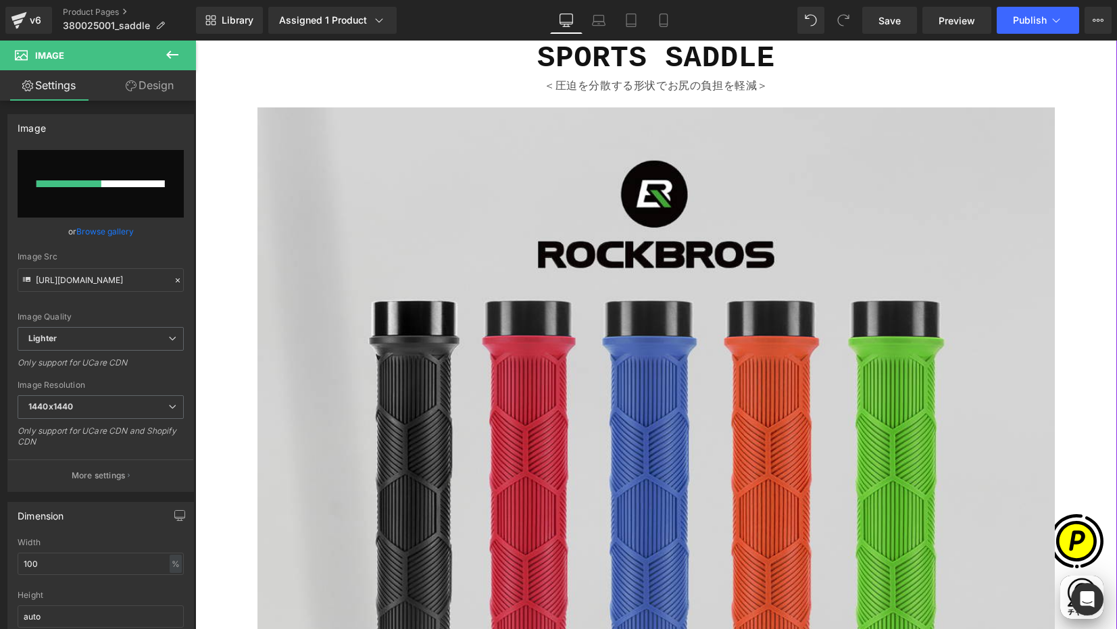
scroll to position [0, 527]
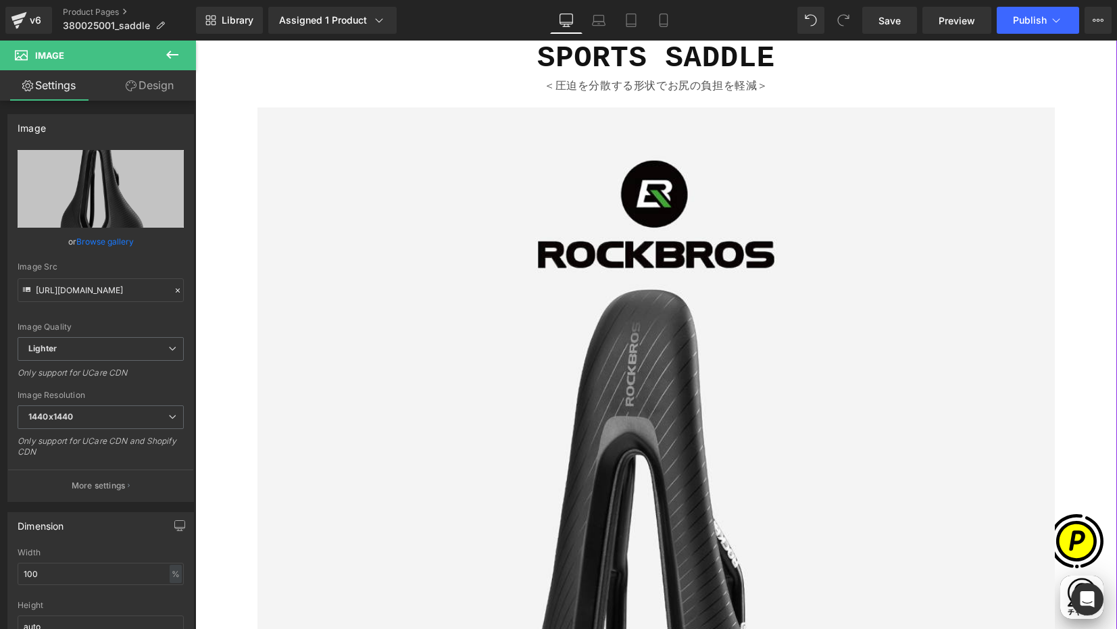
type input "[URL][DOMAIN_NAME]"
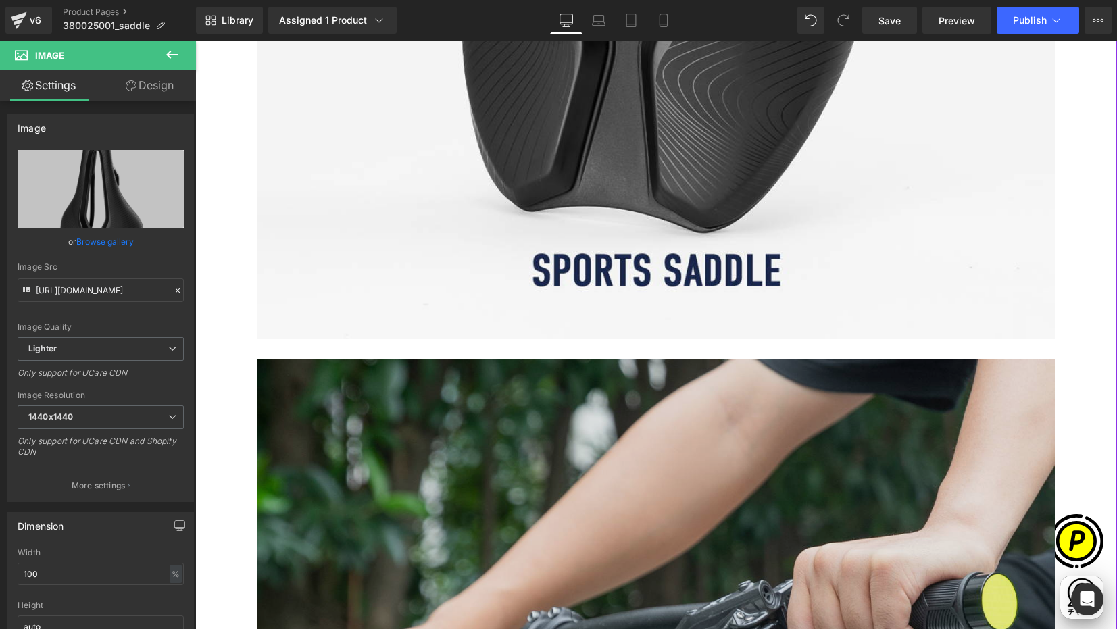
scroll to position [1964, 0]
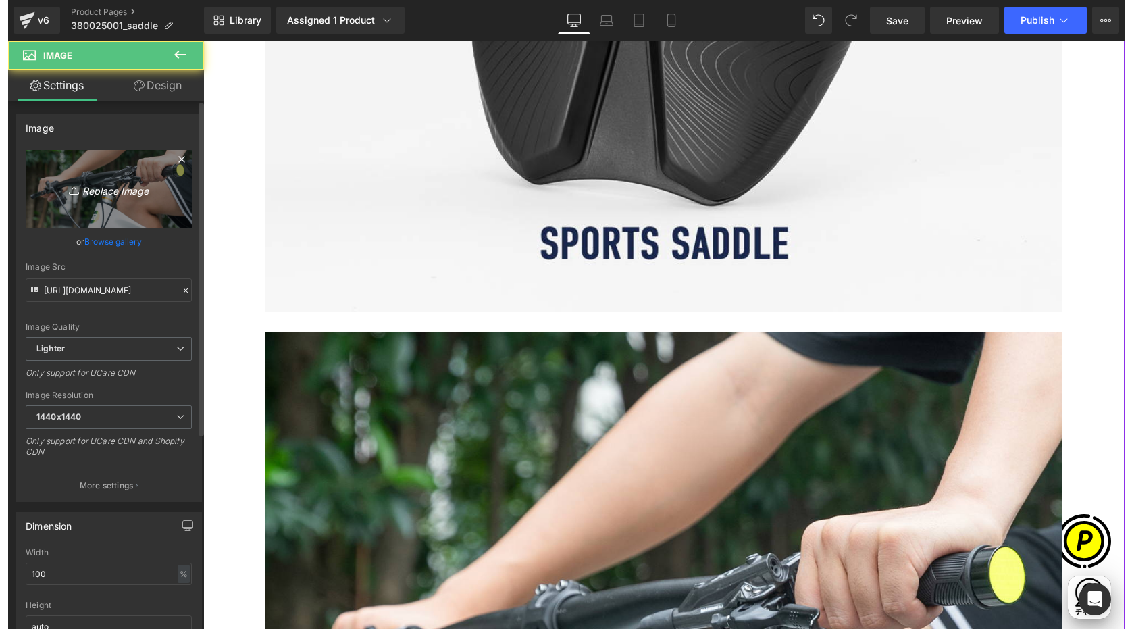
scroll to position [0, 0]
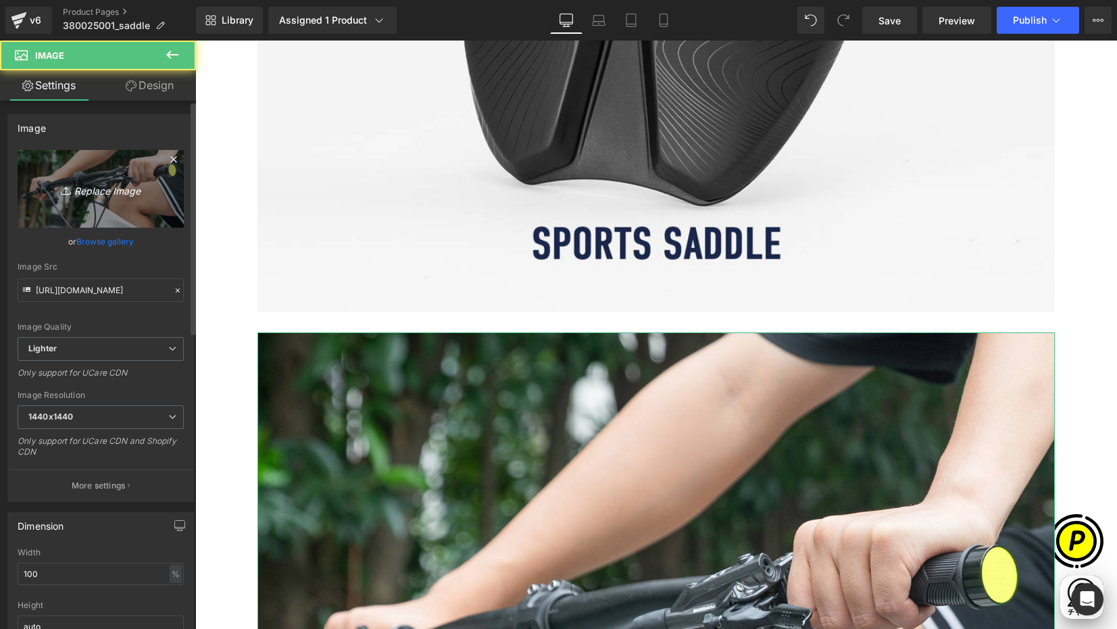
click at [115, 201] on link "Replace Image" at bounding box center [101, 189] width 166 height 78
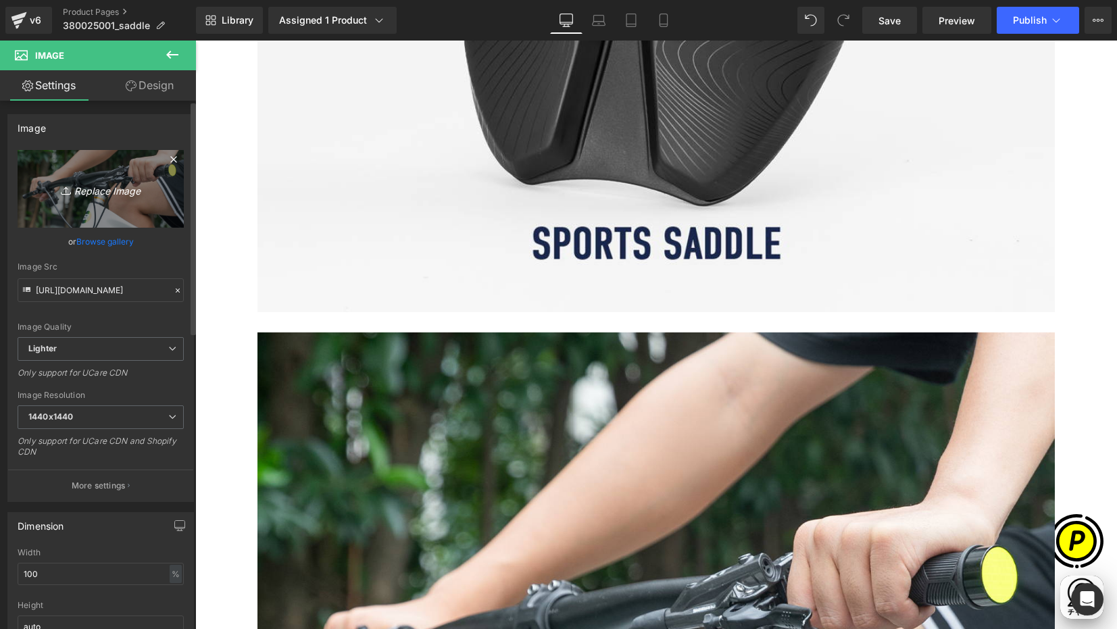
type input "C:\fakepath\shopify-LP-380025001_02.jpg"
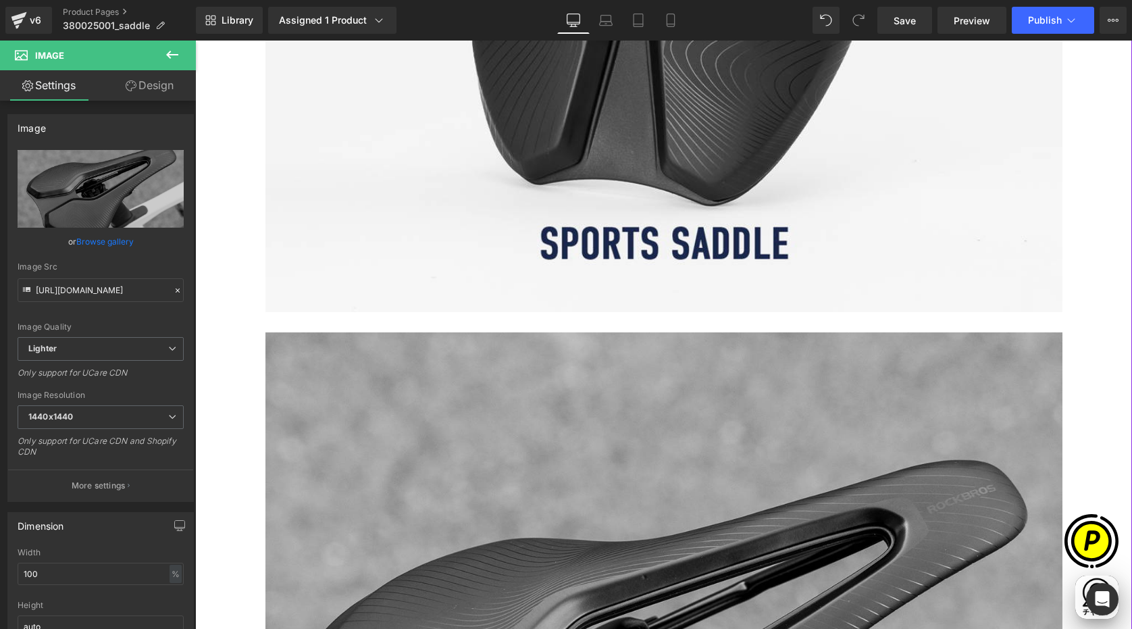
scroll to position [0, 264]
type input "[URL][DOMAIN_NAME]"
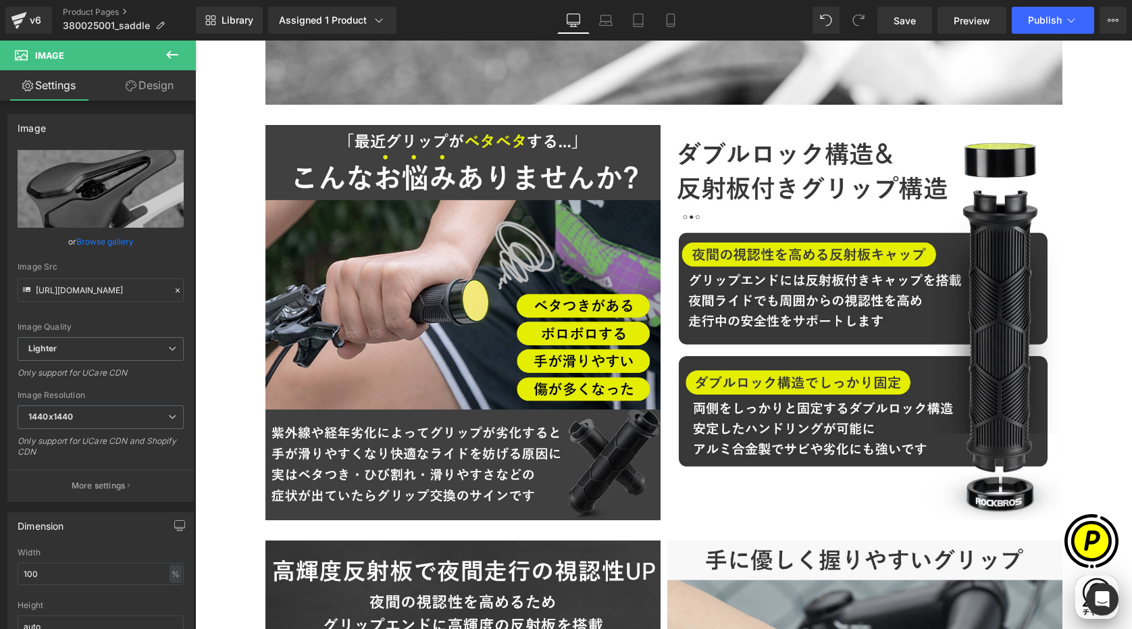
scroll to position [0, 527]
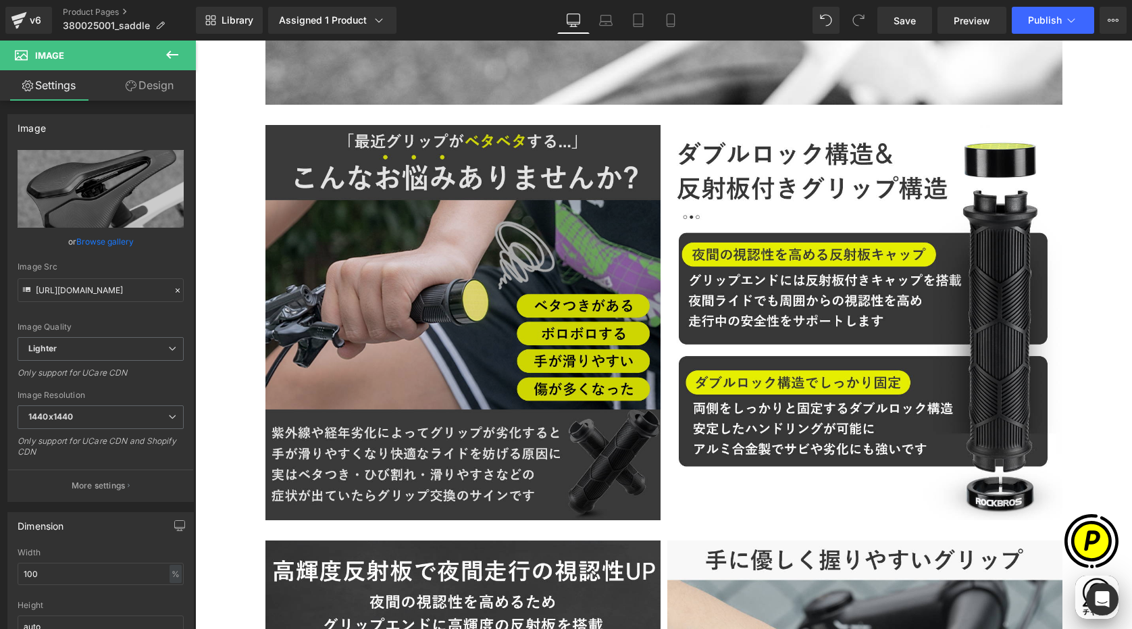
click at [498, 251] on img at bounding box center [463, 322] width 395 height 395
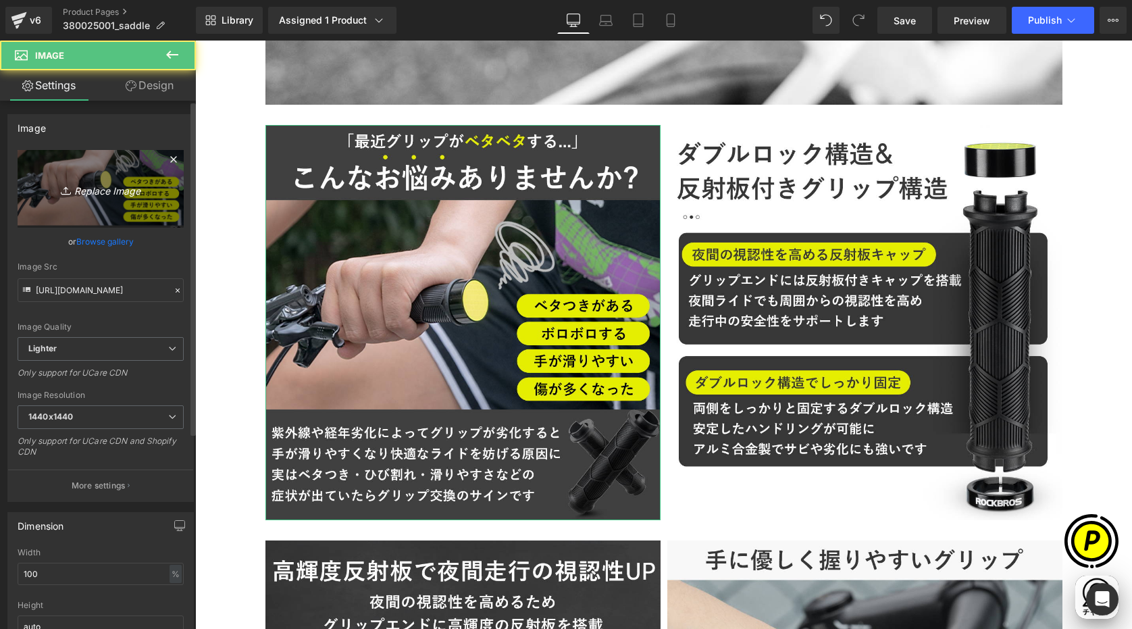
click at [88, 186] on icon "Replace Image" at bounding box center [101, 188] width 108 height 17
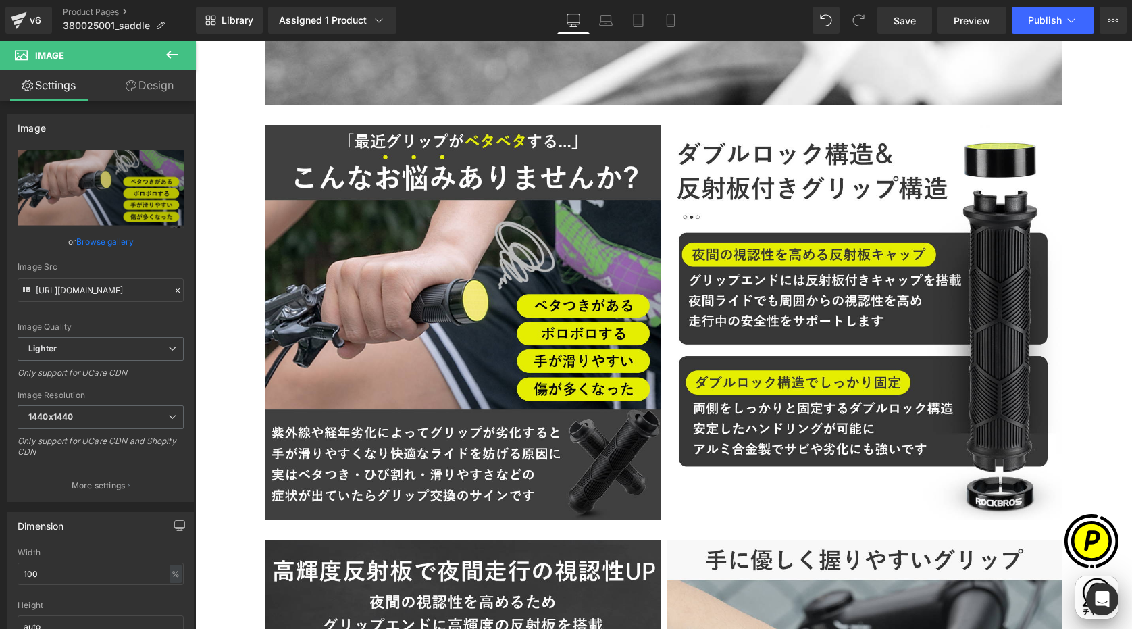
type input "C:\fakepath\380025001-2.jpg"
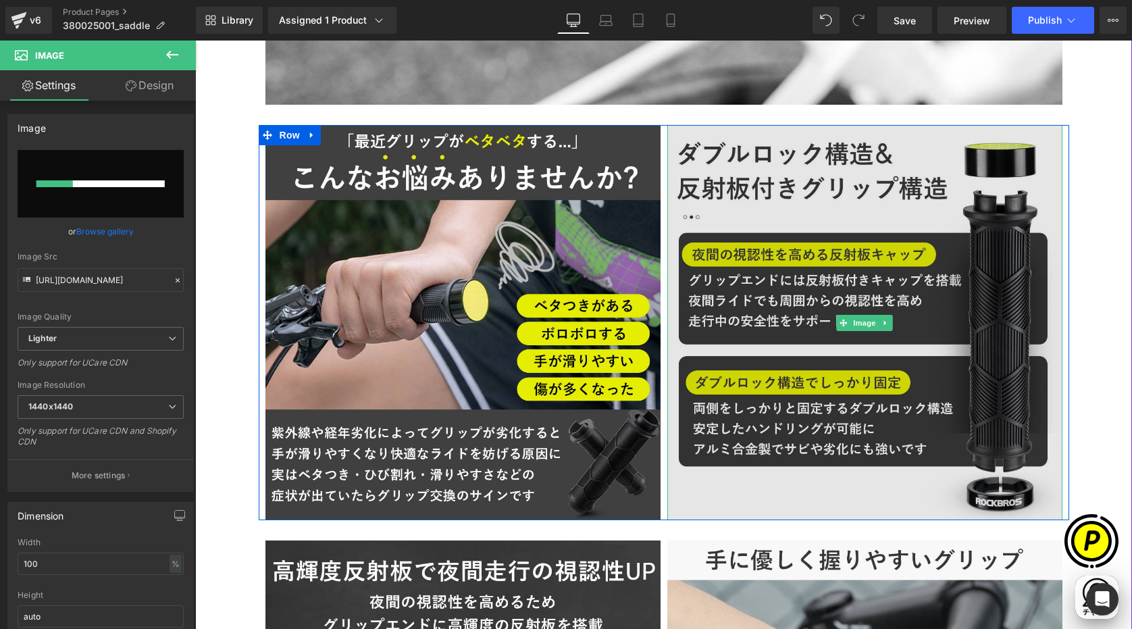
scroll to position [0, 0]
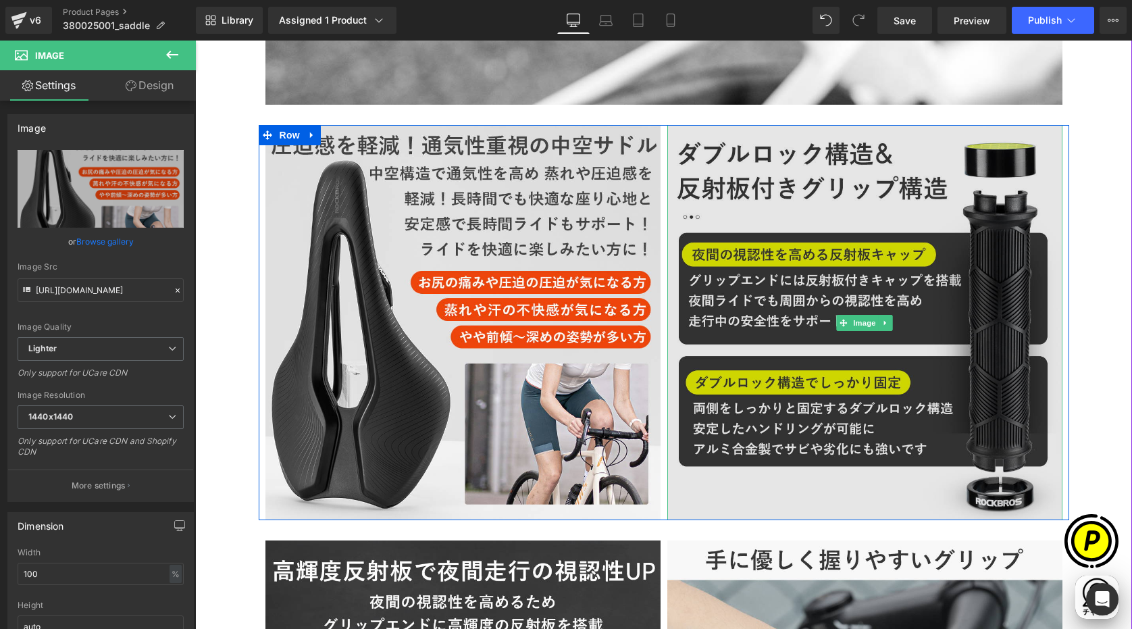
type input "[URL][DOMAIN_NAME]"
click at [701, 211] on img at bounding box center [865, 322] width 395 height 395
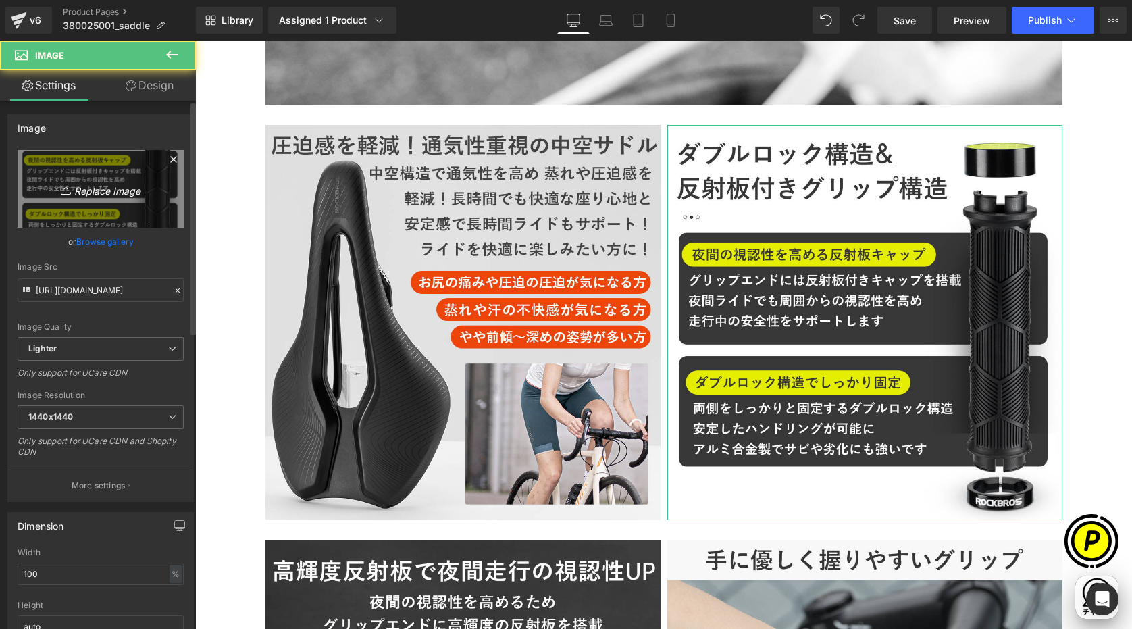
click at [99, 161] on link "Replace Image" at bounding box center [101, 189] width 166 height 78
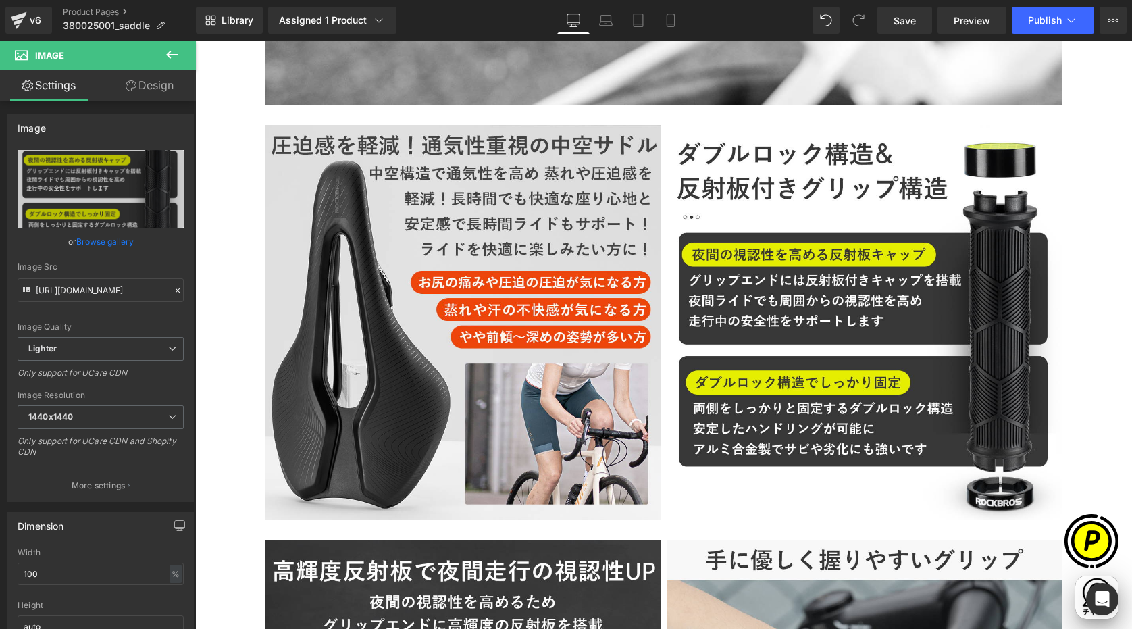
scroll to position [0, 264]
type input "C:\fakepath\380025001-3.jpg"
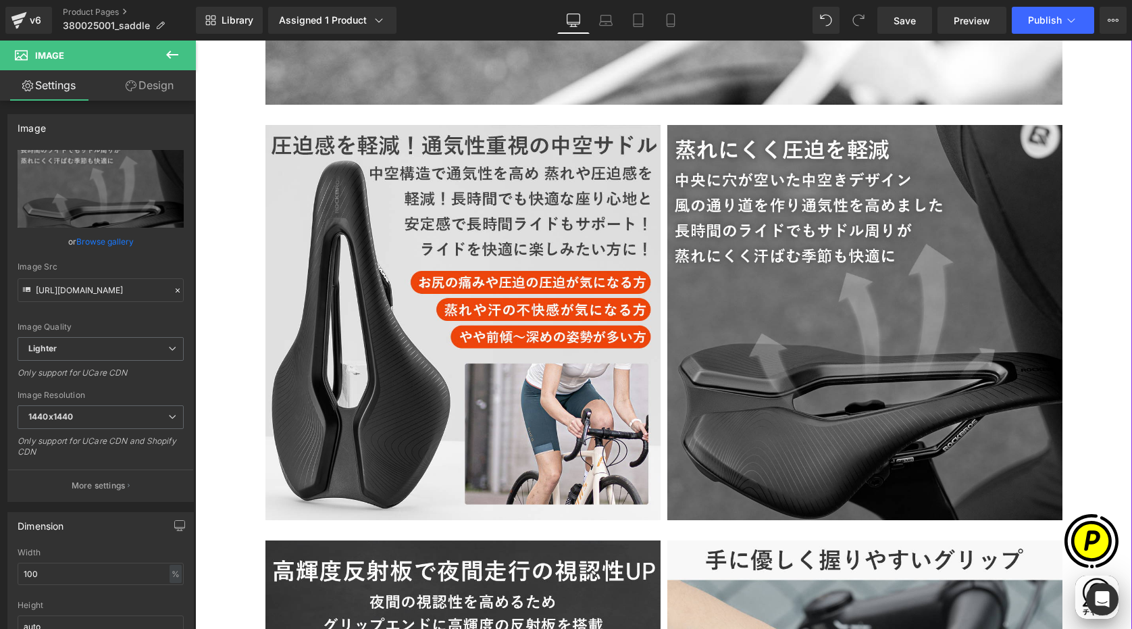
type input "[URL][DOMAIN_NAME]"
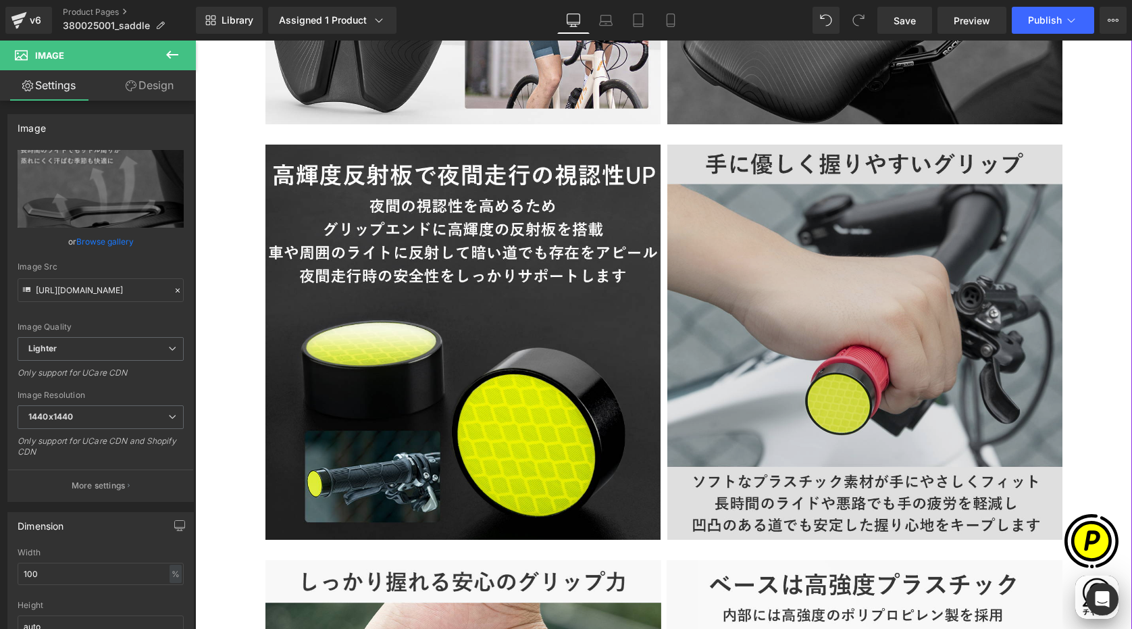
scroll to position [3324, 0]
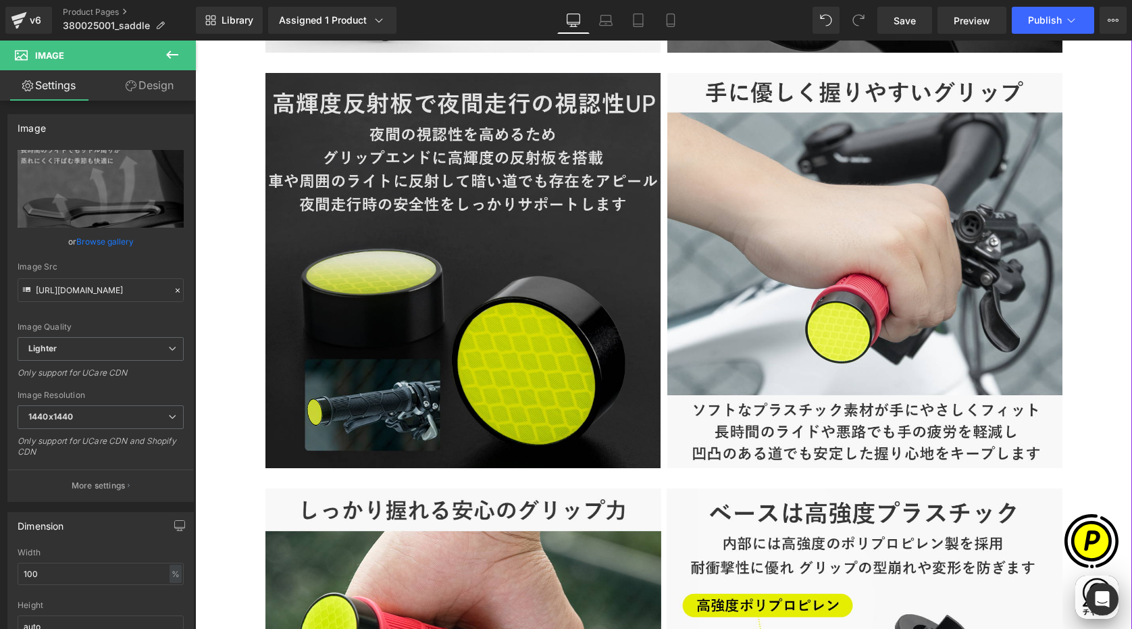
click at [493, 297] on img at bounding box center [463, 270] width 395 height 395
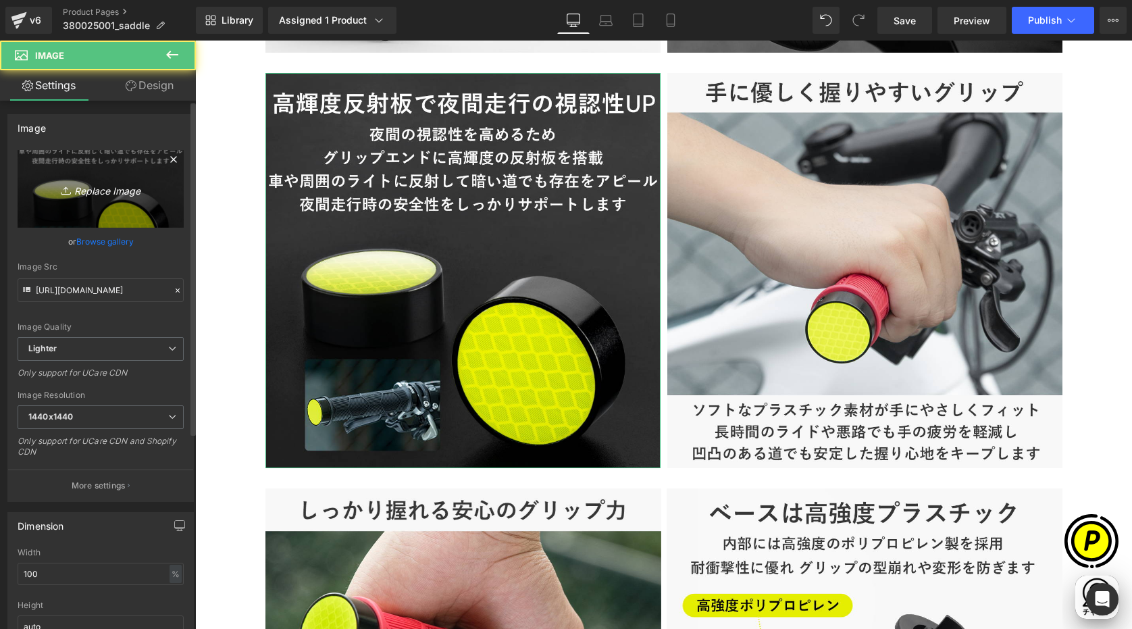
click at [109, 174] on link "Replace Image" at bounding box center [101, 189] width 166 height 78
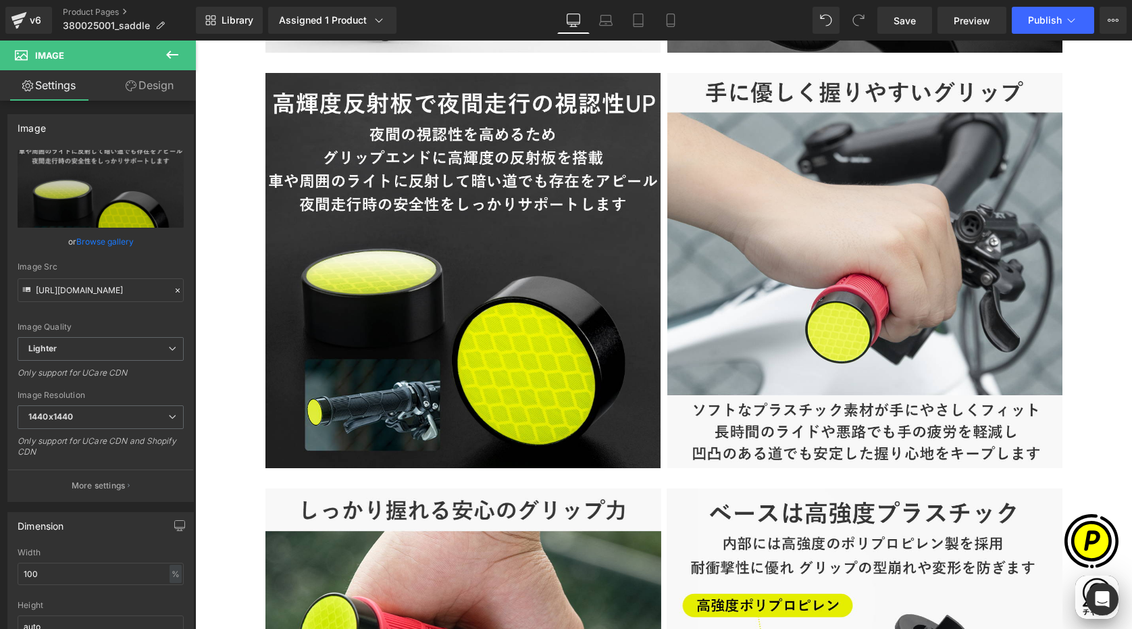
type input "C:\fakepath\380025001-4.jpg"
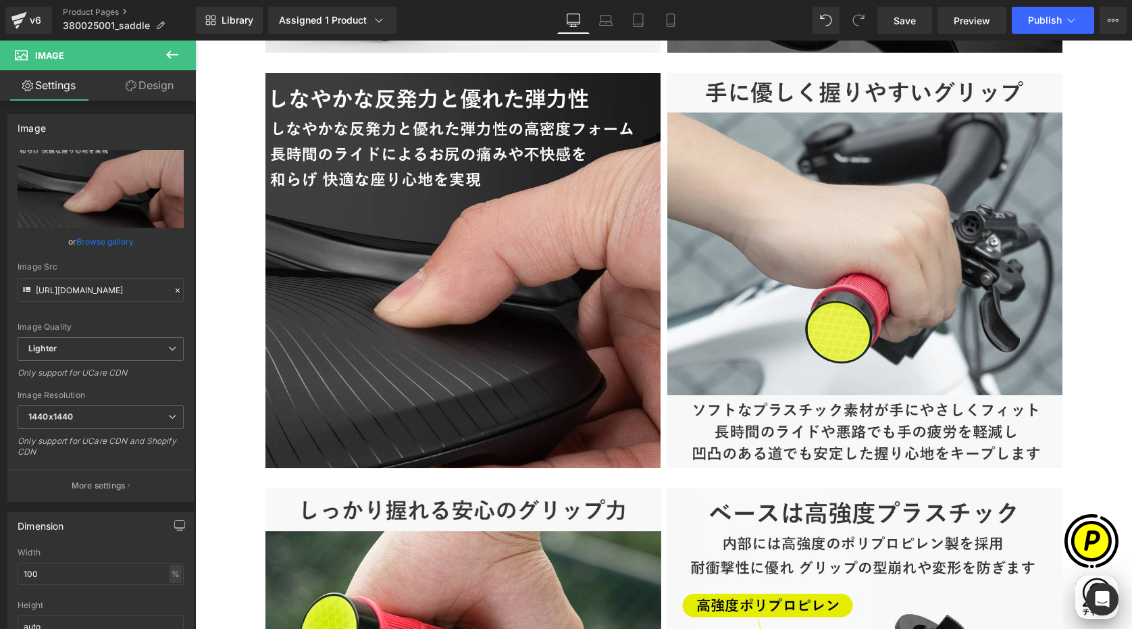
scroll to position [0, 0]
type input "[URL][DOMAIN_NAME]"
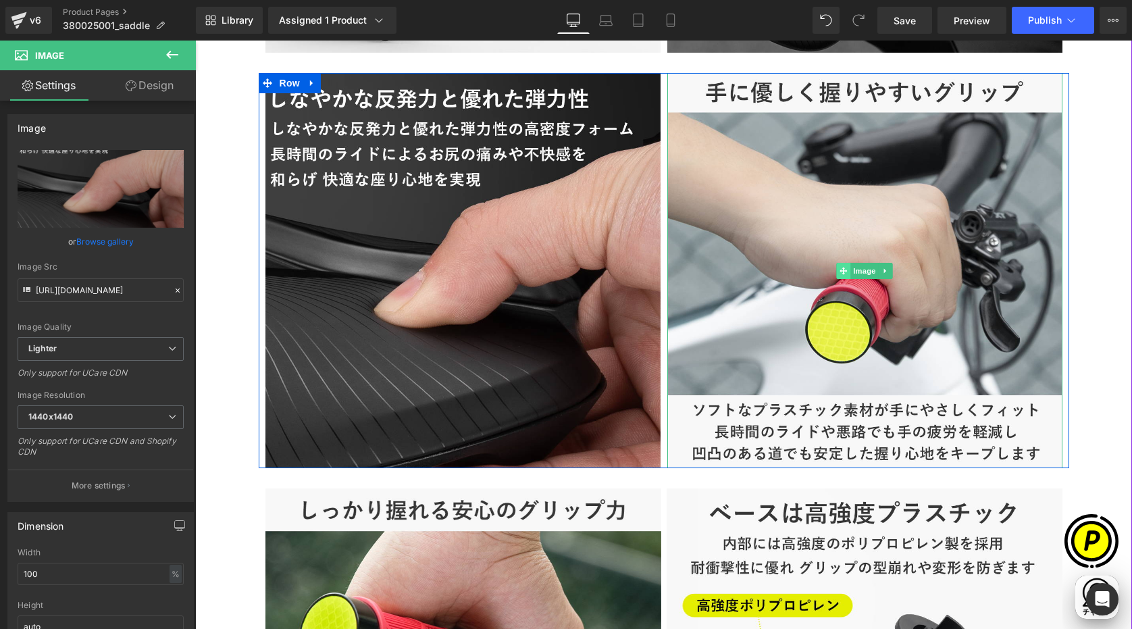
click at [837, 263] on span at bounding box center [843, 271] width 14 height 16
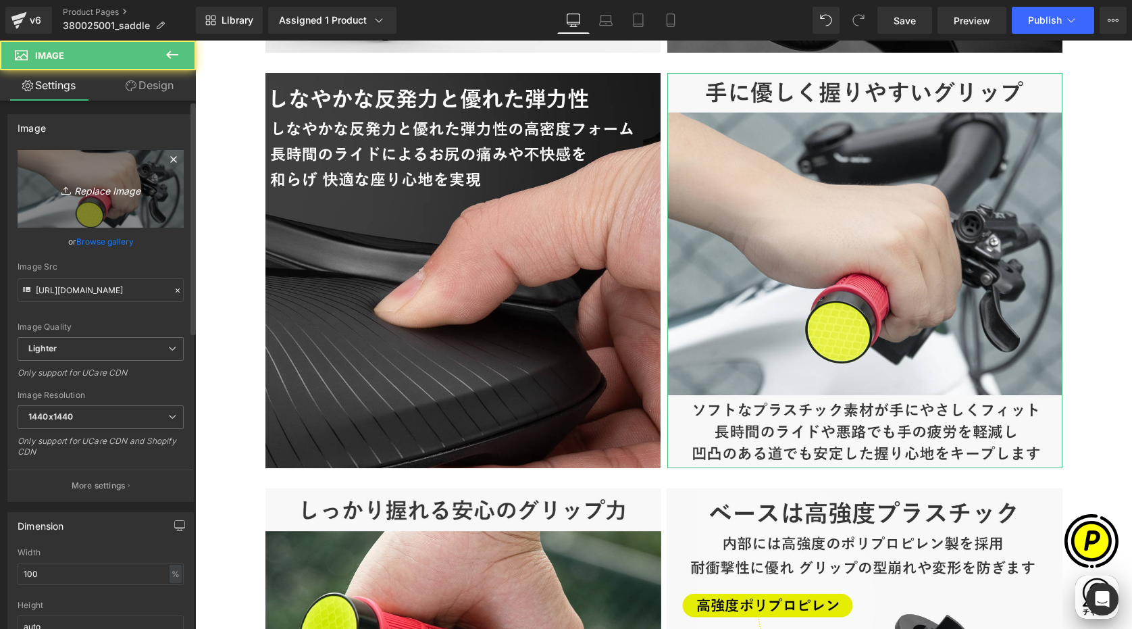
click at [141, 189] on icon "Replace Image" at bounding box center [101, 188] width 108 height 17
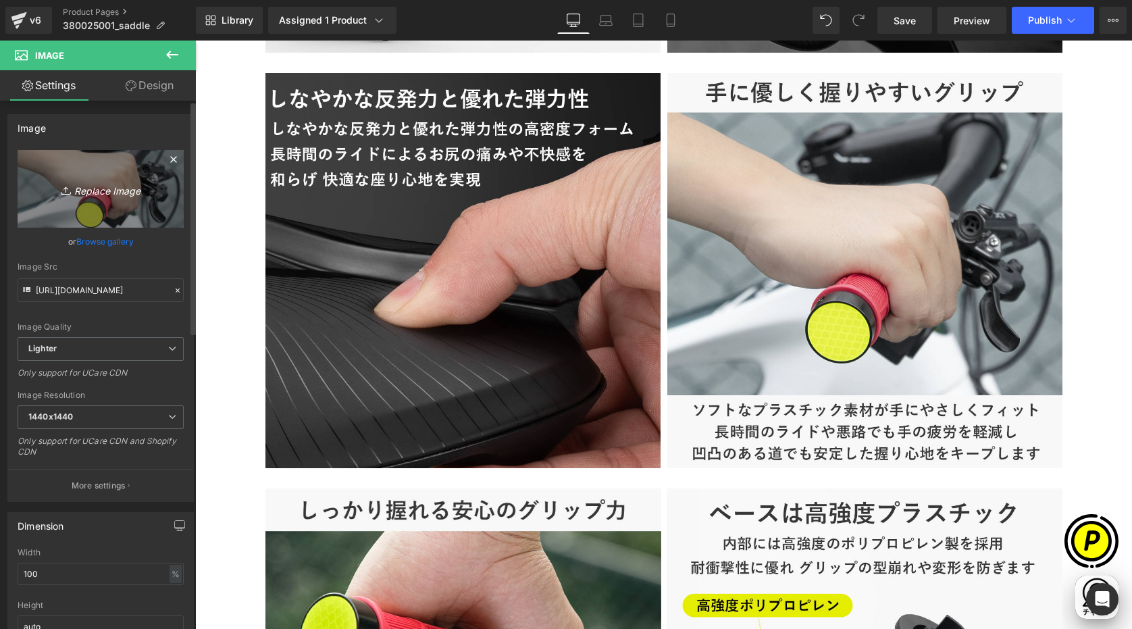
type input "C:\fakepath\380025001-5.jpg"
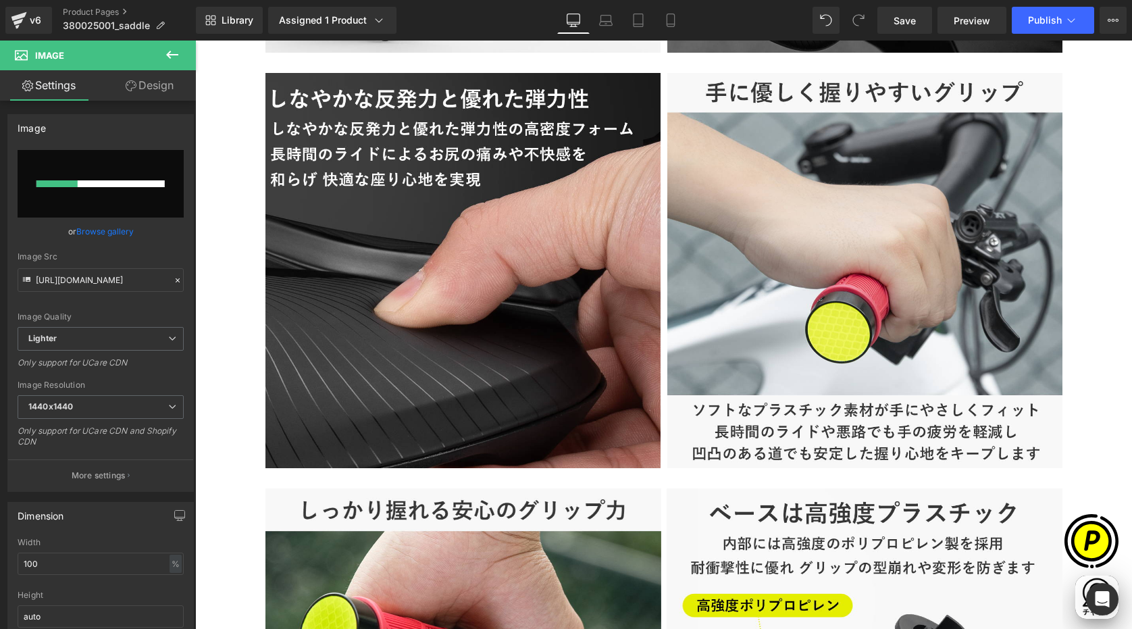
scroll to position [0, 264]
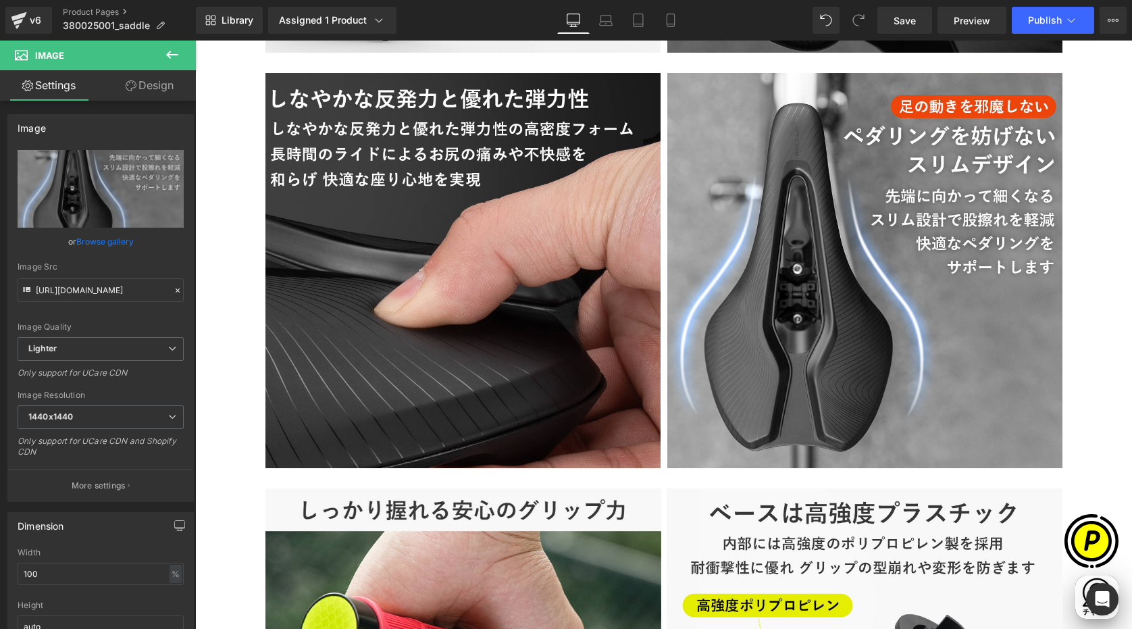
type input "[URL][DOMAIN_NAME]"
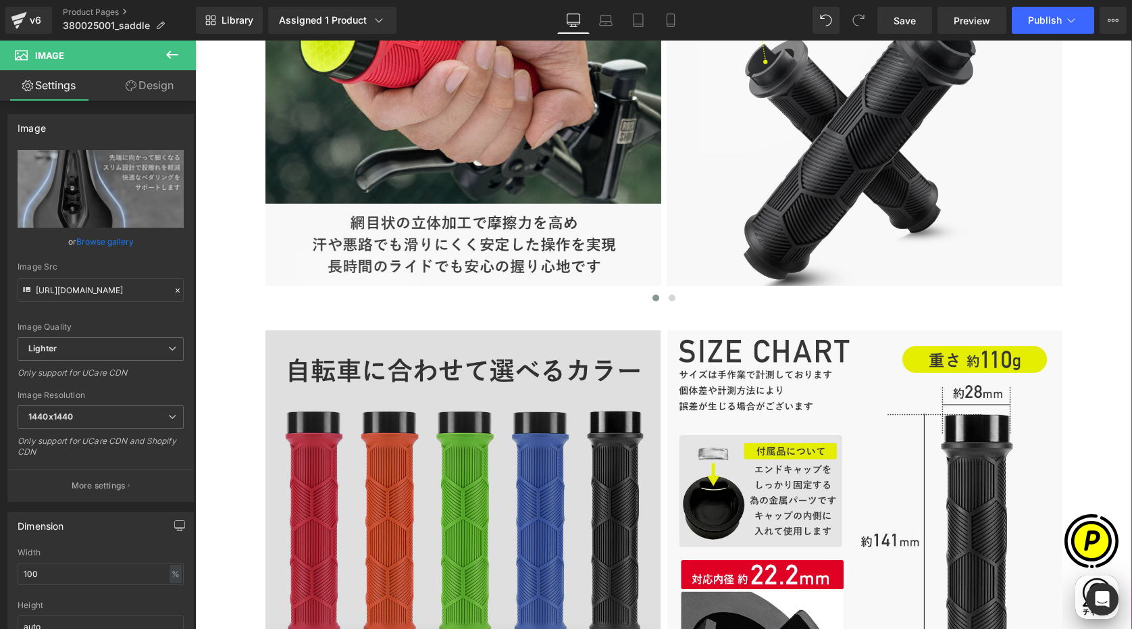
scroll to position [3930, 0]
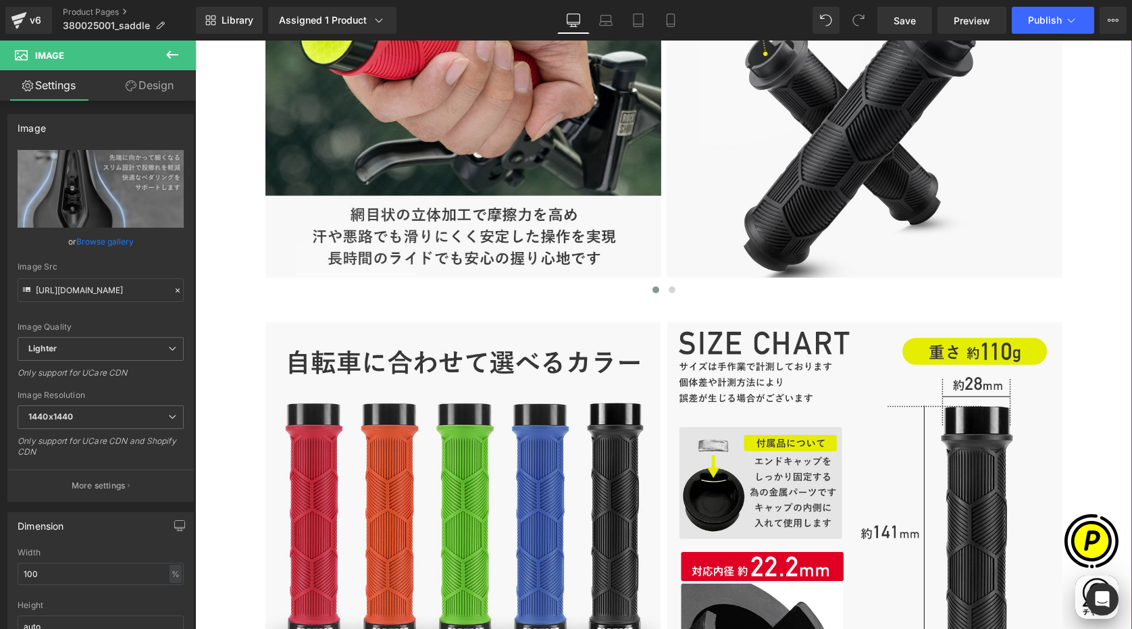
click at [306, 326] on div "Image Image Row" at bounding box center [664, 519] width 811 height 395
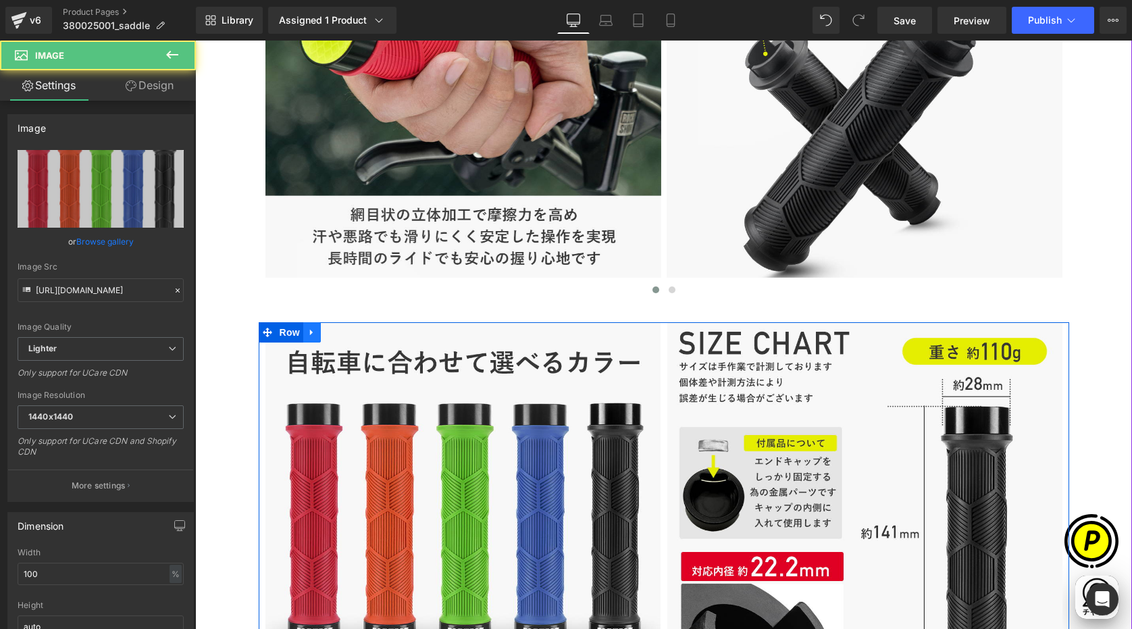
click at [310, 331] on icon at bounding box center [311, 333] width 3 height 6
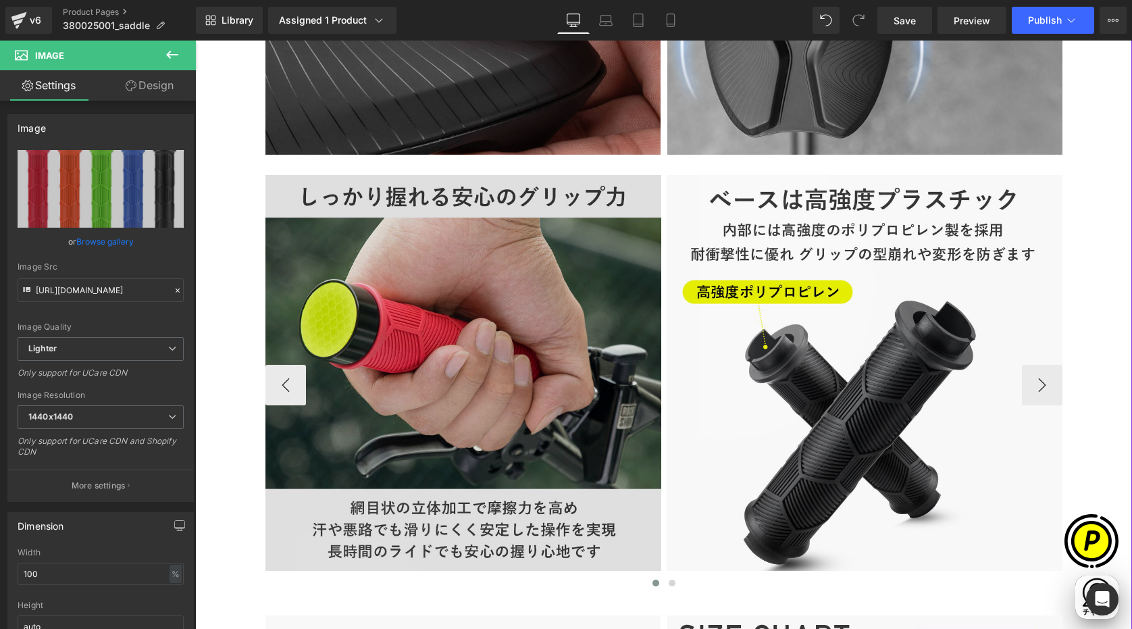
scroll to position [3612, 0]
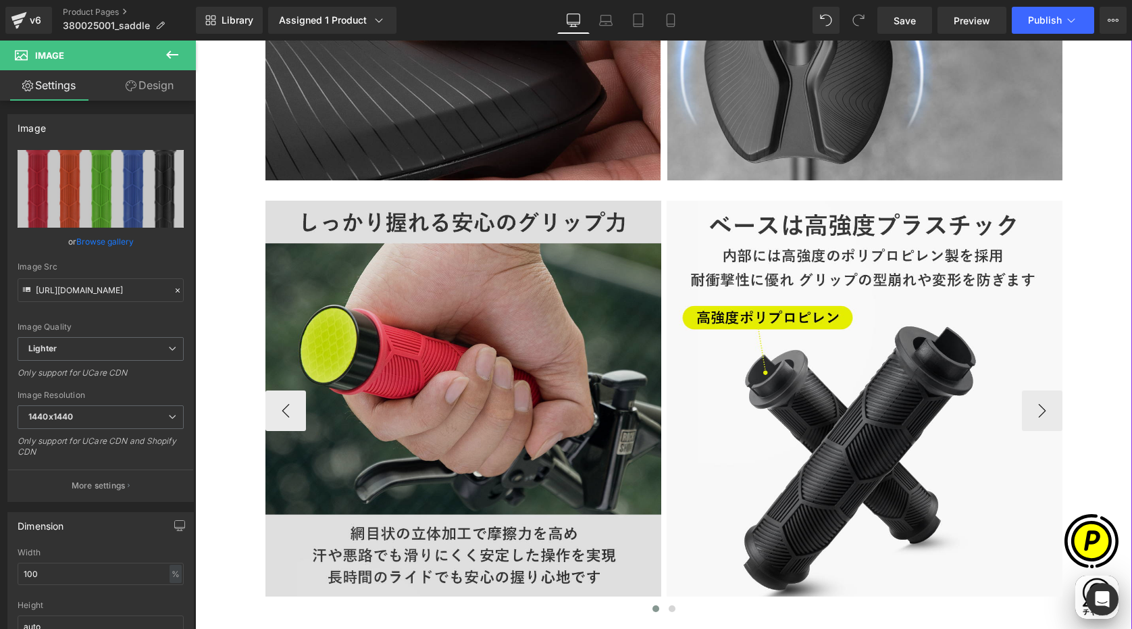
click at [335, 215] on img at bounding box center [464, 411] width 396 height 420
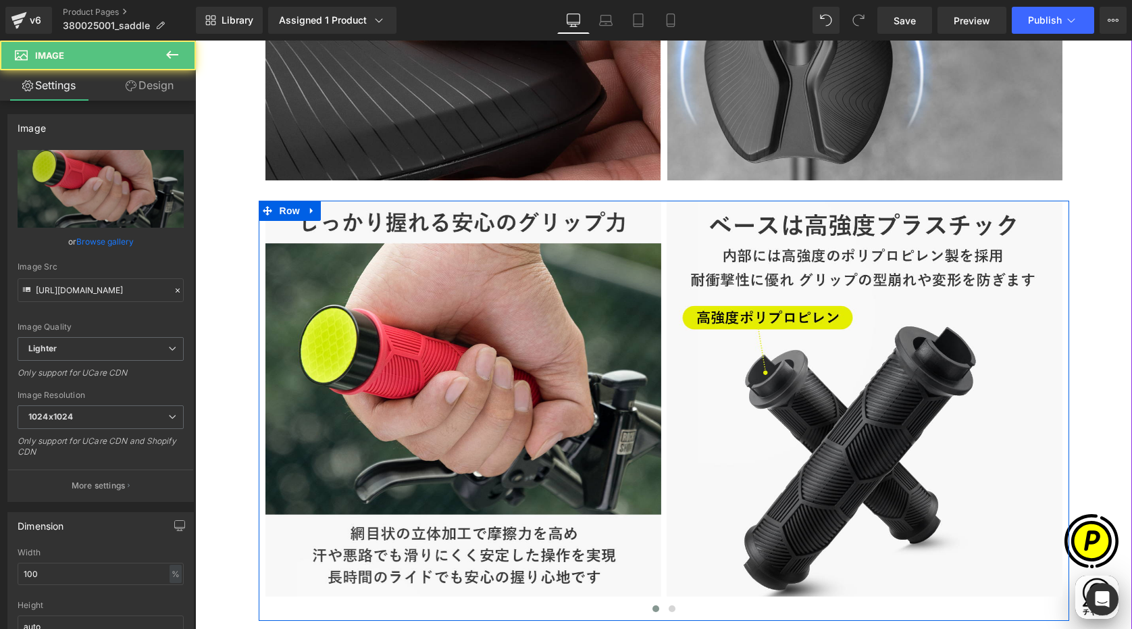
click at [314, 210] on link at bounding box center [312, 211] width 18 height 20
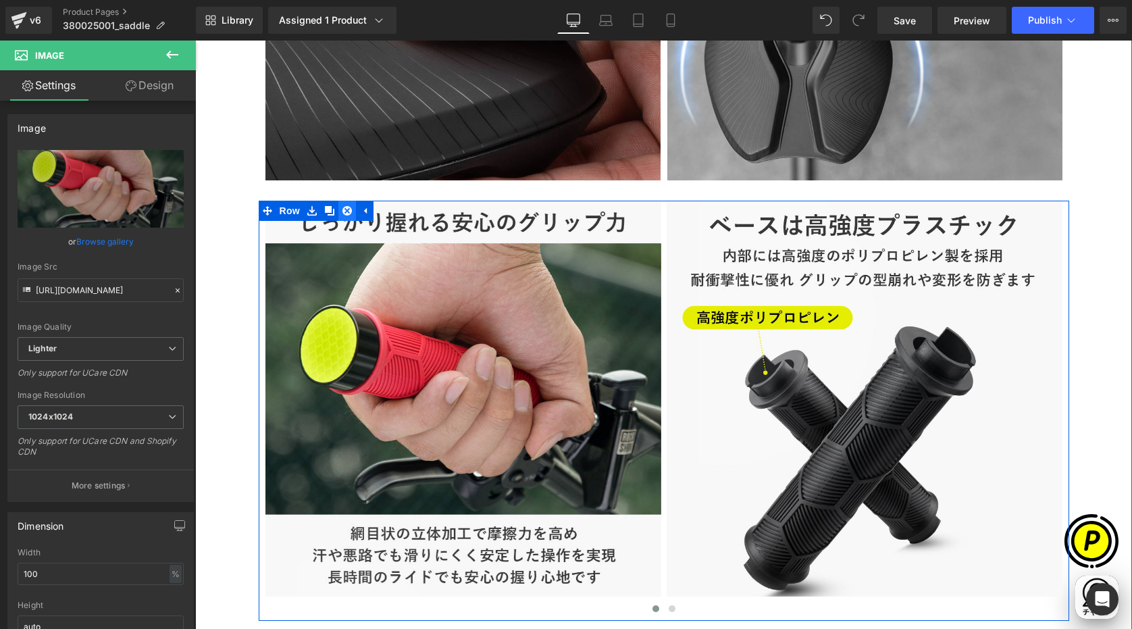
click at [343, 207] on icon at bounding box center [347, 210] width 9 height 9
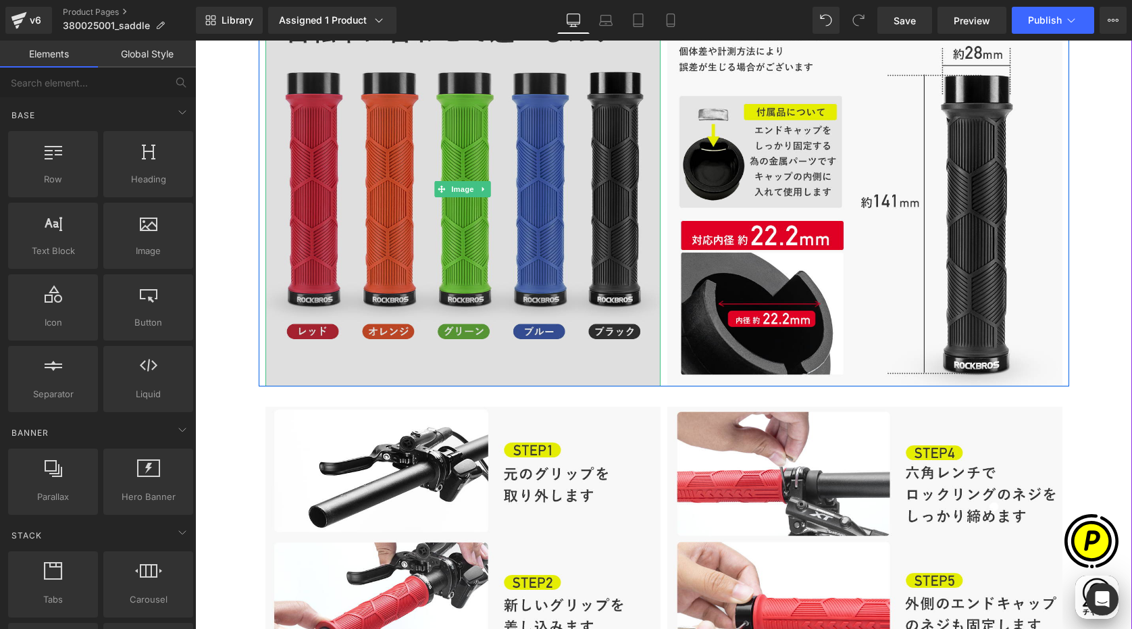
scroll to position [3793, 0]
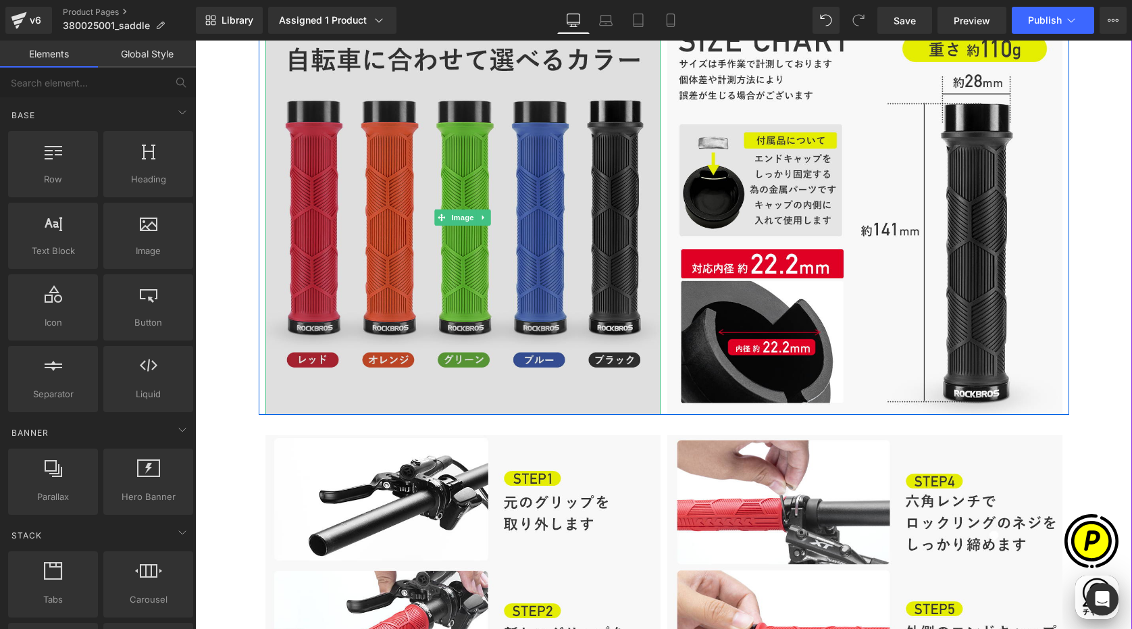
click at [455, 184] on img at bounding box center [463, 217] width 395 height 395
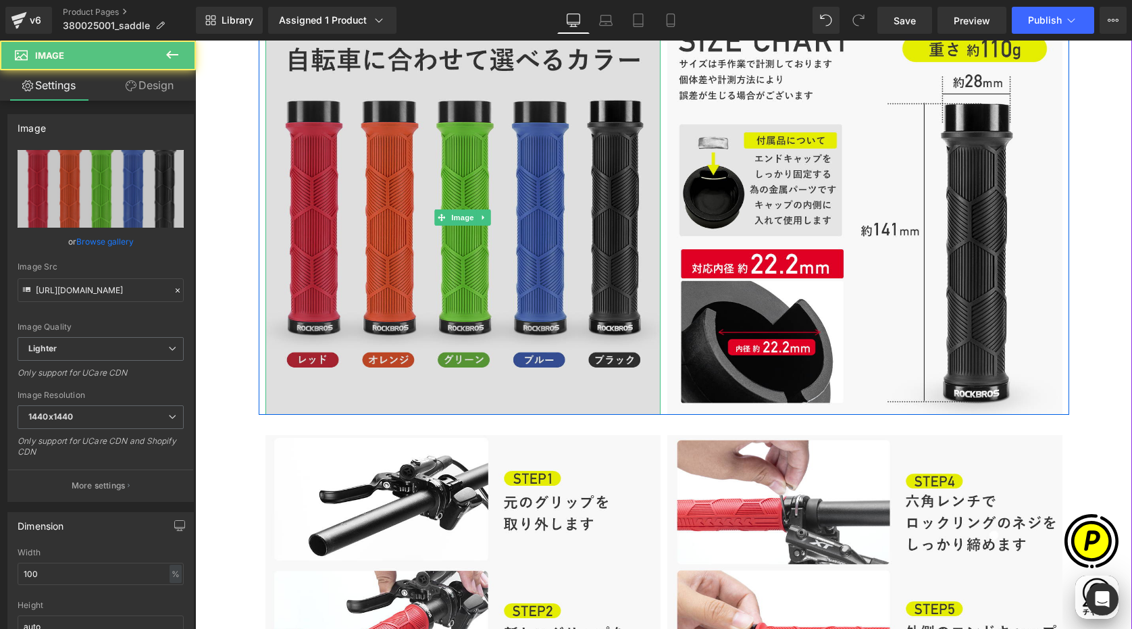
scroll to position [0, 527]
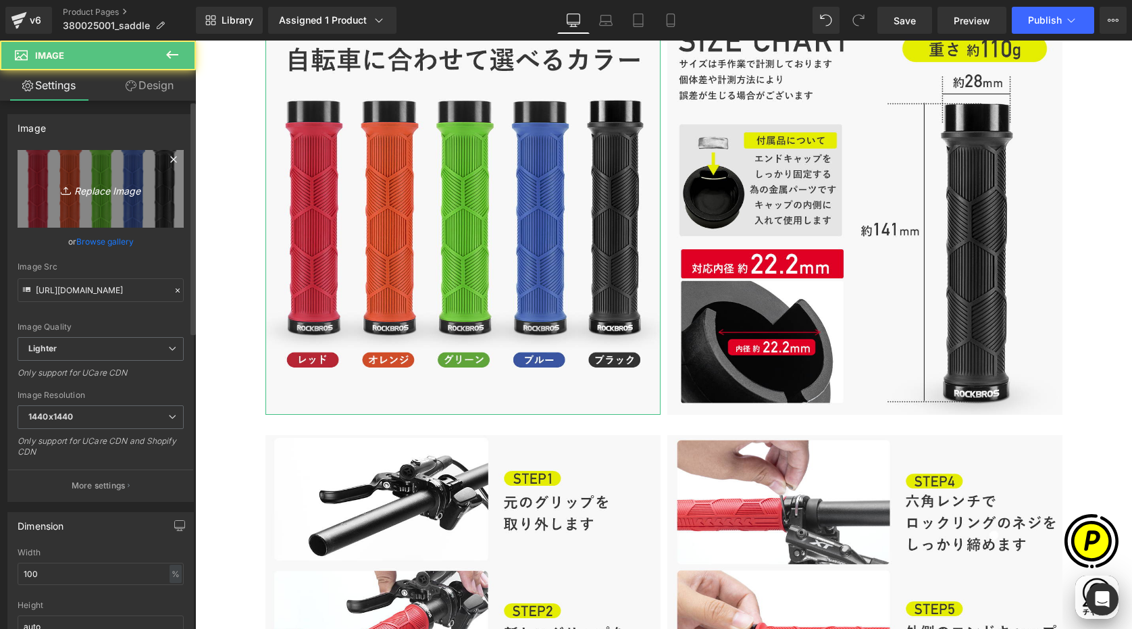
click at [128, 186] on icon "Replace Image" at bounding box center [101, 188] width 108 height 17
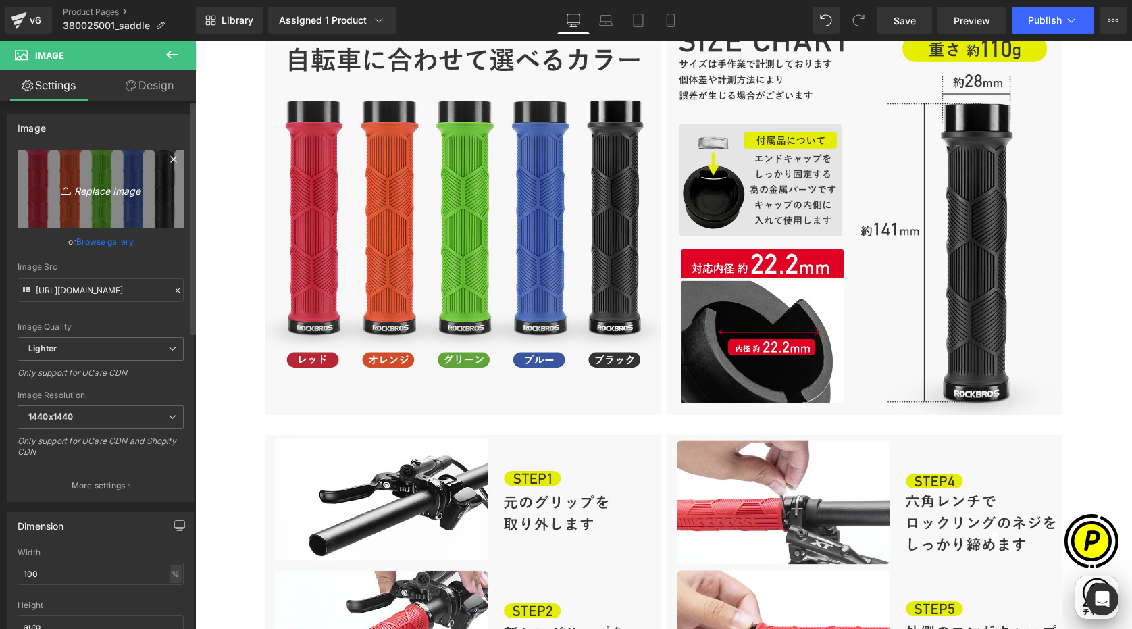
type input "C:\fakepath\380025001-6.jpg"
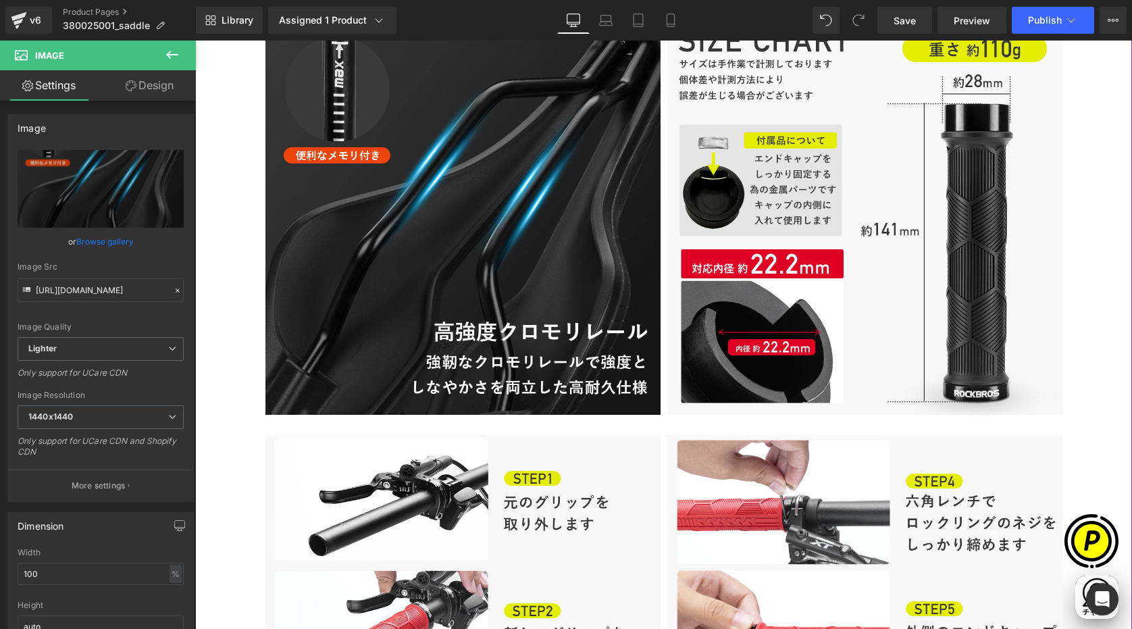
type input "[URL][DOMAIN_NAME]"
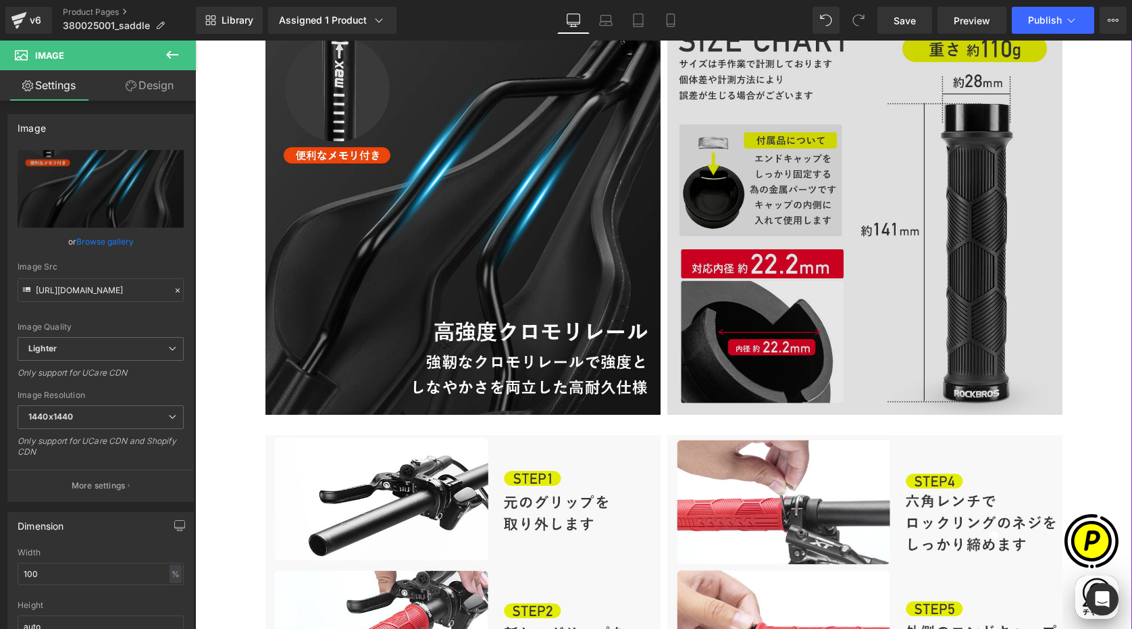
click at [754, 195] on img at bounding box center [865, 217] width 395 height 395
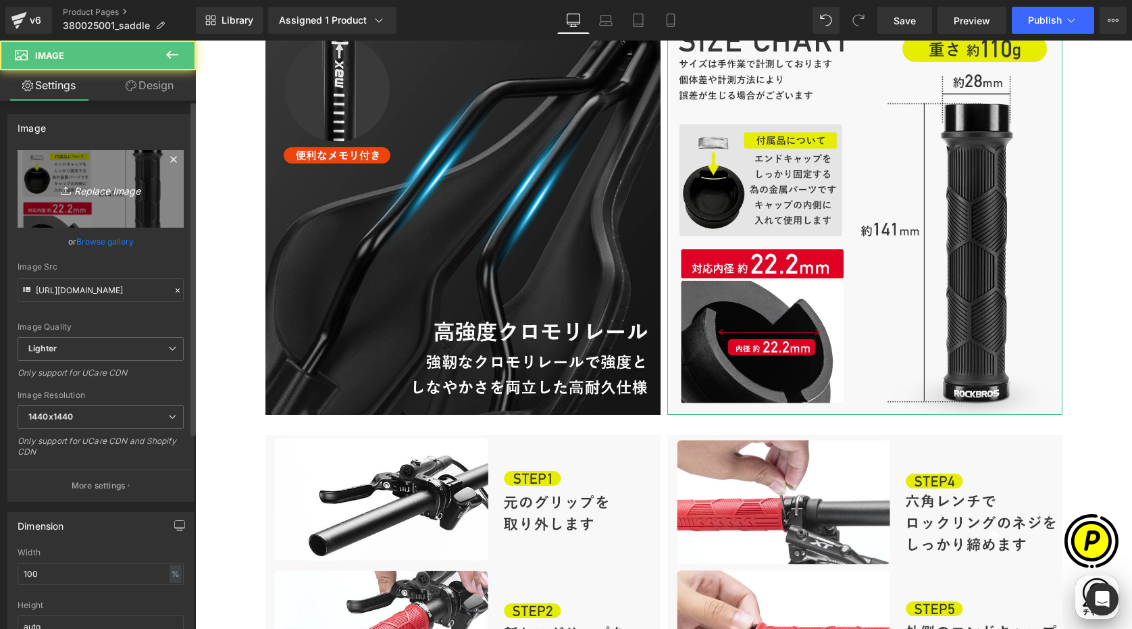
click at [98, 201] on link "Replace Image" at bounding box center [101, 189] width 166 height 78
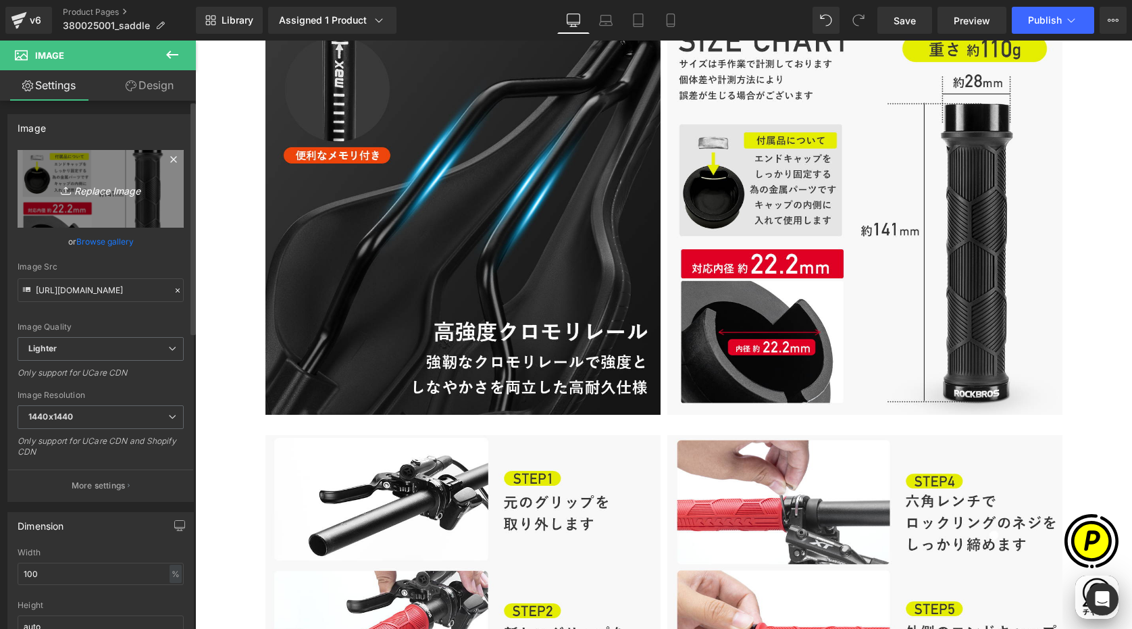
type input "C:\fakepath\380025001-7.jpg"
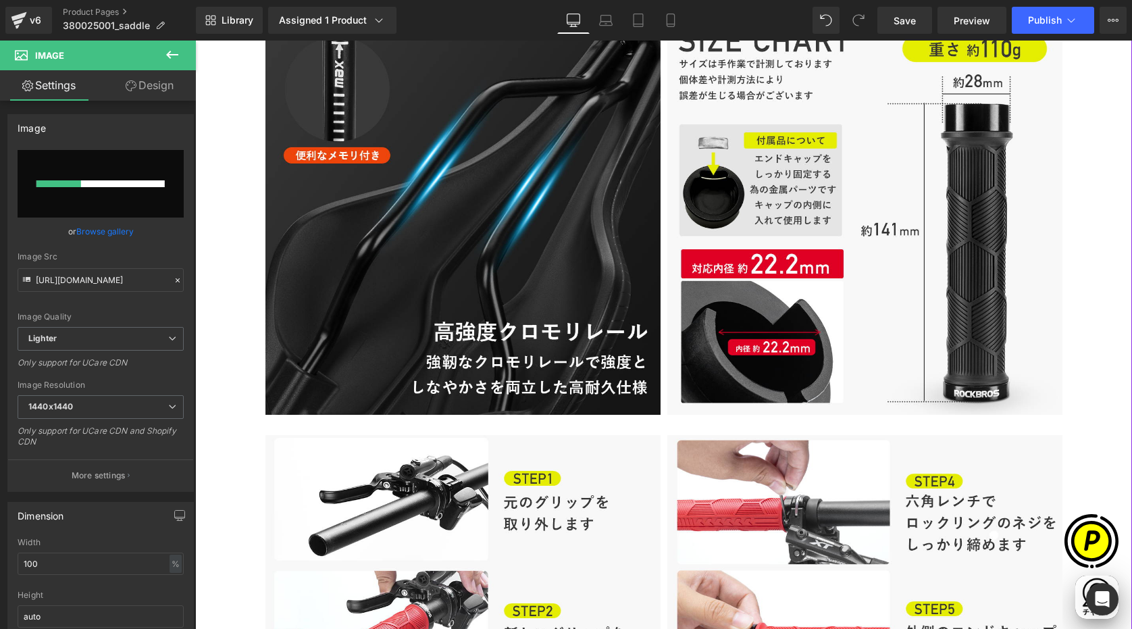
scroll to position [0, 264]
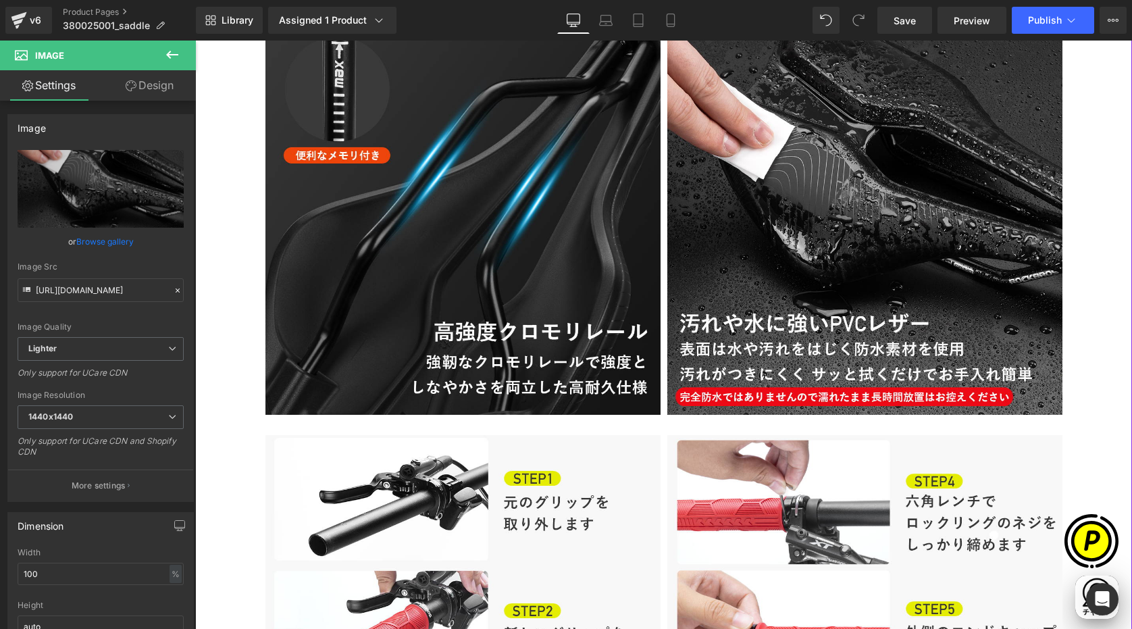
type input "[URL][DOMAIN_NAME]"
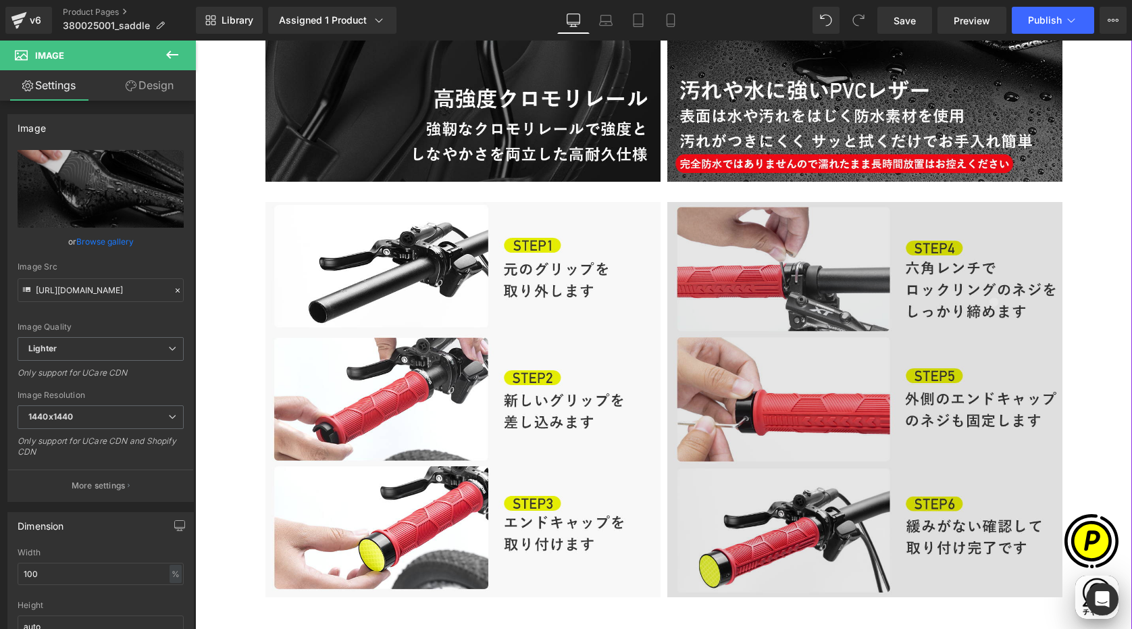
scroll to position [4039, 0]
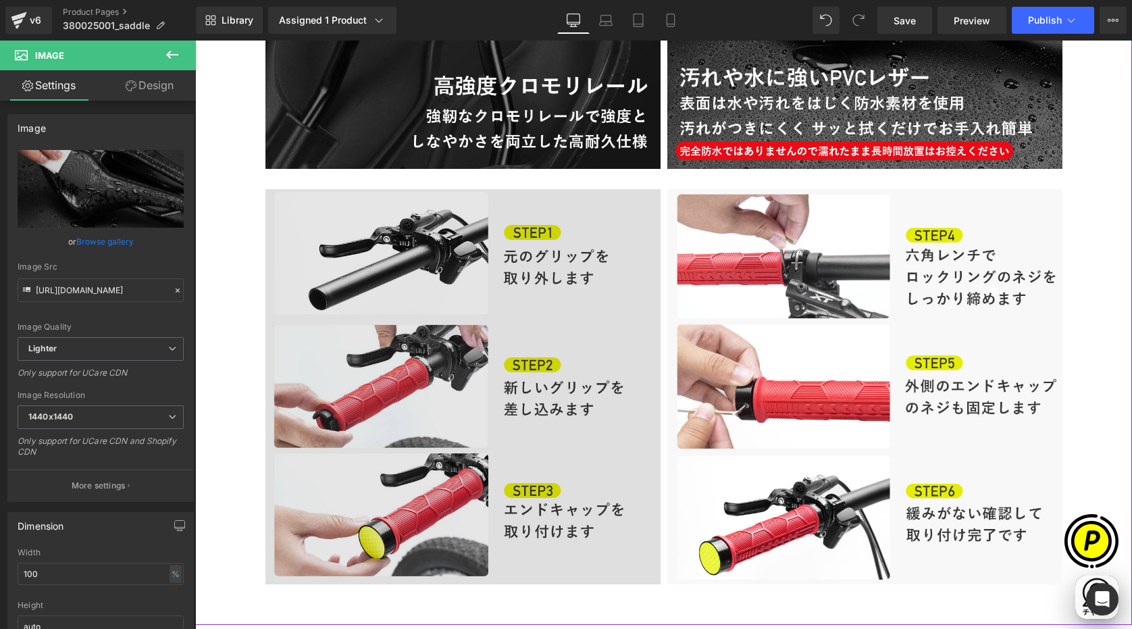
click at [435, 332] on img at bounding box center [463, 386] width 395 height 395
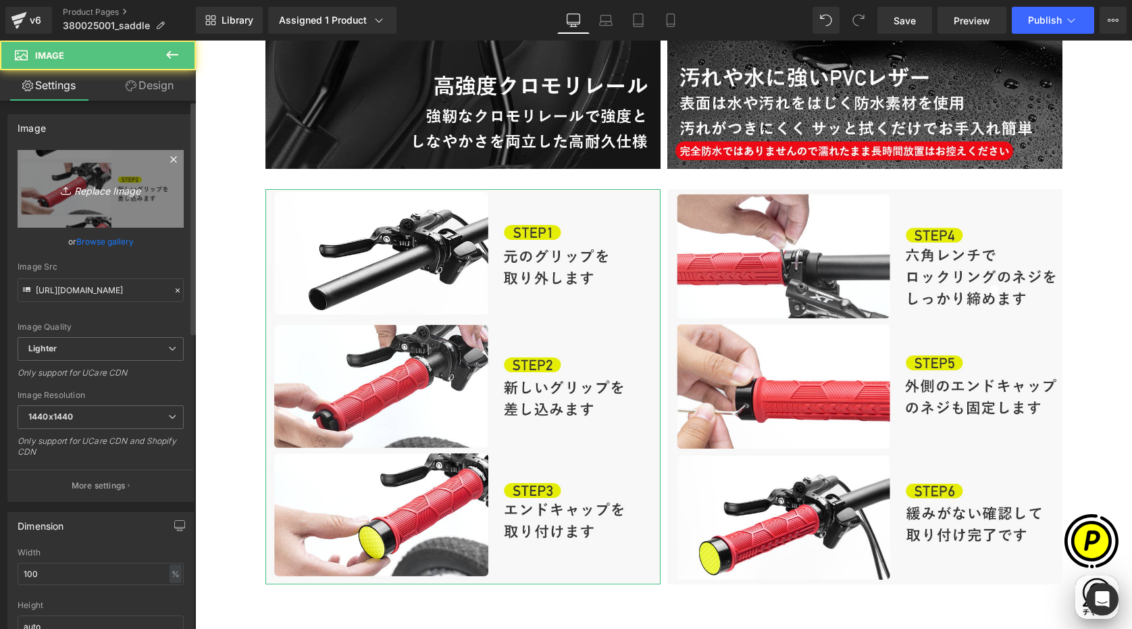
click at [100, 196] on icon "Replace Image" at bounding box center [101, 188] width 108 height 17
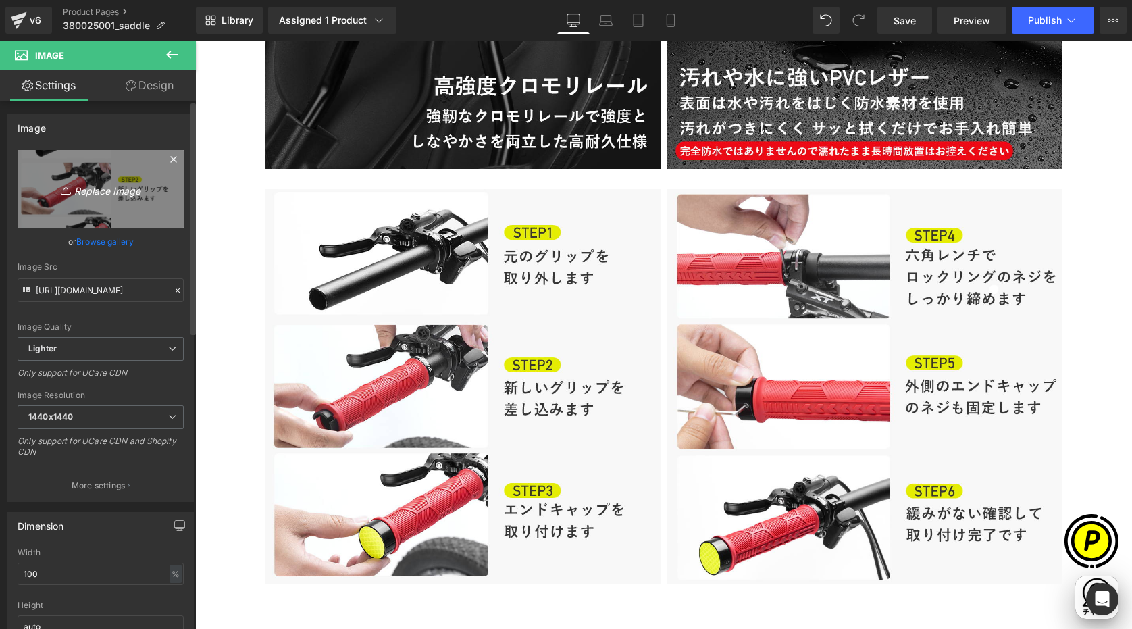
scroll to position [0, 527]
type input "C:\fakepath\380025001-8.jpg"
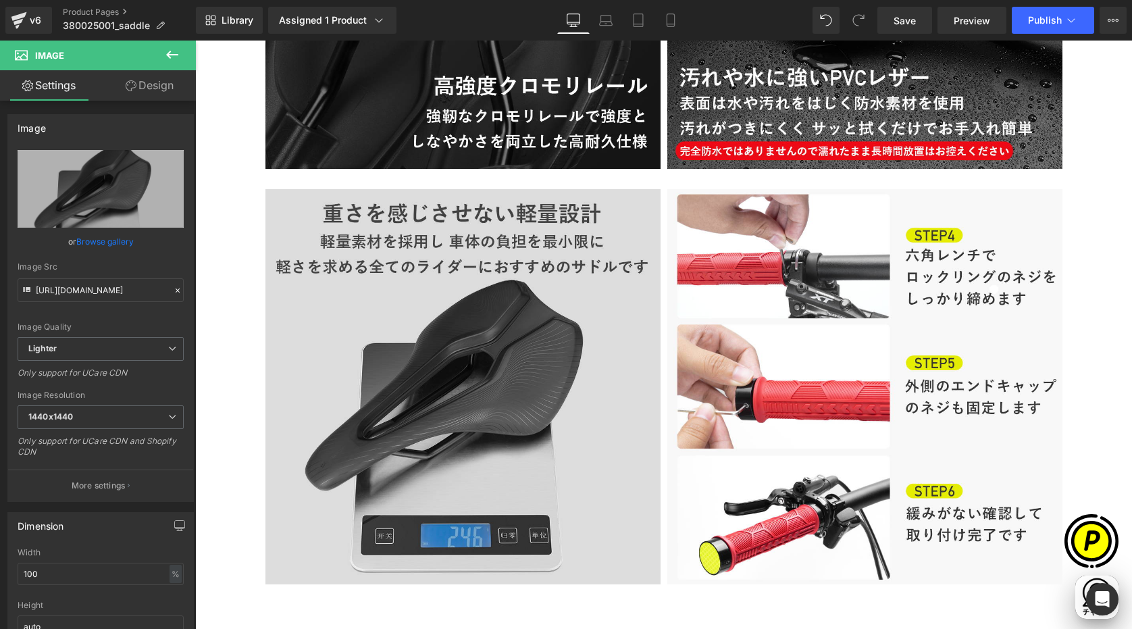
type input "[URL][DOMAIN_NAME]"
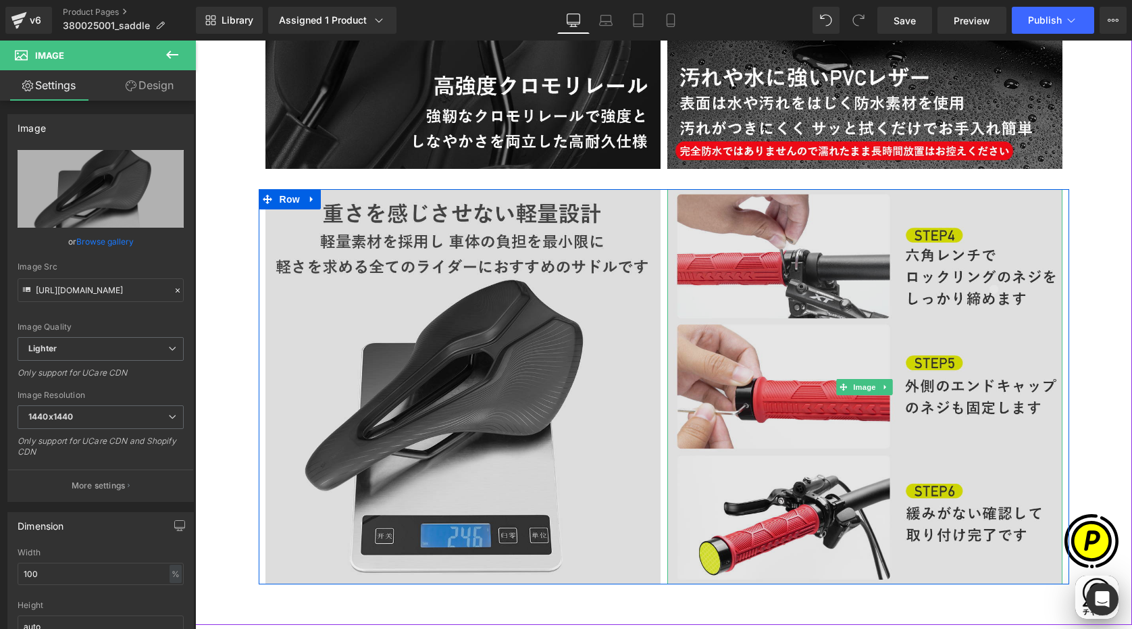
click at [832, 292] on img at bounding box center [865, 386] width 395 height 395
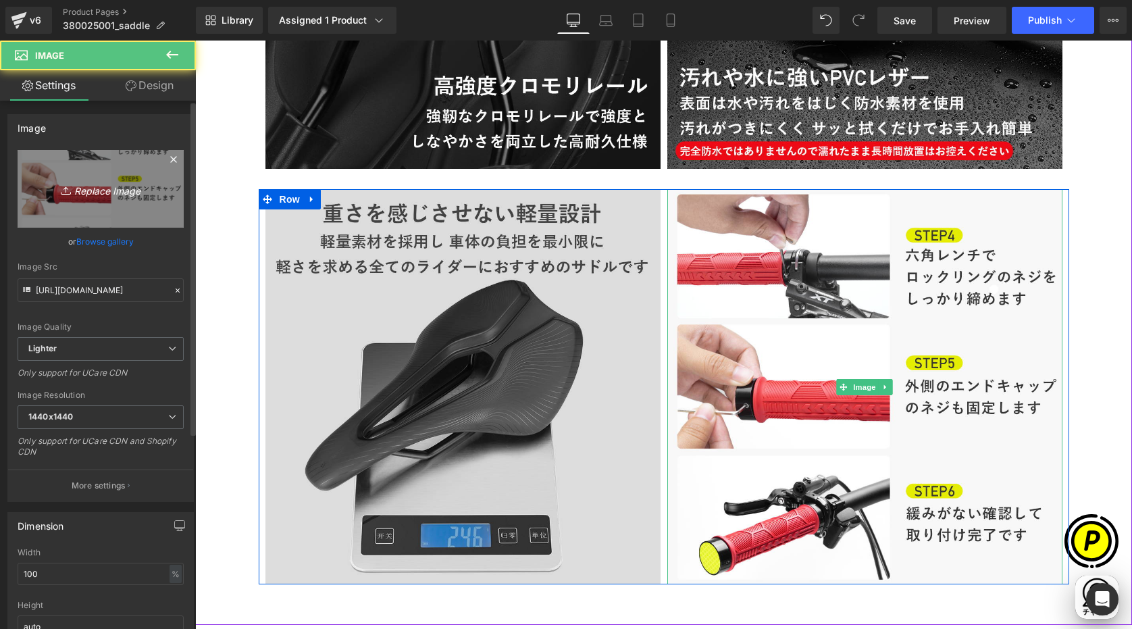
scroll to position [0, 0]
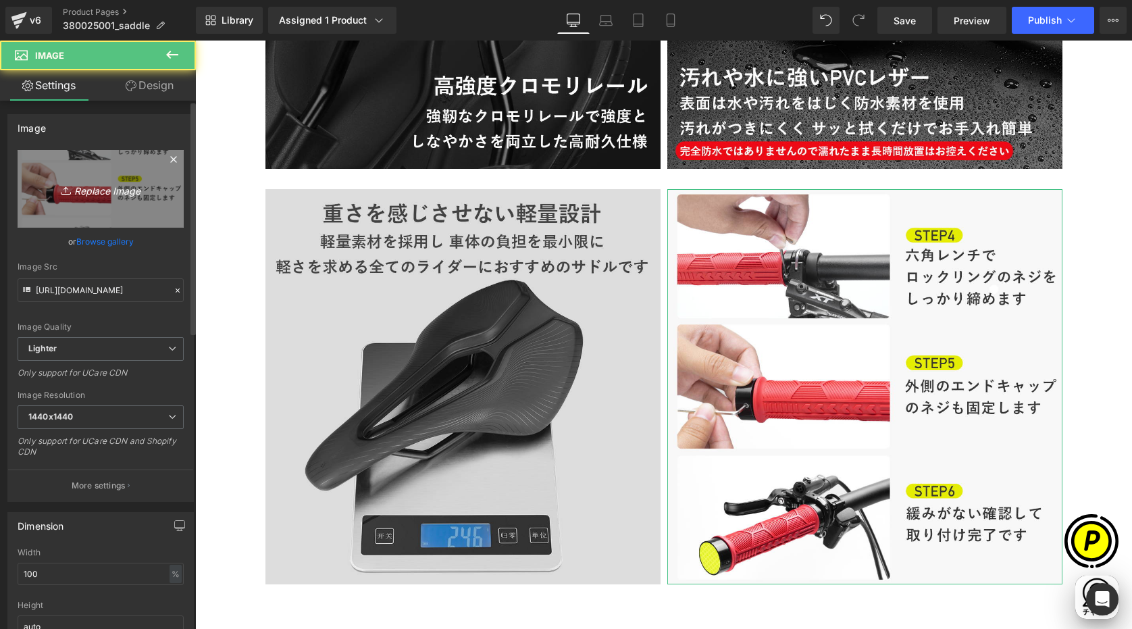
click at [140, 197] on link "Replace Image" at bounding box center [101, 189] width 166 height 78
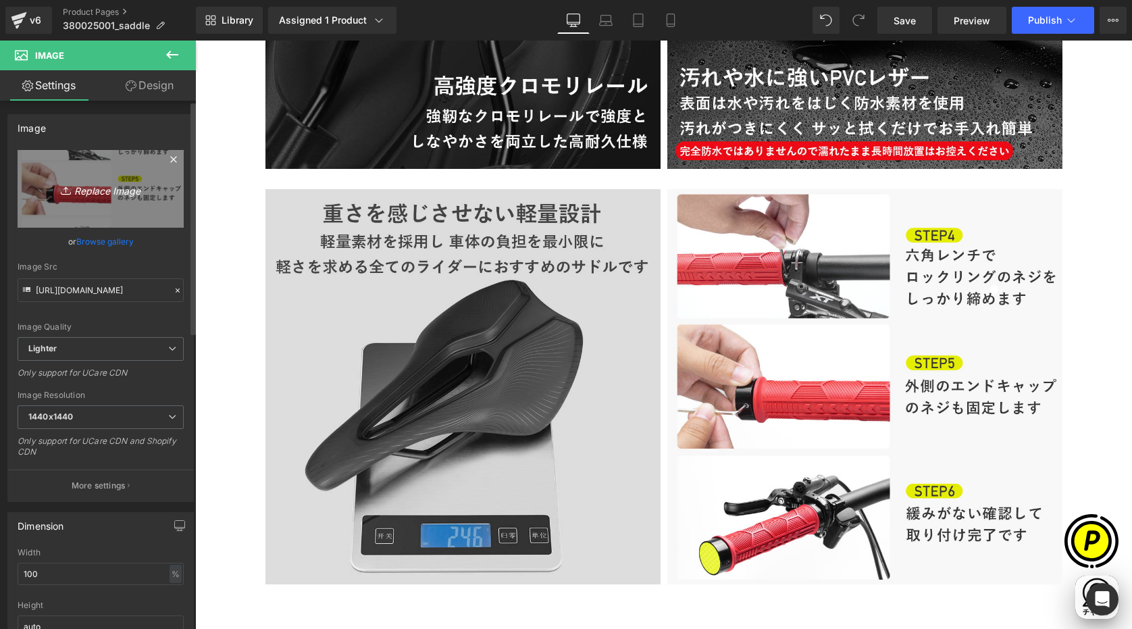
type input "C:\fakepath\380025001-9.jpg"
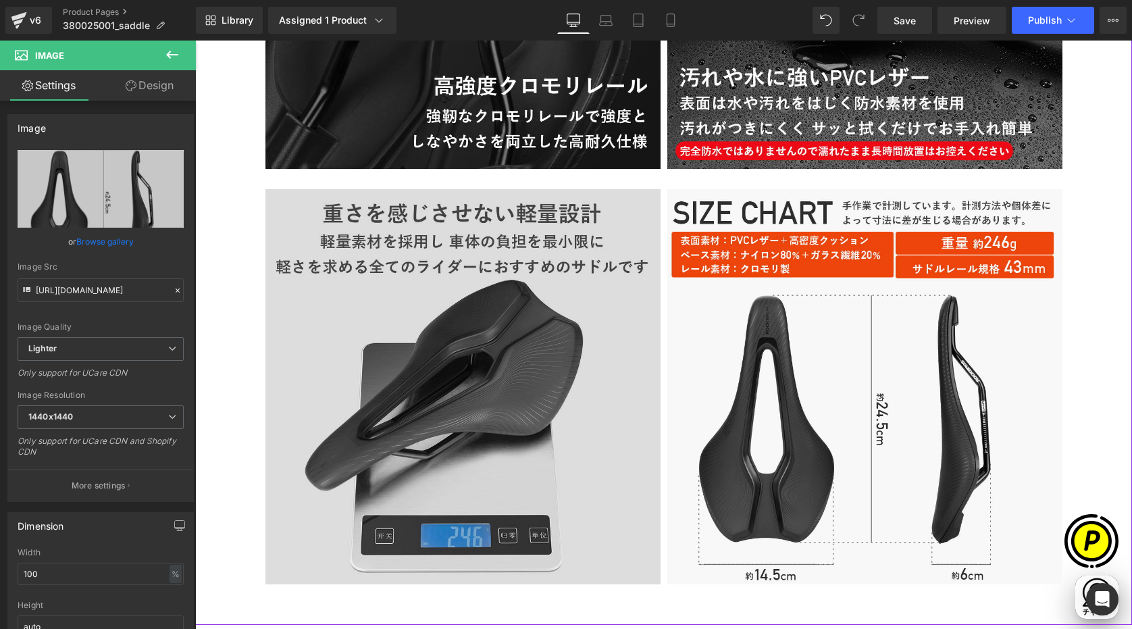
type input "[URL][DOMAIN_NAME]"
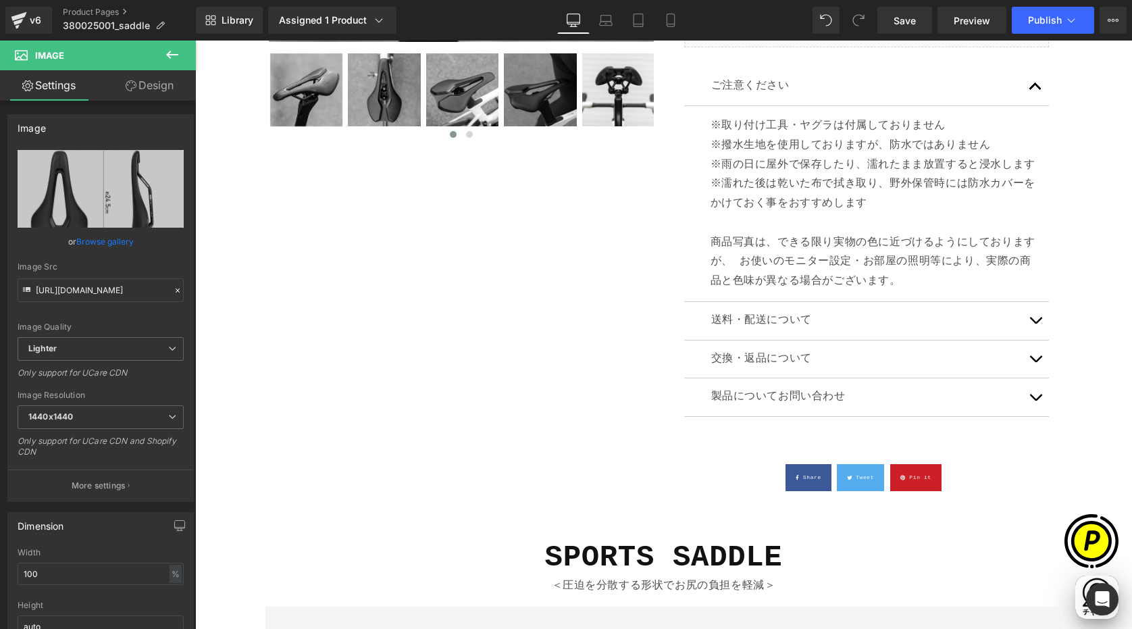
scroll to position [47, 0]
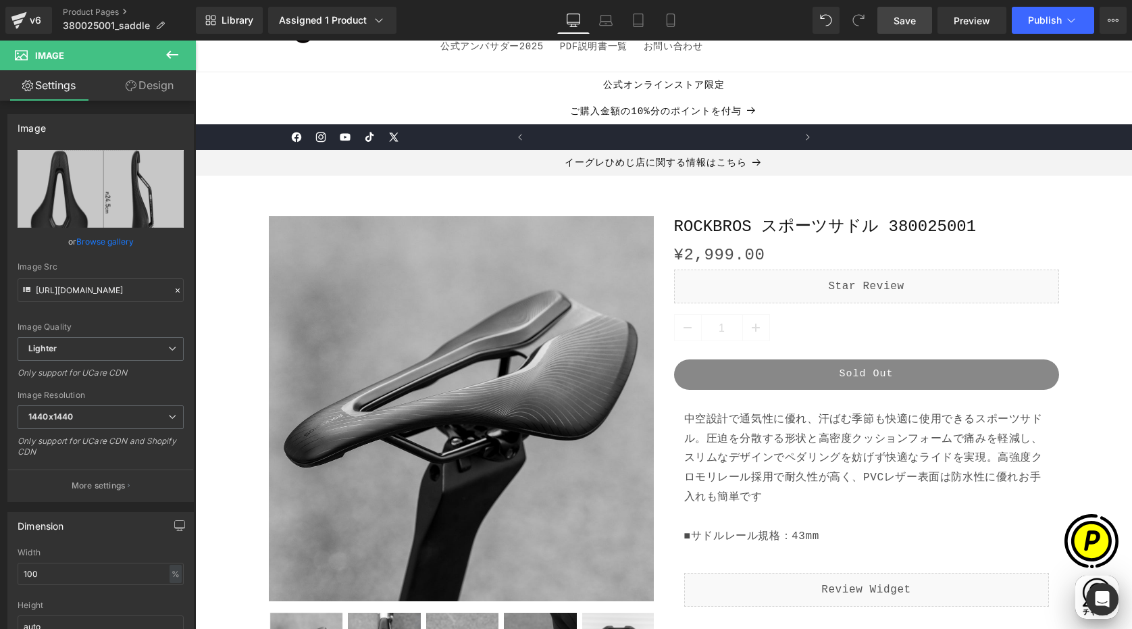
drag, startPoint x: 902, startPoint y: 16, endPoint x: 930, endPoint y: 99, distance: 88.5
click at [902, 16] on span "Save" at bounding box center [905, 21] width 22 height 14
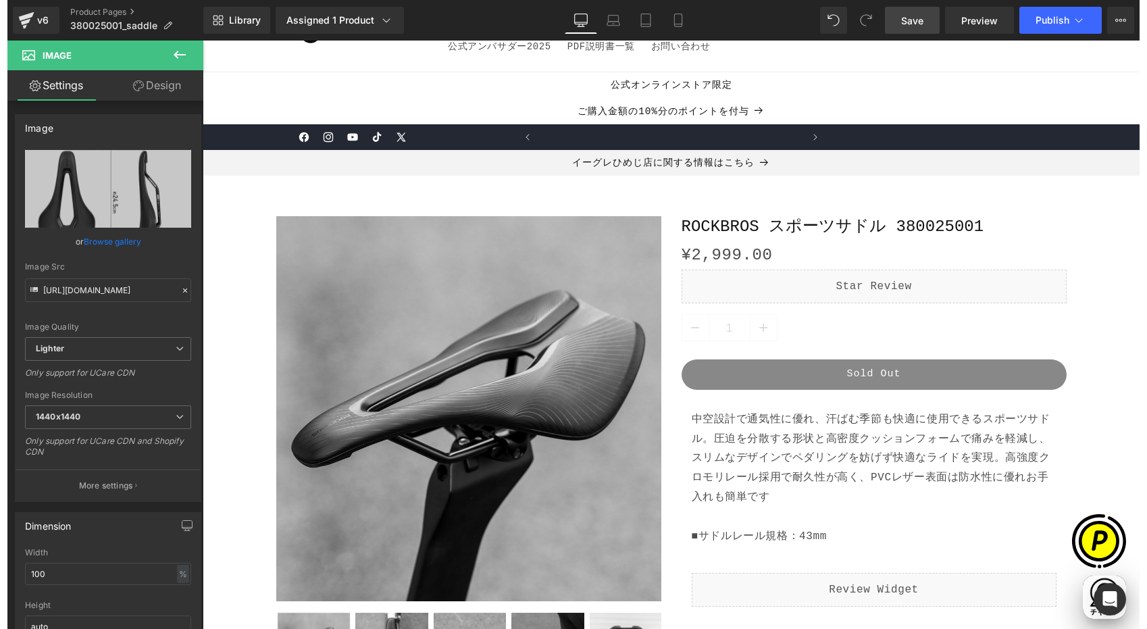
scroll to position [0, 0]
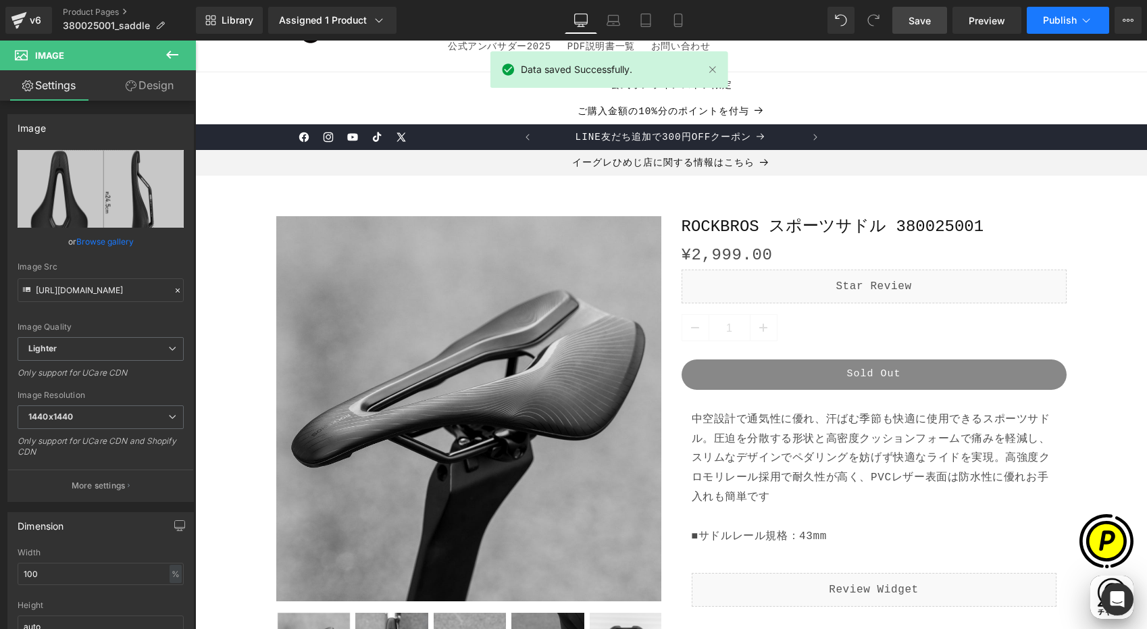
click at [1072, 27] on button "Publish" at bounding box center [1068, 20] width 82 height 27
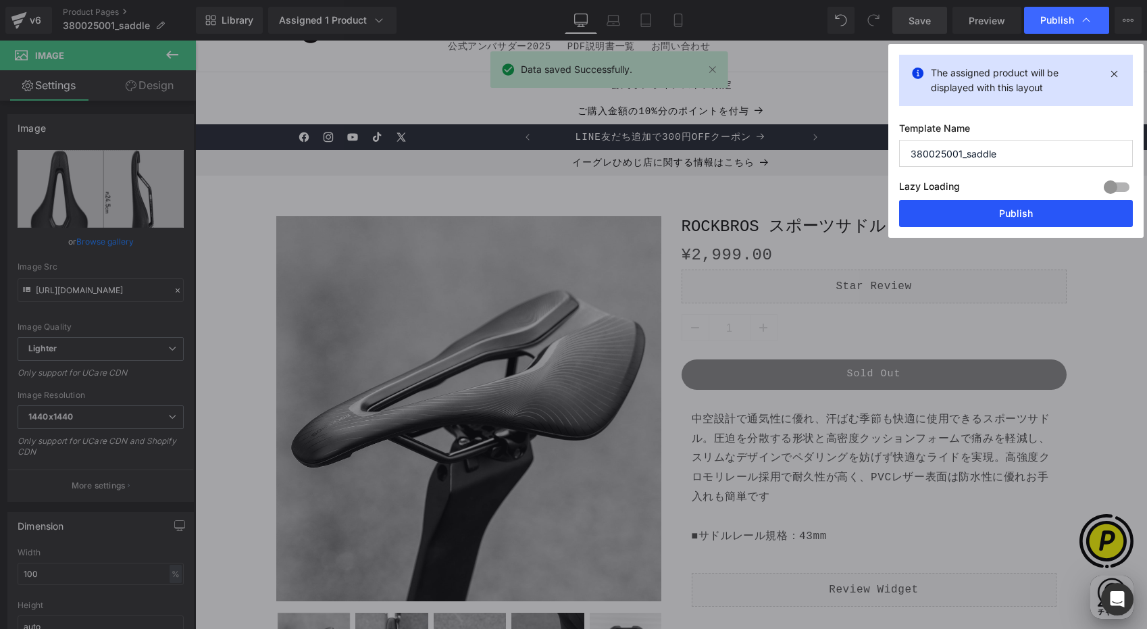
click at [1018, 211] on button "Publish" at bounding box center [1016, 213] width 234 height 27
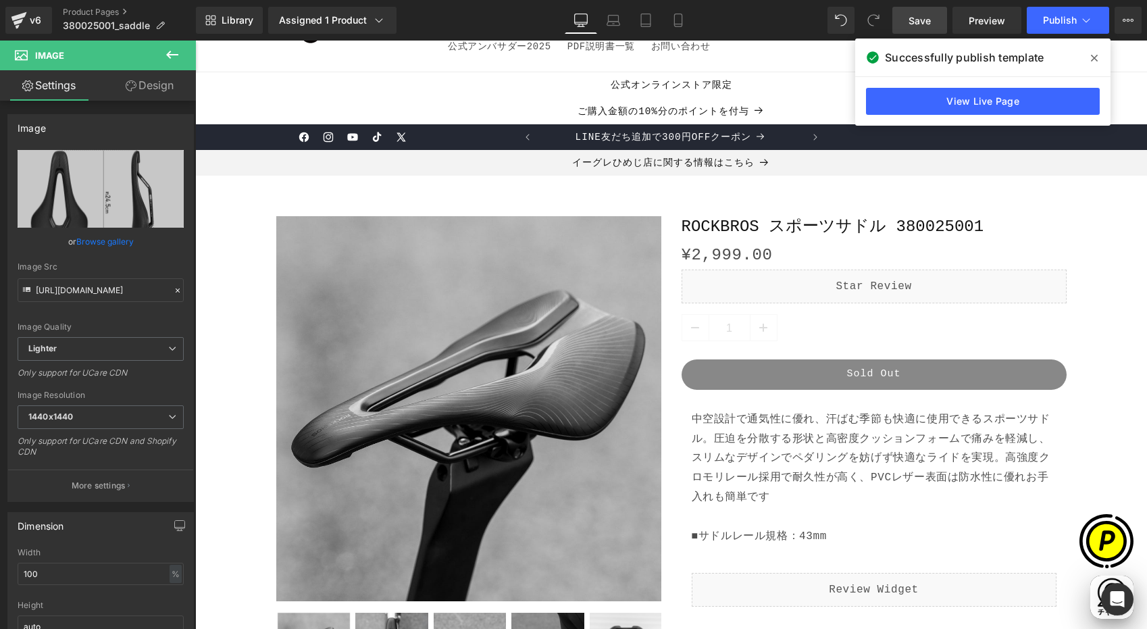
click at [1083, 59] on icon at bounding box center [1094, 58] width 7 height 11
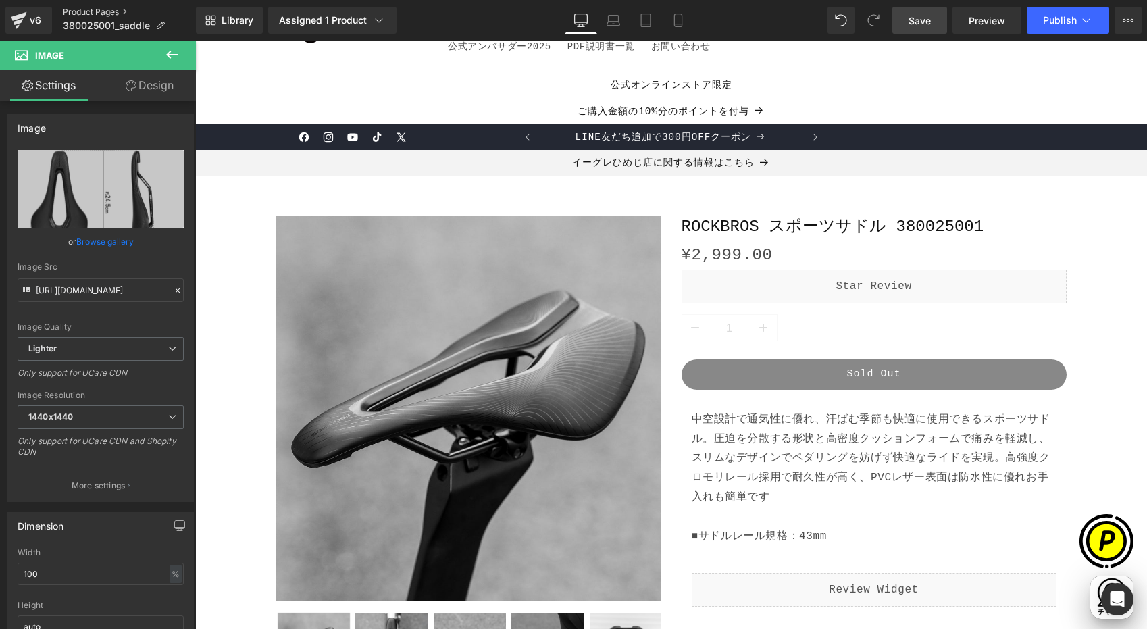
click at [101, 13] on link "Product Pages" at bounding box center [129, 12] width 133 height 11
